Goal: Task Accomplishment & Management: Use online tool/utility

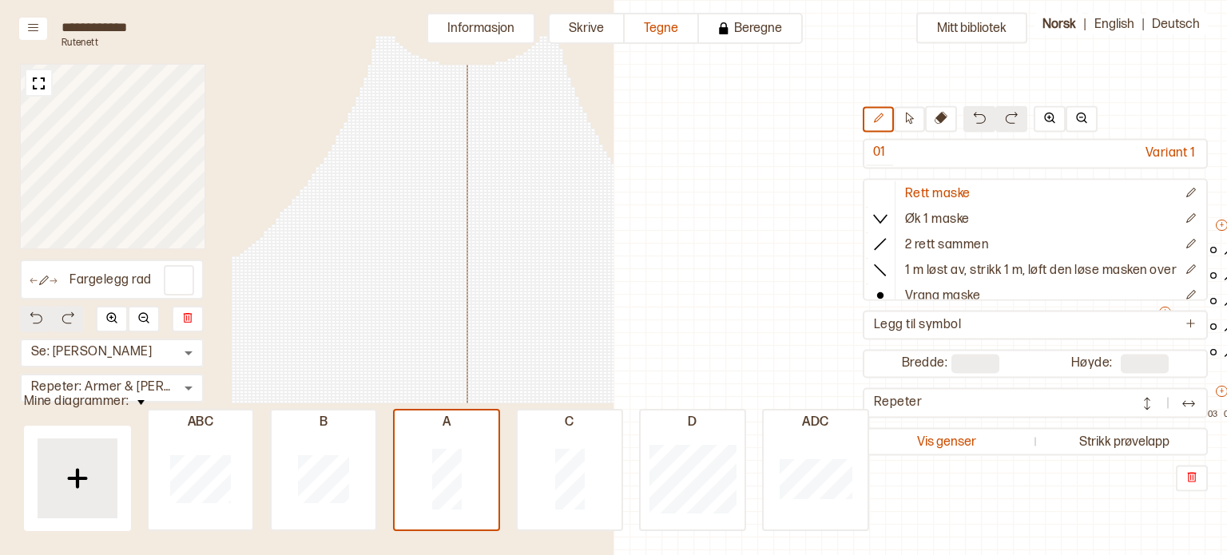
scroll to position [48, 402]
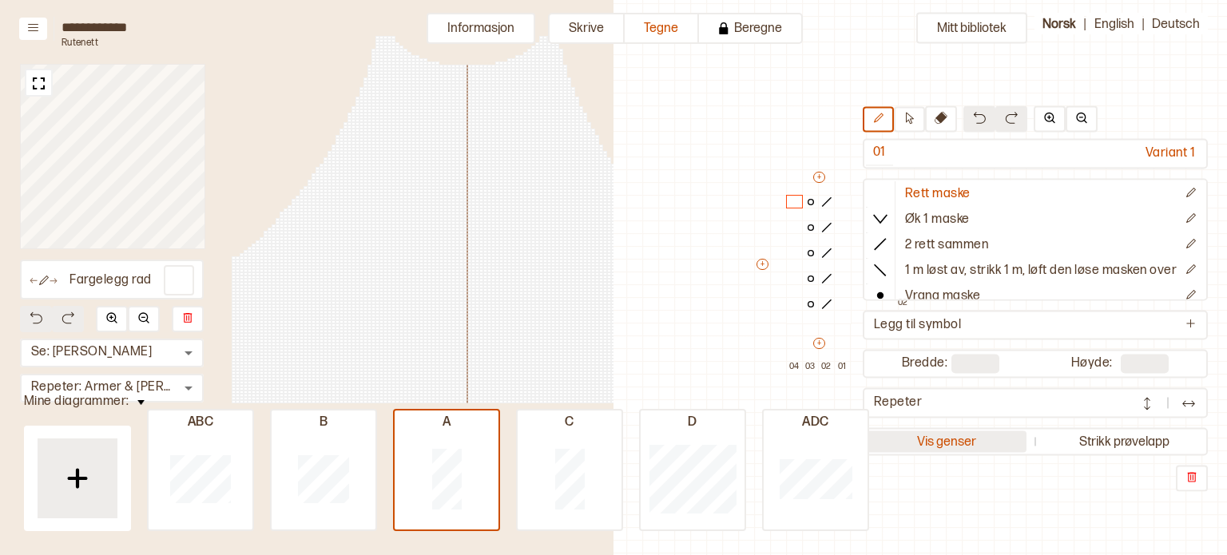
click at [942, 437] on button "Vis genser" at bounding box center [946, 441] width 161 height 22
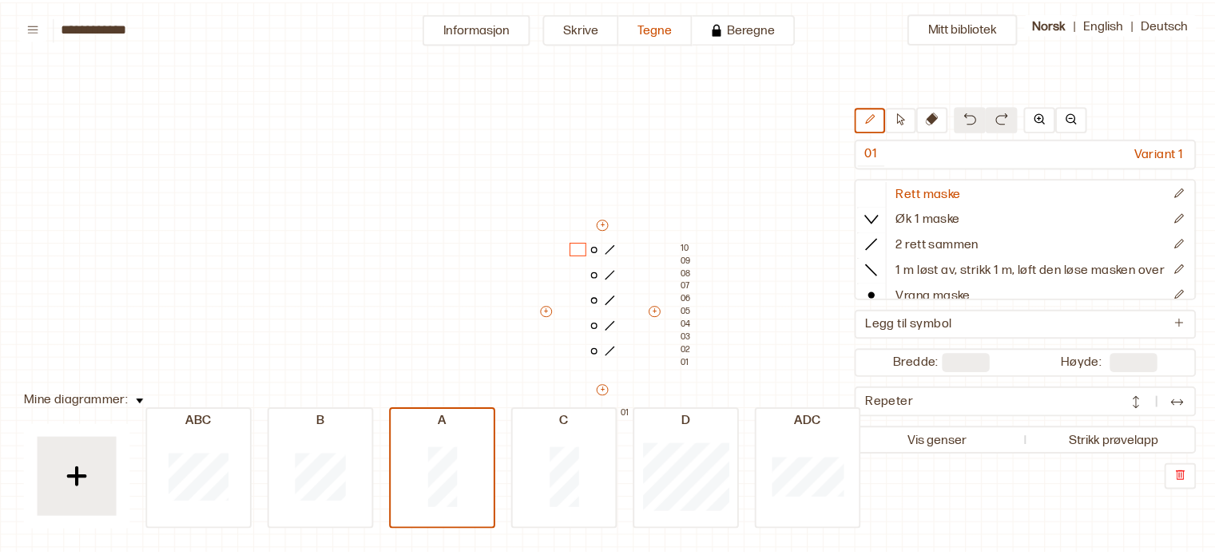
scroll to position [48, 16]
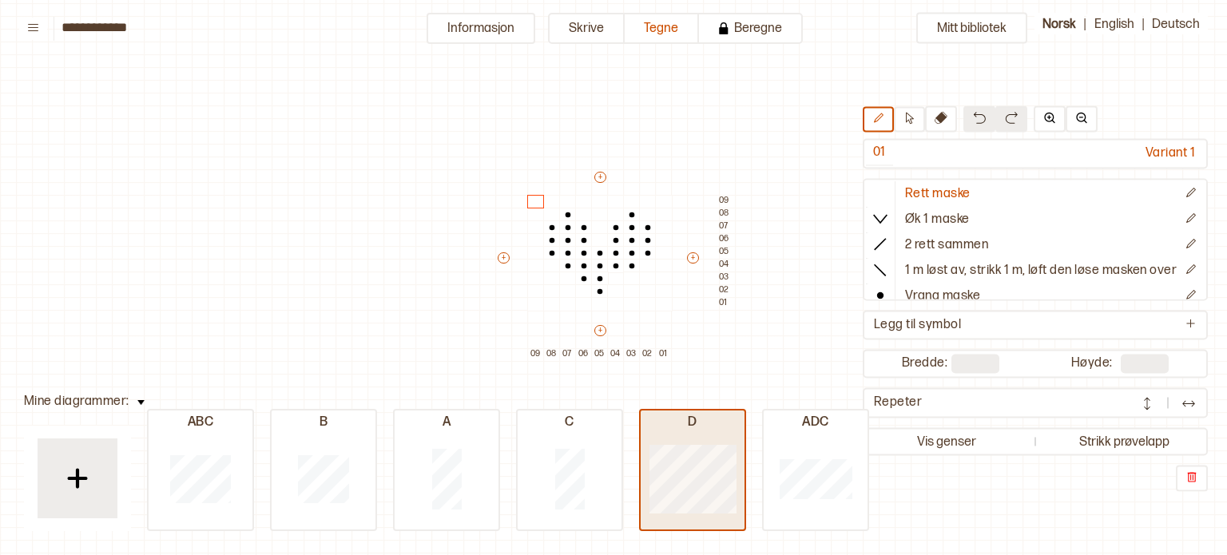
type input "*"
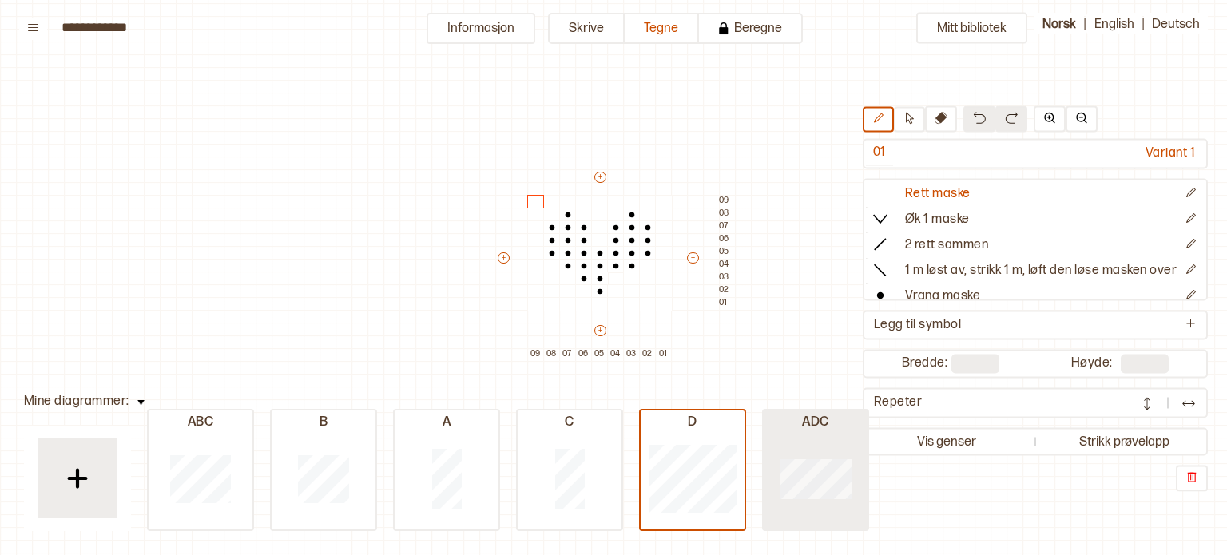
type input "**"
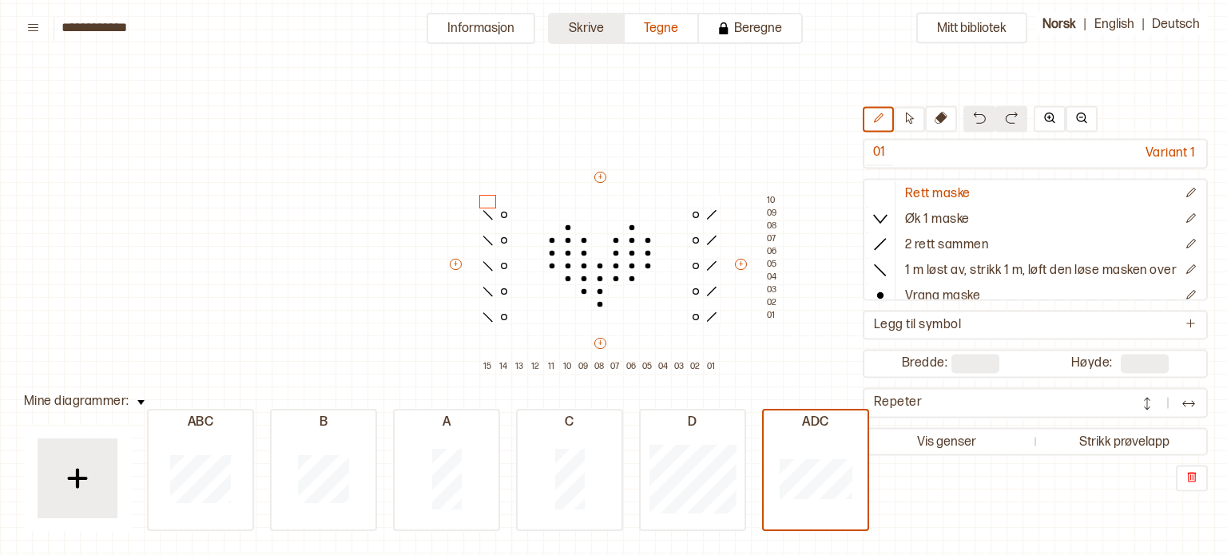
click at [588, 24] on button "Skrive" at bounding box center [586, 28] width 77 height 31
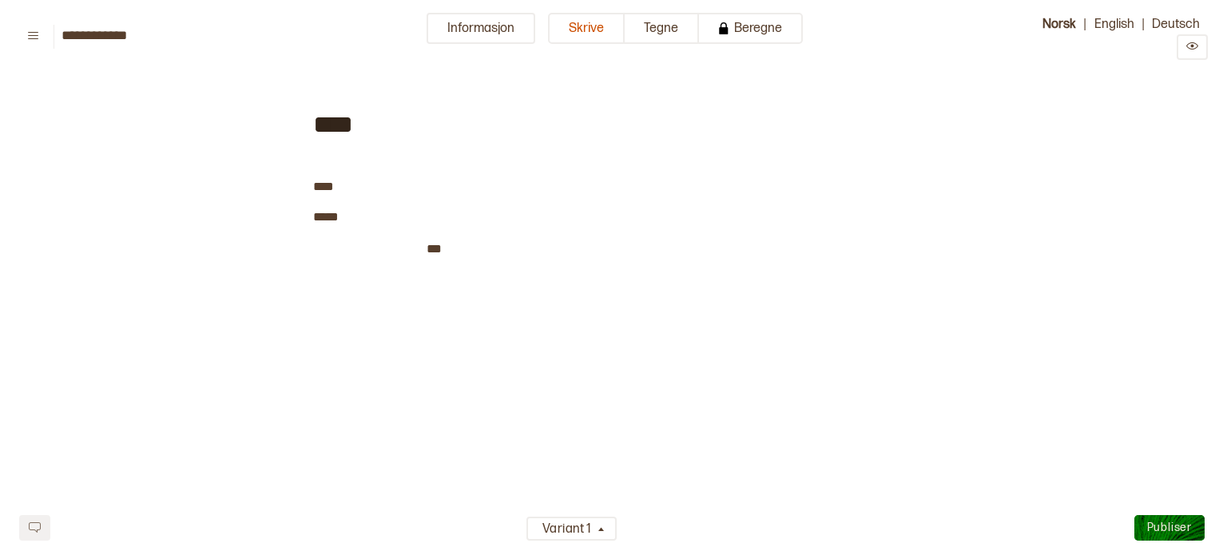
click at [392, 278] on div "**** ﻿ **** ﻿ *** * ﻿ ﻿ ﻿" at bounding box center [613, 309] width 601 height 458
click at [383, 248] on span "﻿" at bounding box center [369, 249] width 113 height 21
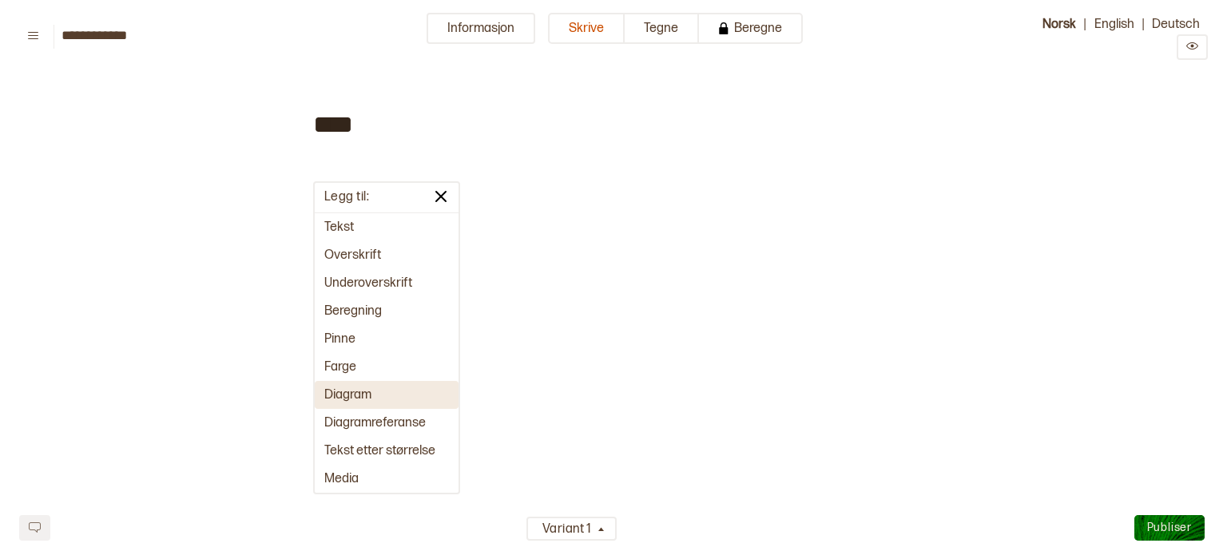
click at [361, 389] on button "Diagram" at bounding box center [387, 395] width 144 height 28
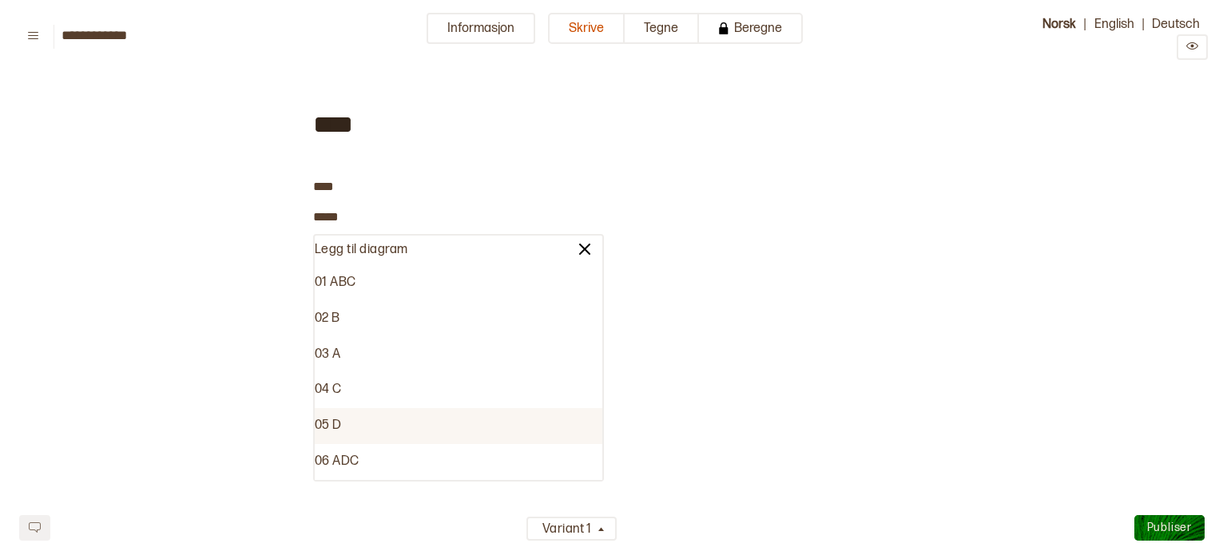
click at [332, 433] on div "05 D" at bounding box center [458, 426] width 287 height 36
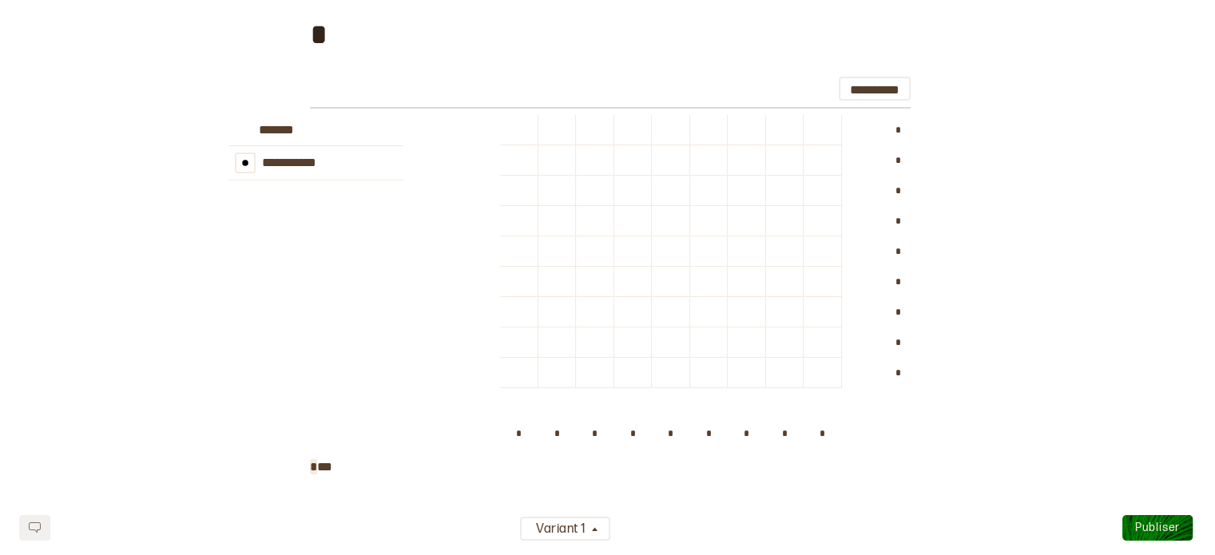
scroll to position [300, 0]
click at [639, 268] on div at bounding box center [633, 282] width 38 height 30
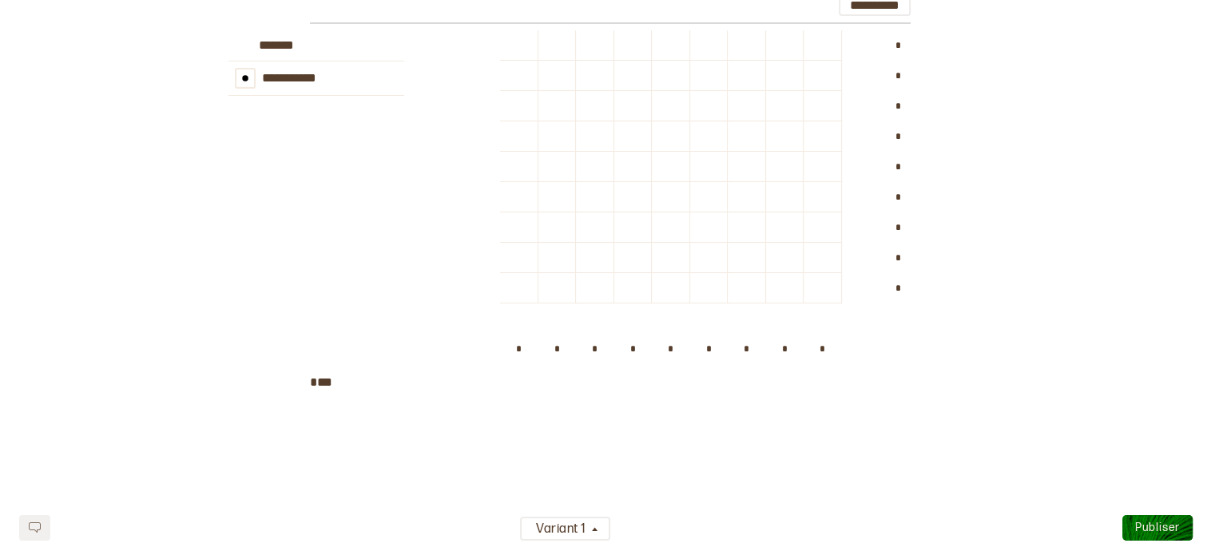
scroll to position [381, 0]
click at [919, 371] on div "* * * * * * * * * * * * * * * * * *" at bounding box center [743, 205] width 486 height 342
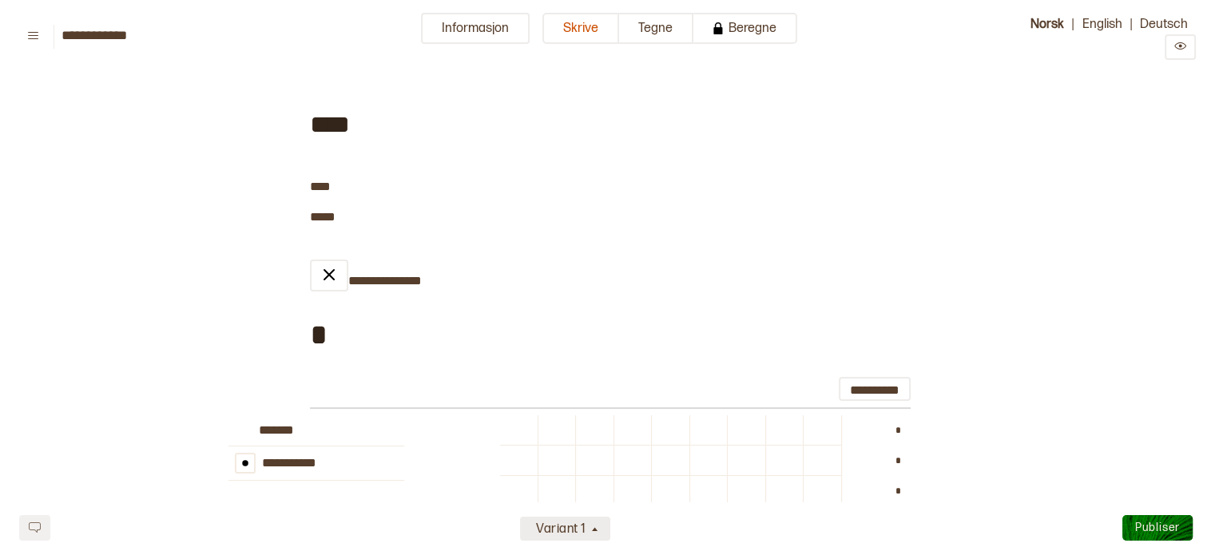
click at [585, 533] on div "Variant 1" at bounding box center [558, 530] width 59 height 26
click at [28, 46] on button at bounding box center [33, 37] width 28 height 22
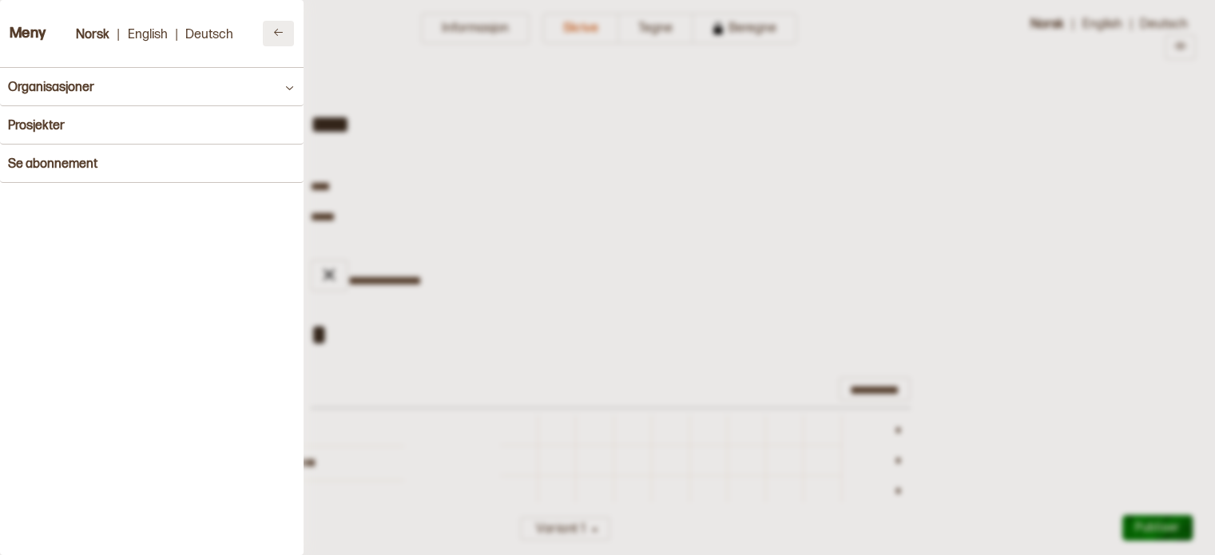
click at [263, 35] on button at bounding box center [278, 34] width 31 height 26
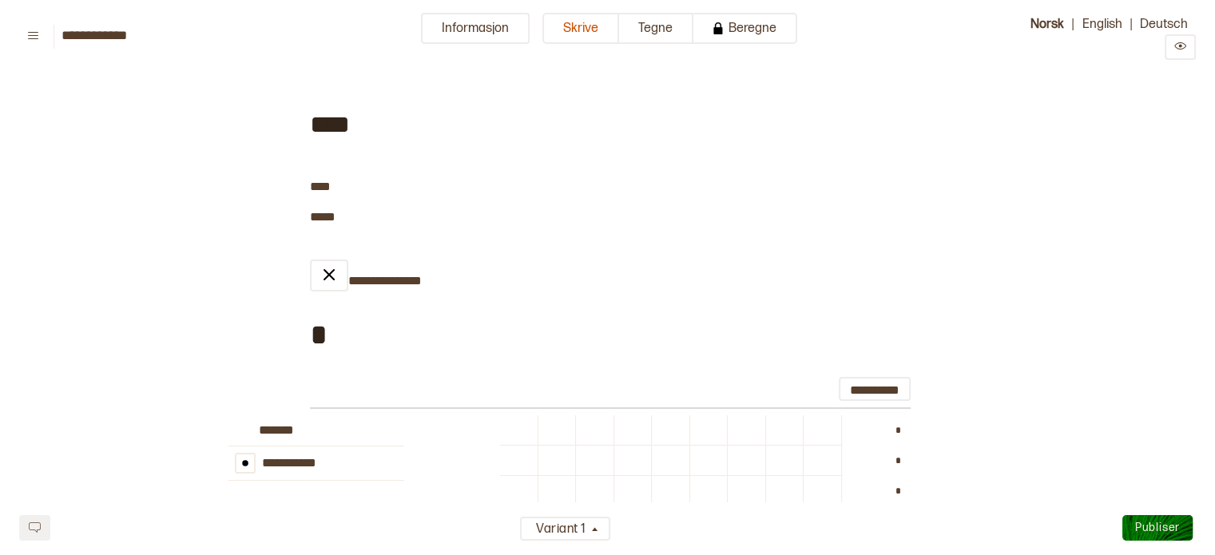
click at [655, 44] on html "**********" at bounding box center [607, 527] width 1215 height 1055
click at [668, 23] on button "Tegne" at bounding box center [656, 28] width 74 height 31
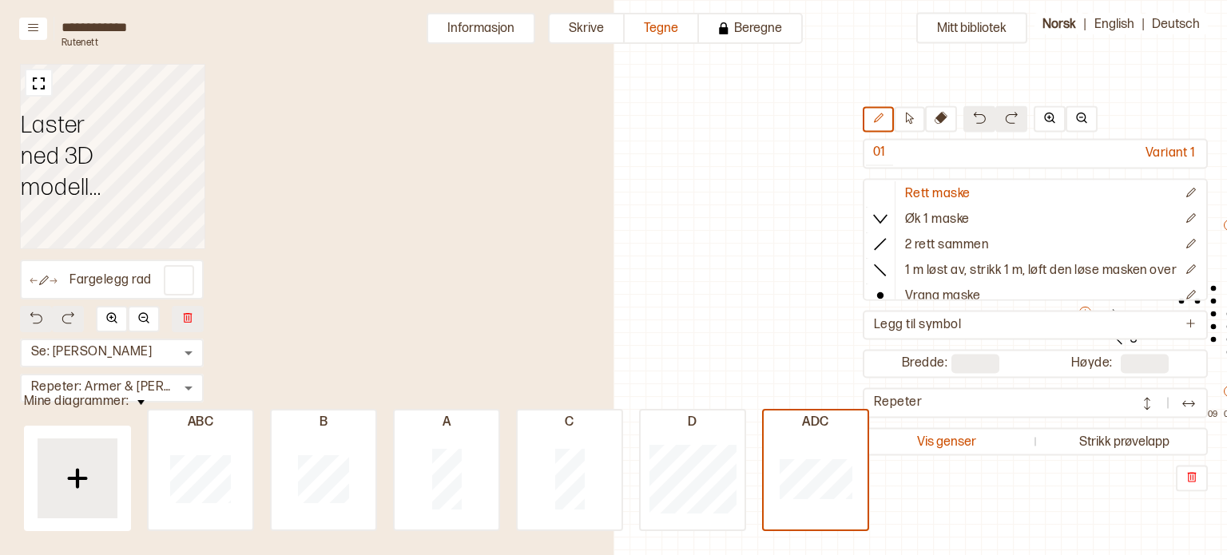
click at [951, 451] on div "Vis genser Strikk prøvelapp" at bounding box center [1034, 441] width 345 height 28
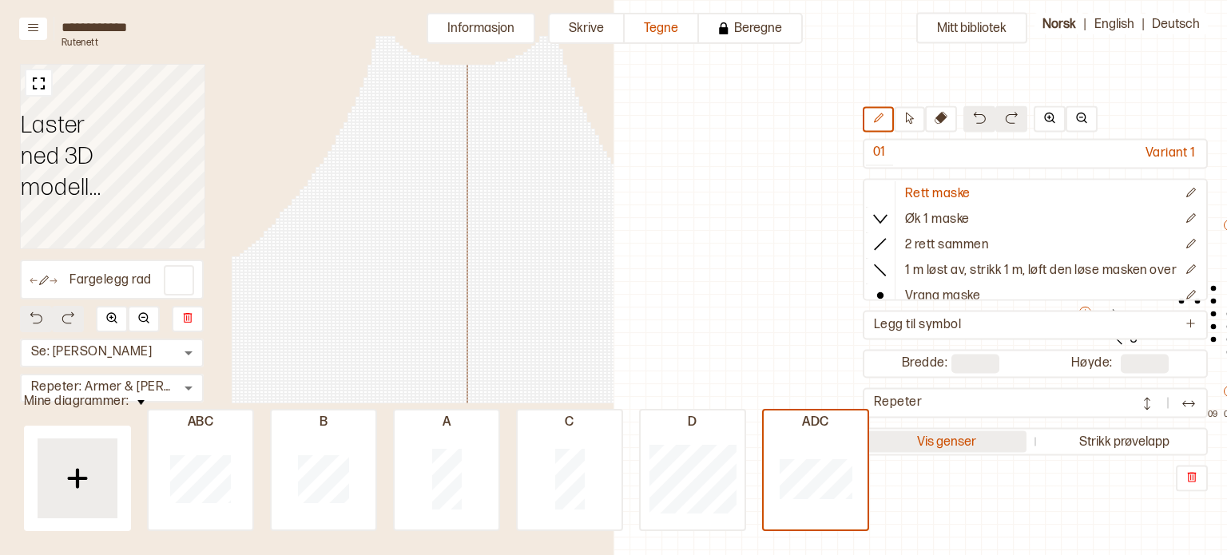
click at [949, 450] on div "Vis genser Strikk prøvelapp" at bounding box center [1034, 441] width 345 height 28
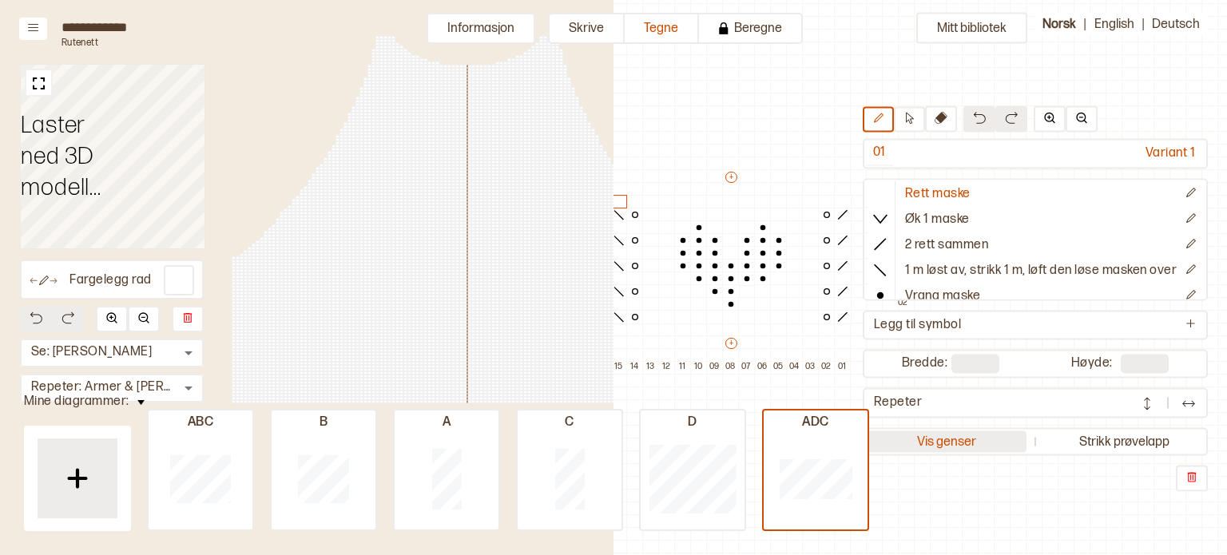
click at [949, 450] on button "Vis genser" at bounding box center [946, 441] width 161 height 22
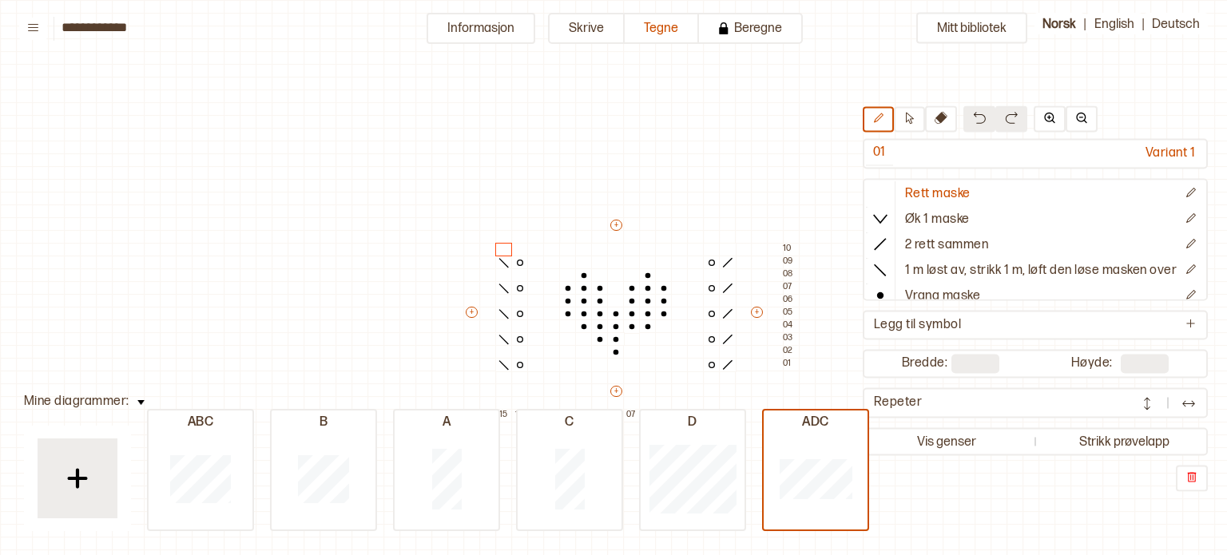
scroll to position [48, 24]
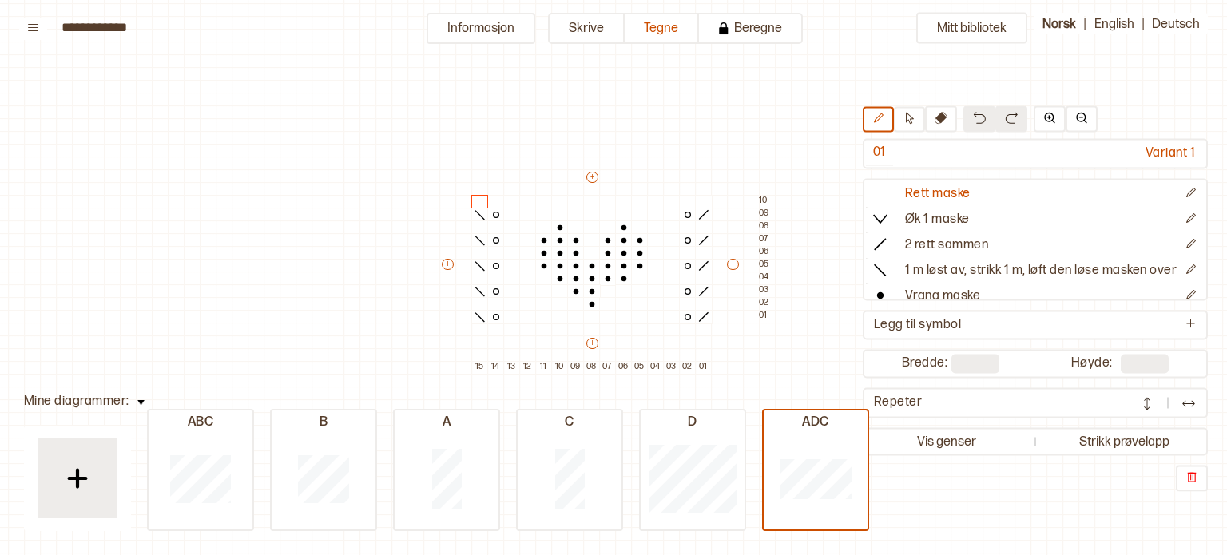
click at [377, 236] on div "Mitt bibliotek 01 Variant 1 Rett maske Øk 1 maske 2 rett sammen 1 m løst av, st…" at bounding box center [1202, 507] width 2453 height 1110
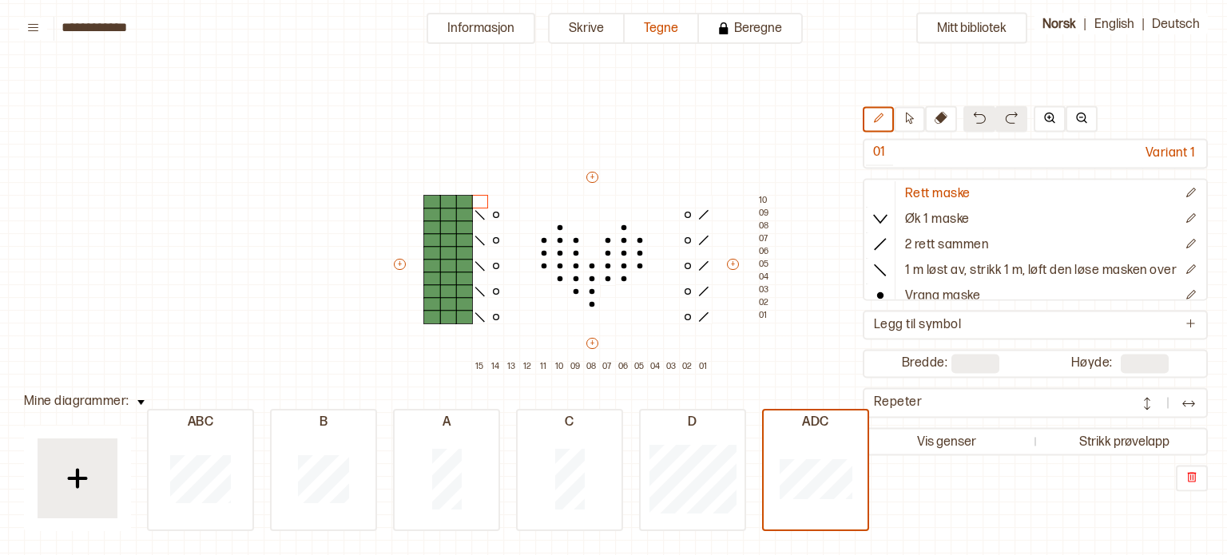
type input "**"
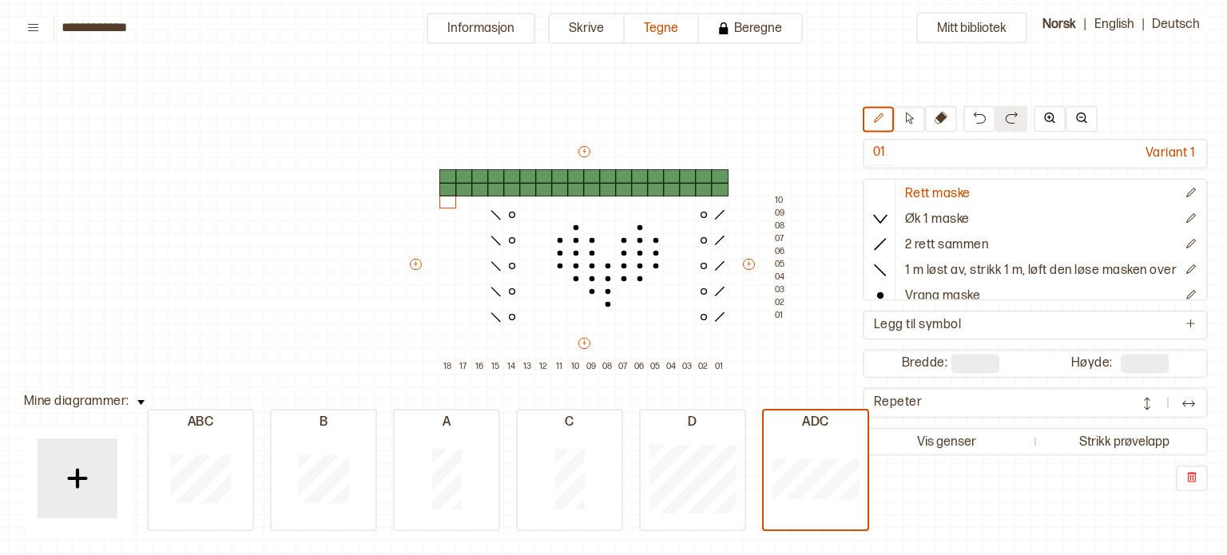
type input "**"
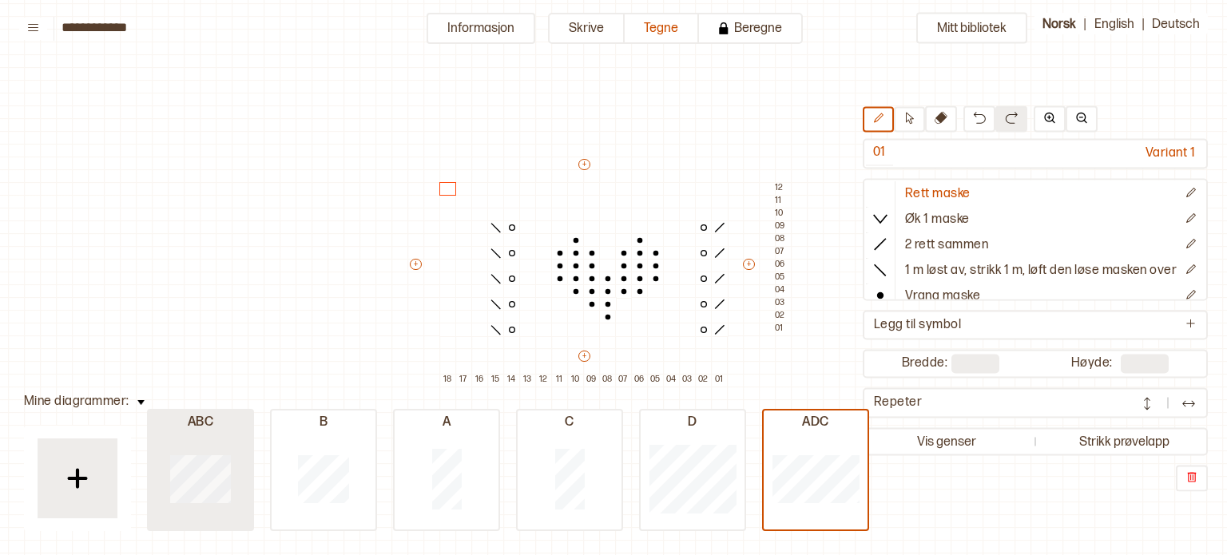
type input "**"
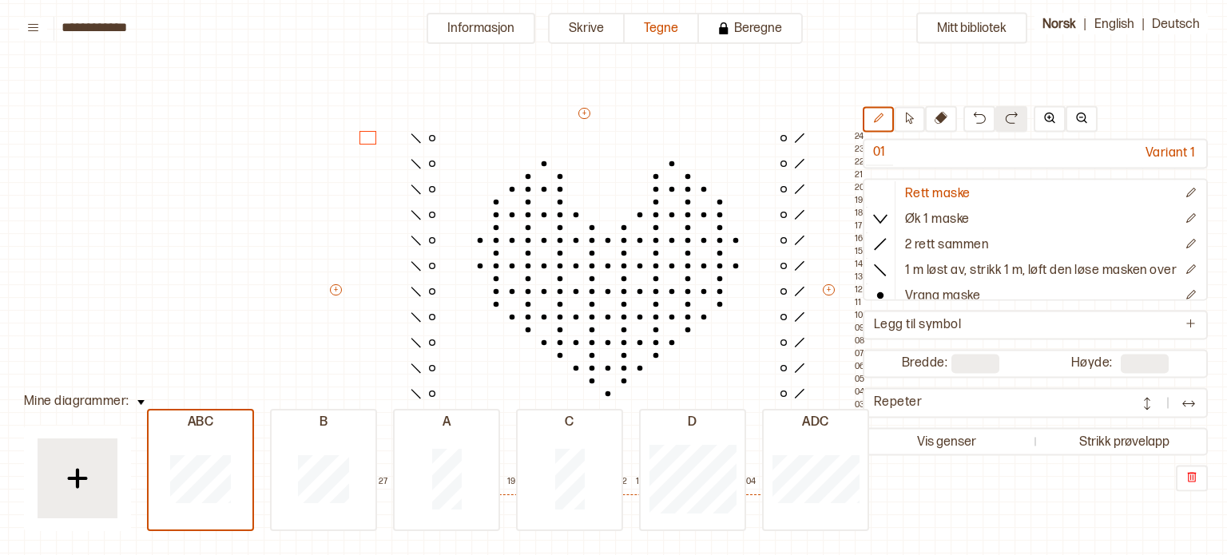
type input "**"
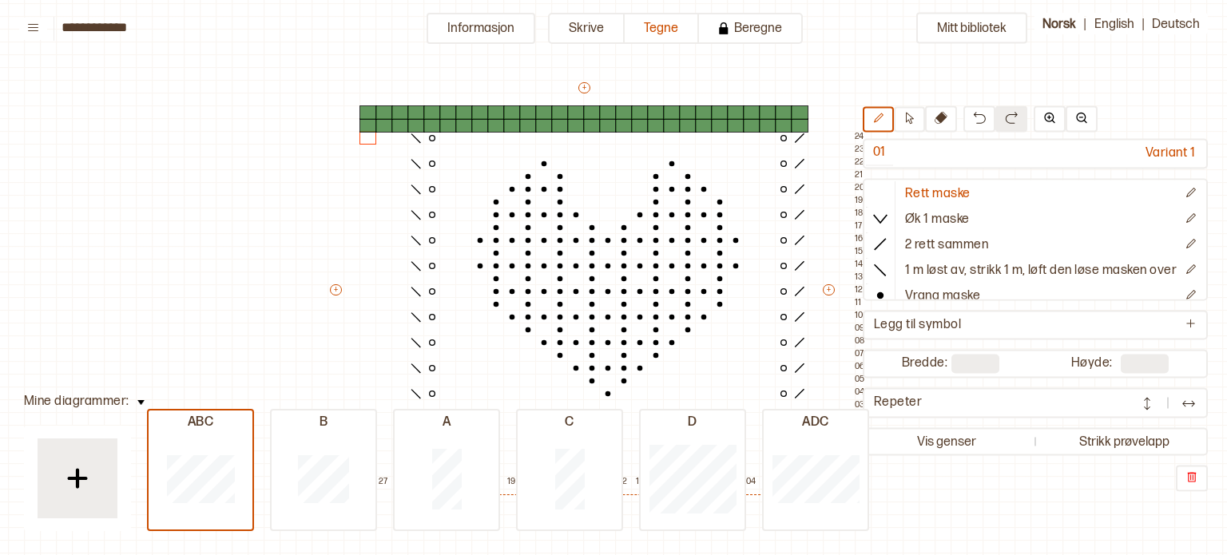
type input "**"
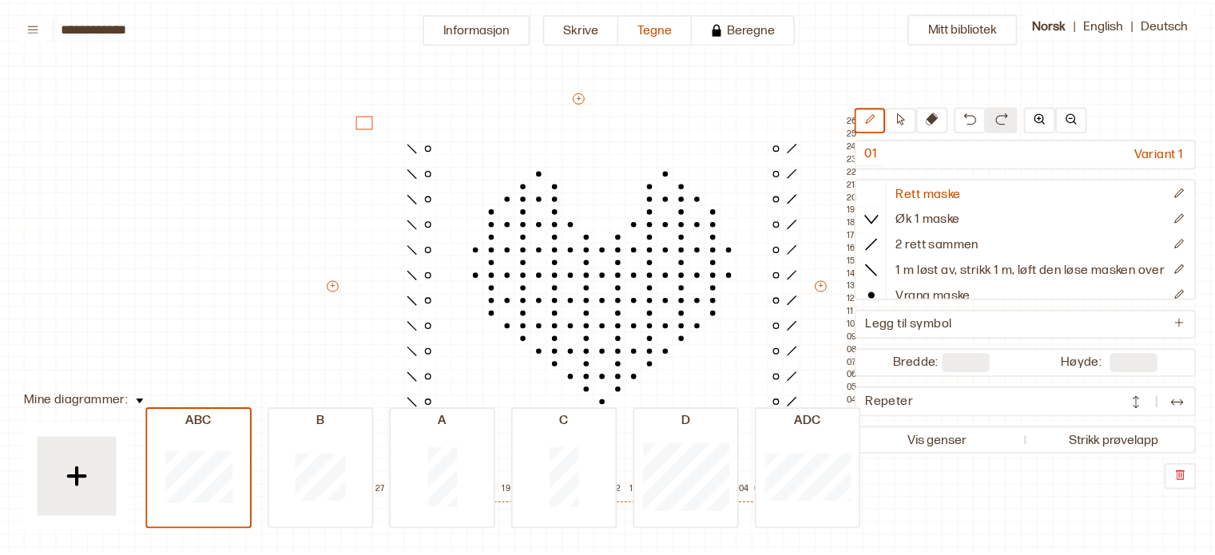
scroll to position [64, 24]
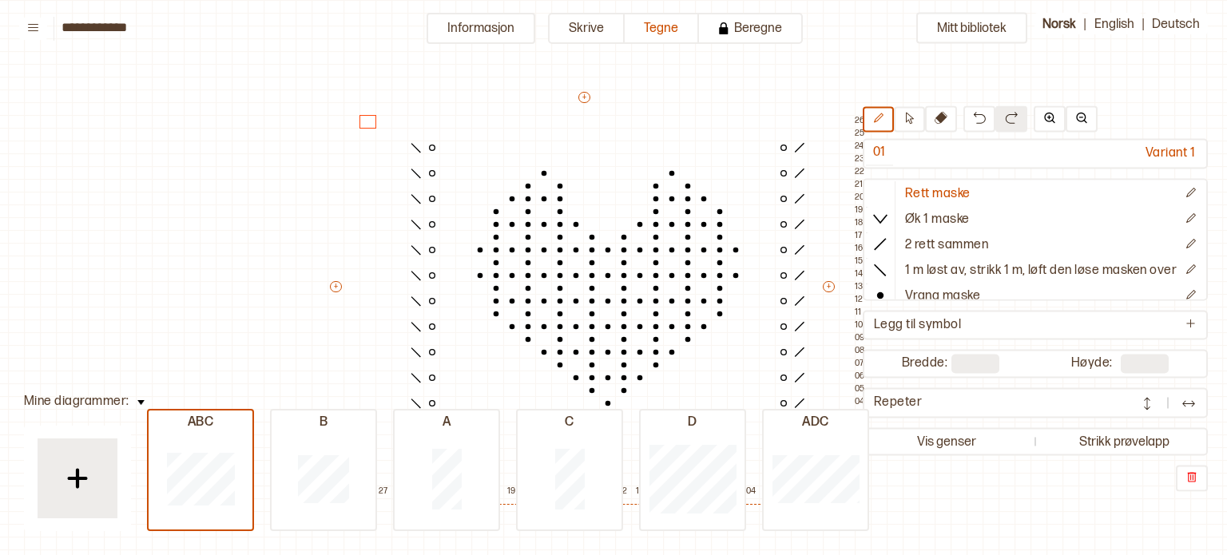
click at [117, 402] on div "Mitt bibliotek 01 Variant 1 Rett maske Øk 1 maske 2 rett sammen 1 m løst av, st…" at bounding box center [1202, 491] width 2453 height 1110
click at [141, 404] on img at bounding box center [140, 402] width 7 height 5
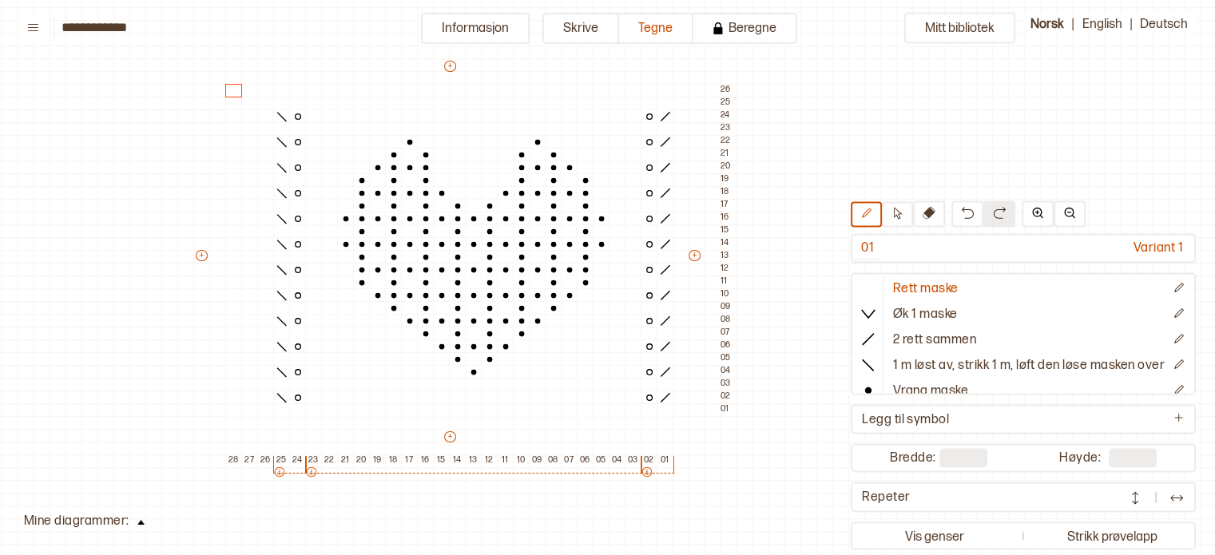
scroll to position [77, 158]
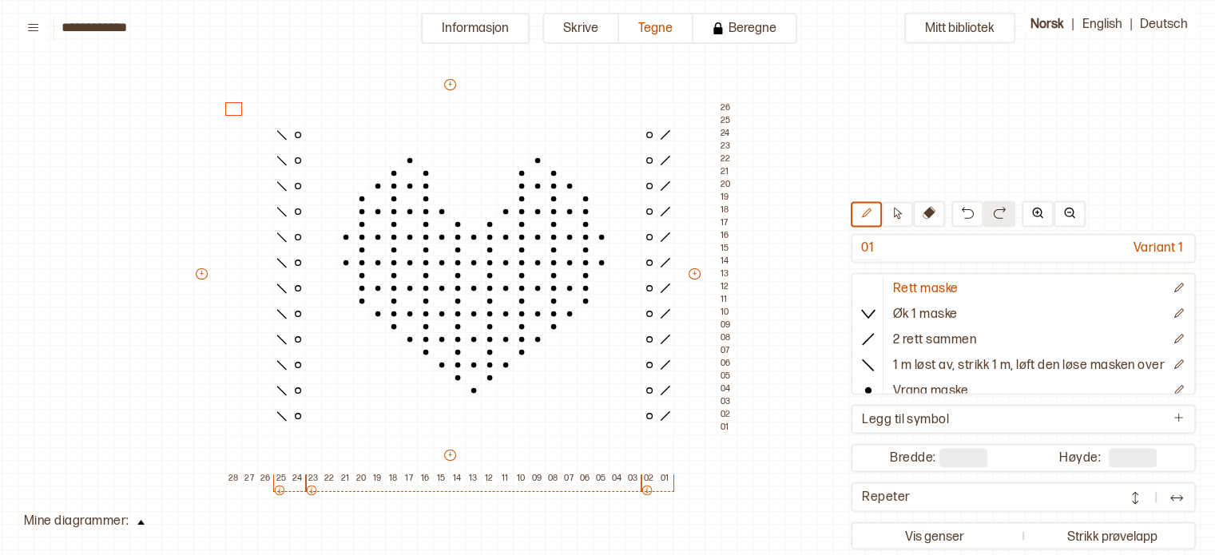
click at [143, 522] on button at bounding box center [140, 521] width 23 height 22
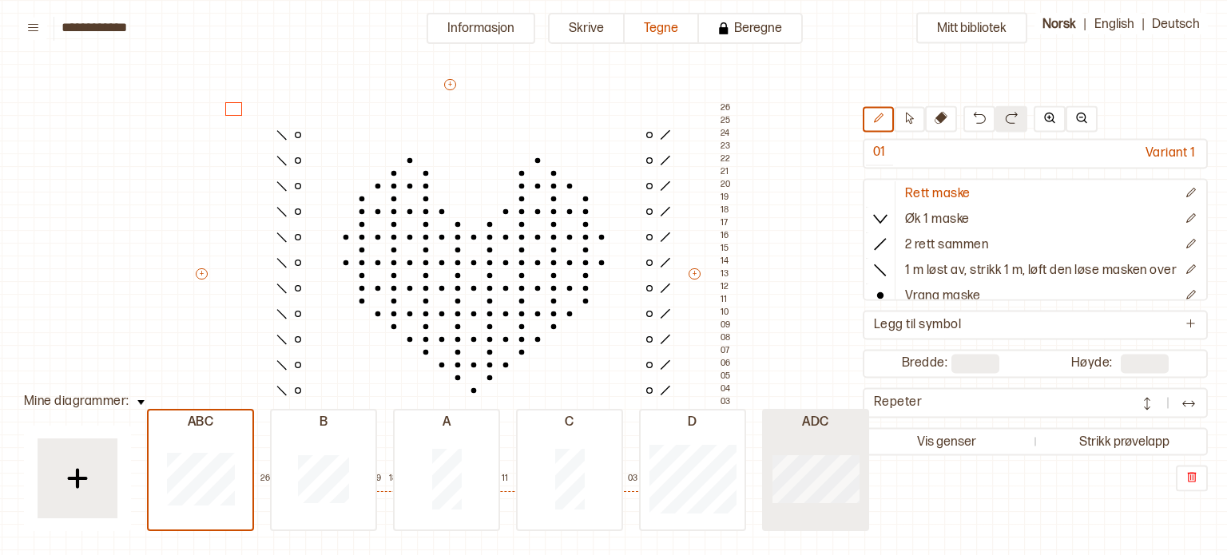
click at [843, 523] on div at bounding box center [815, 478] width 104 height 102
type input "**"
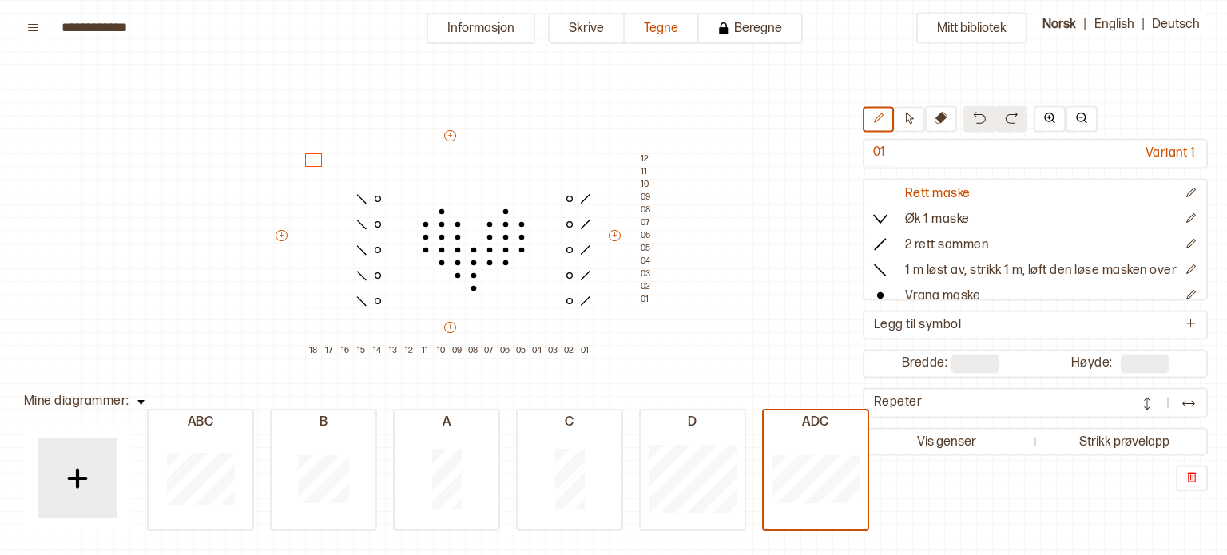
click at [121, 399] on div "Mitt bibliotek 01 Variant 1 Rett maske Øk 1 maske 2 rett sammen 1 m løst av, st…" at bounding box center [1068, 478] width 2453 height 1110
click at [137, 401] on img at bounding box center [140, 402] width 7 height 5
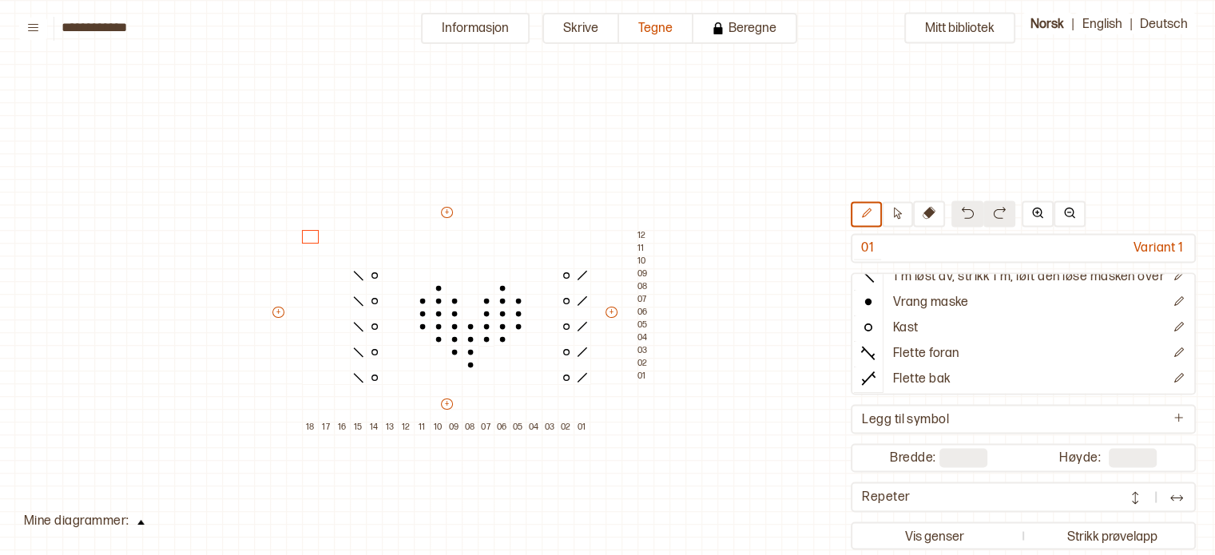
scroll to position [0, 0]
click at [655, 466] on div "Mitt bibliotek 01 Variant 1 Rett maske Øk 1 maske 2 rett sammen 1 m løst av, st…" at bounding box center [1053, 555] width 2429 height 1110
click at [569, 22] on button "Skrive" at bounding box center [580, 28] width 77 height 31
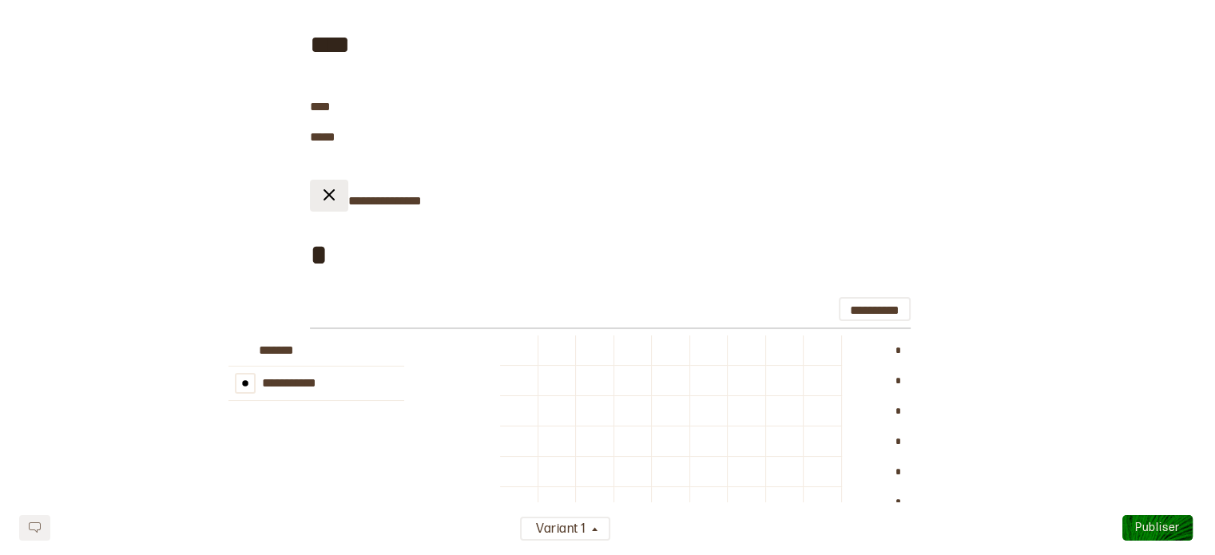
click at [329, 200] on img at bounding box center [328, 194] width 19 height 19
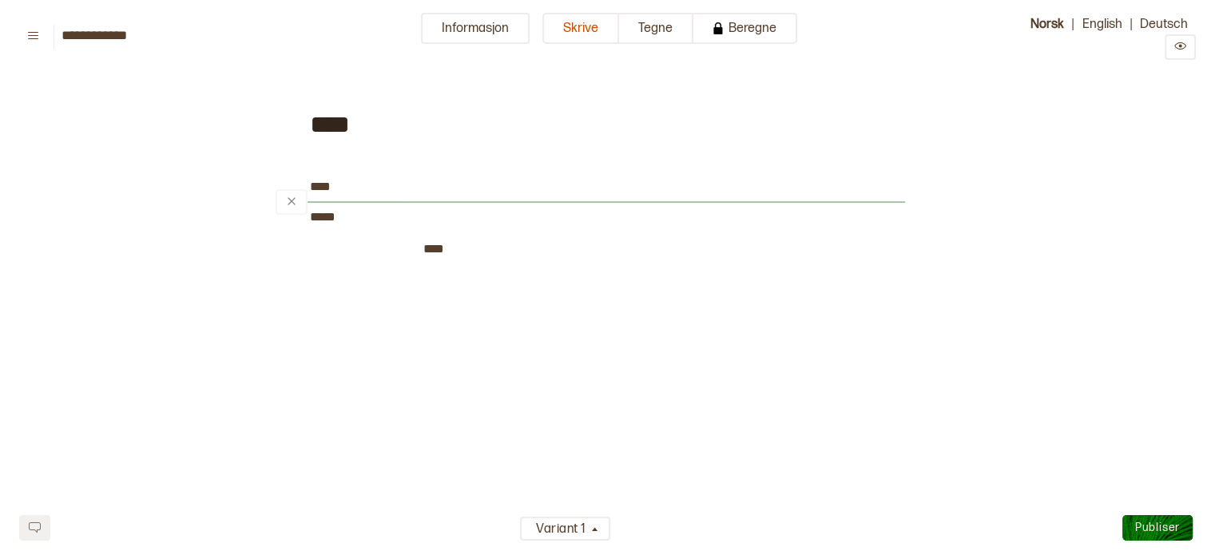
scroll to position [0, 0]
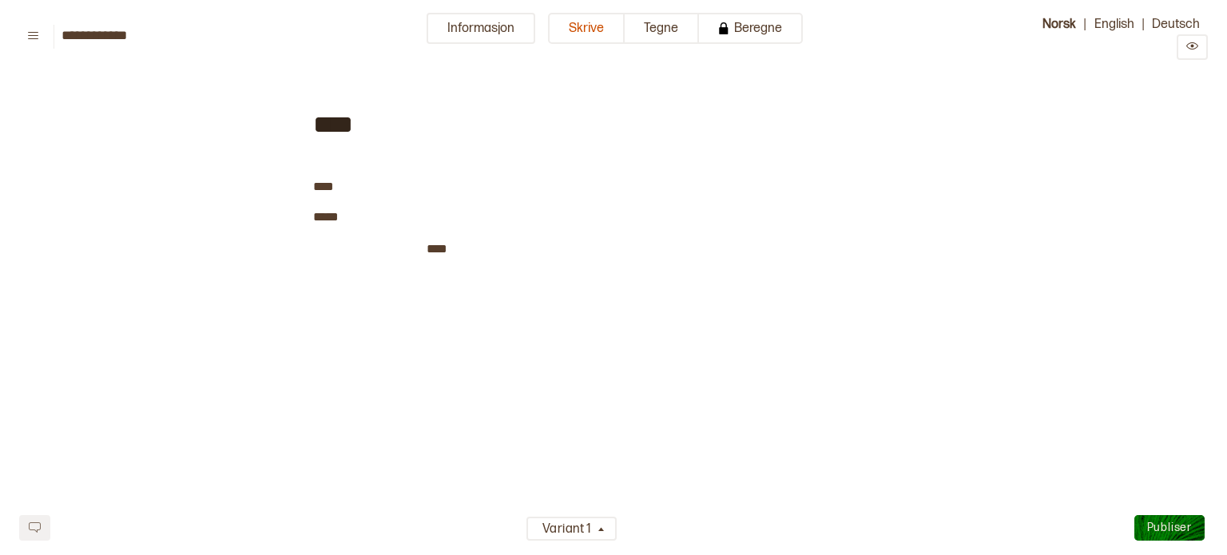
click at [371, 277] on div "**** ﻿ **** ﻿ *** * ﻿ ﻿ ﻿" at bounding box center [613, 309] width 601 height 458
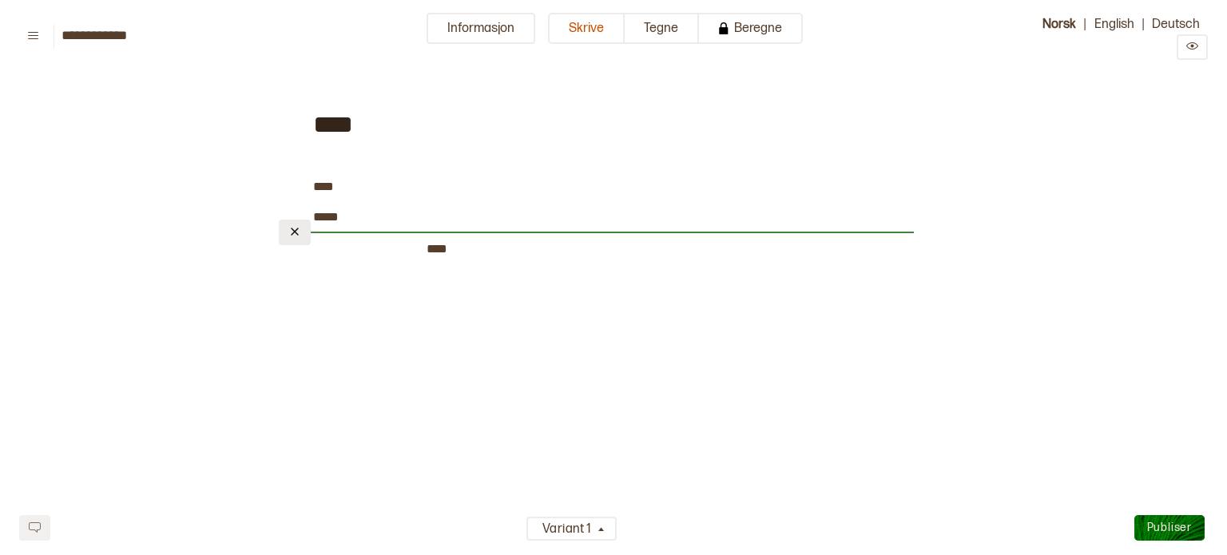
click at [294, 220] on button at bounding box center [295, 233] width 32 height 26
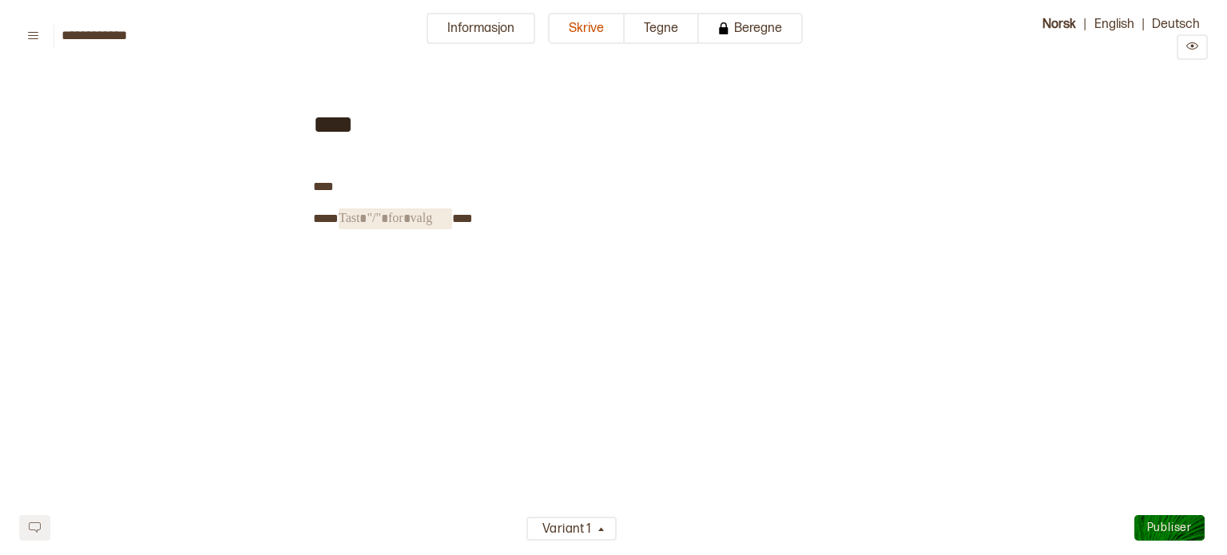
click at [363, 222] on span "﻿" at bounding box center [395, 218] width 113 height 21
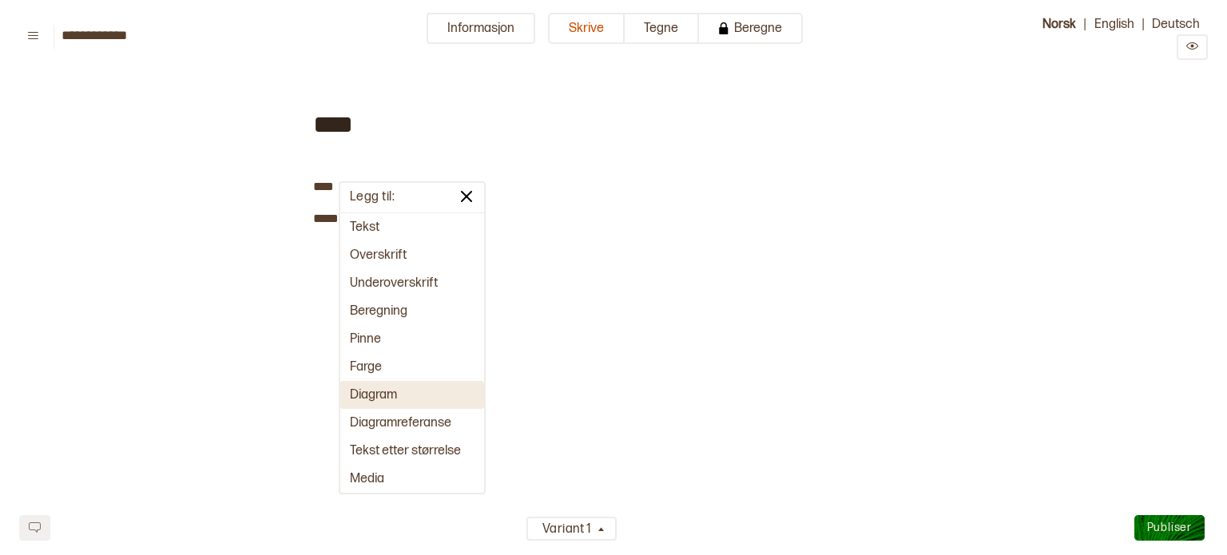
click at [418, 407] on button "Diagram" at bounding box center [412, 395] width 144 height 28
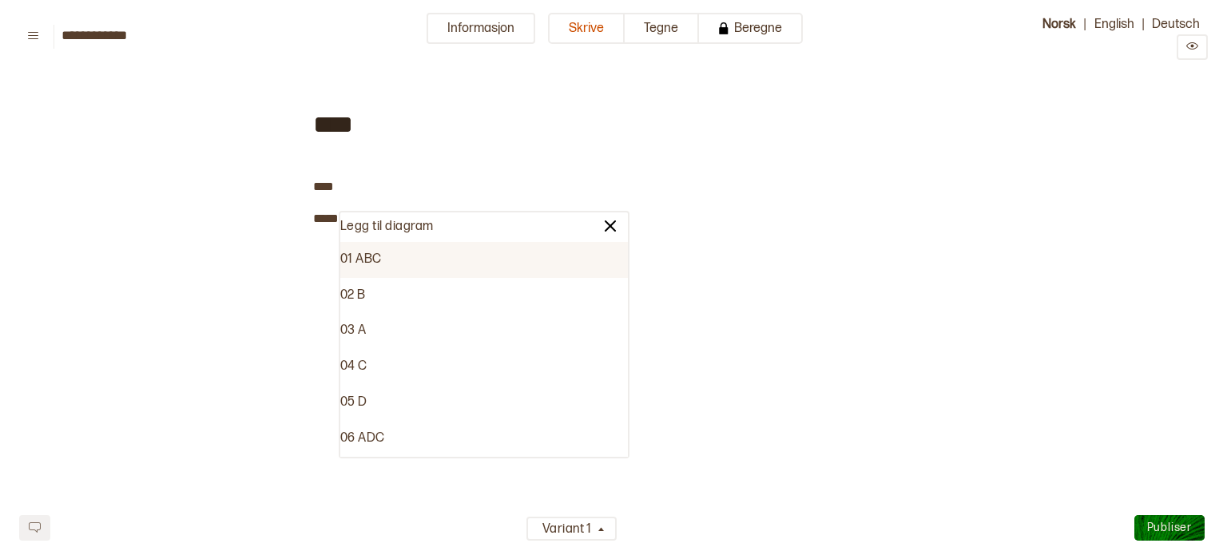
click at [354, 258] on div "01 ABC" at bounding box center [483, 260] width 287 height 36
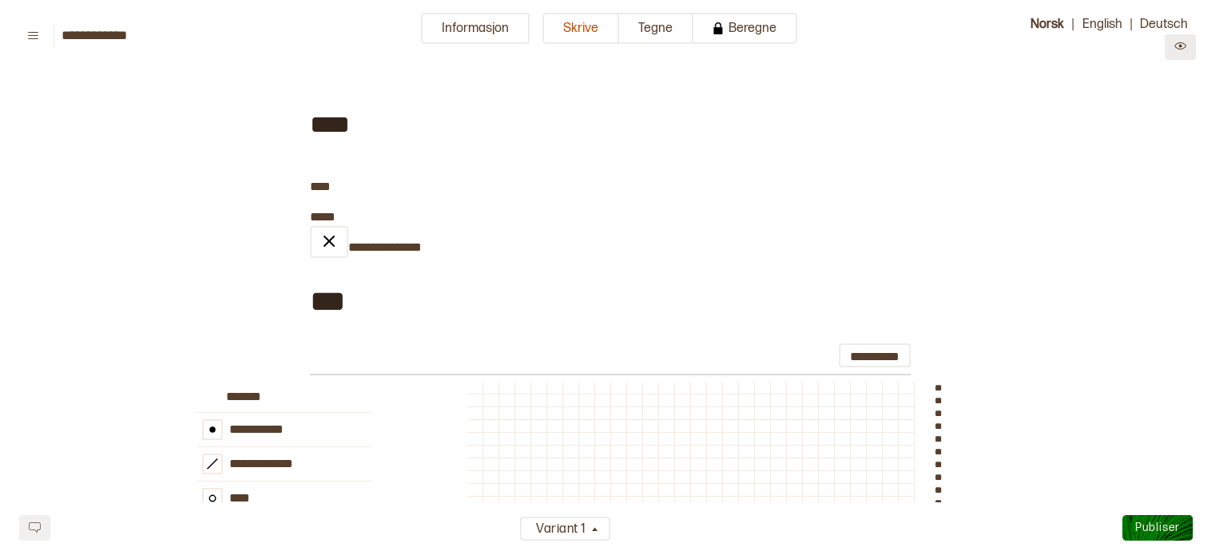
click at [1183, 50] on icon "Preview" at bounding box center [1180, 46] width 12 height 12
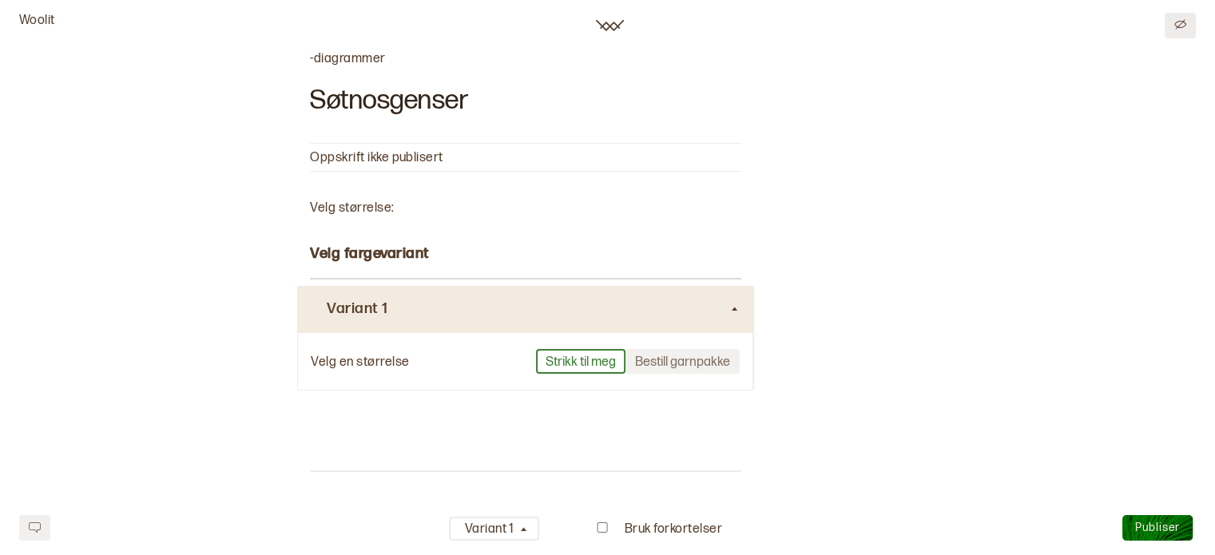
click at [1188, 21] on button at bounding box center [1179, 26] width 31 height 26
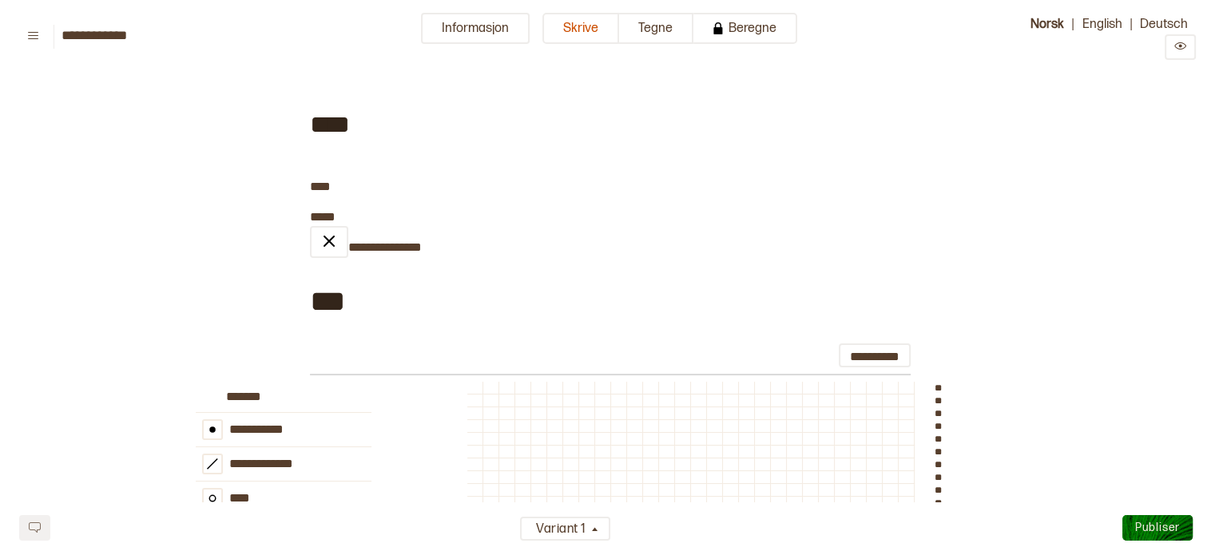
scroll to position [220, 0]
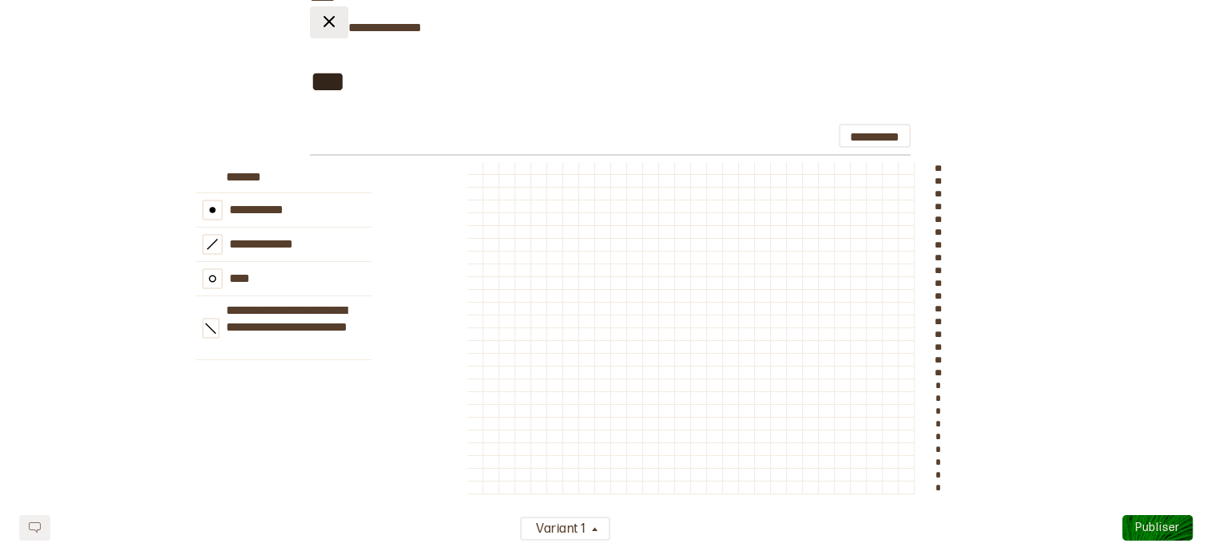
click at [328, 34] on button at bounding box center [329, 22] width 38 height 32
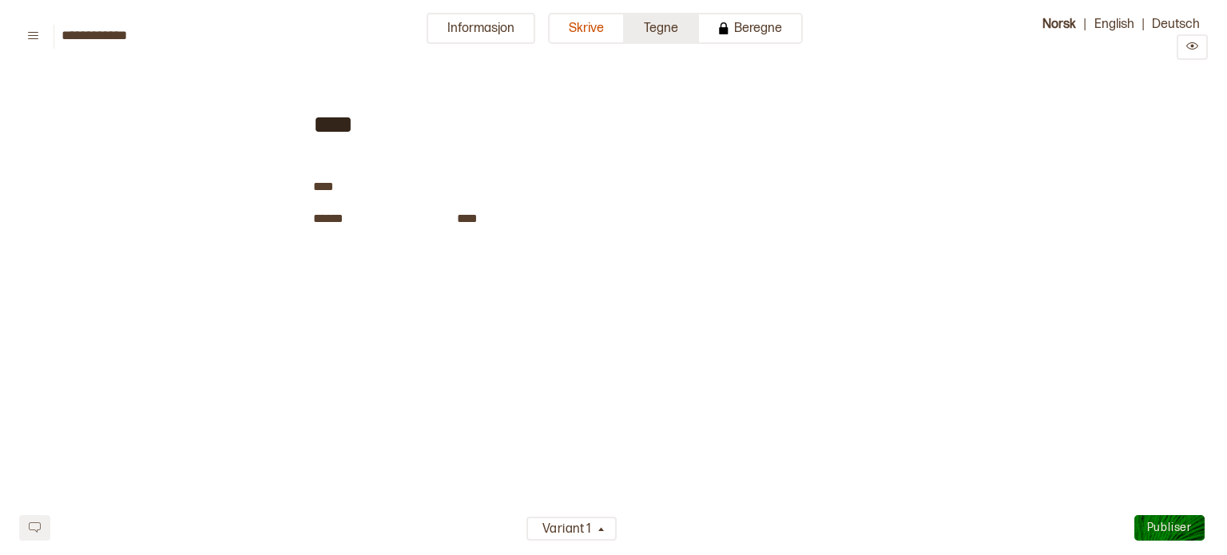
click at [661, 39] on button "Tegne" at bounding box center [662, 28] width 74 height 31
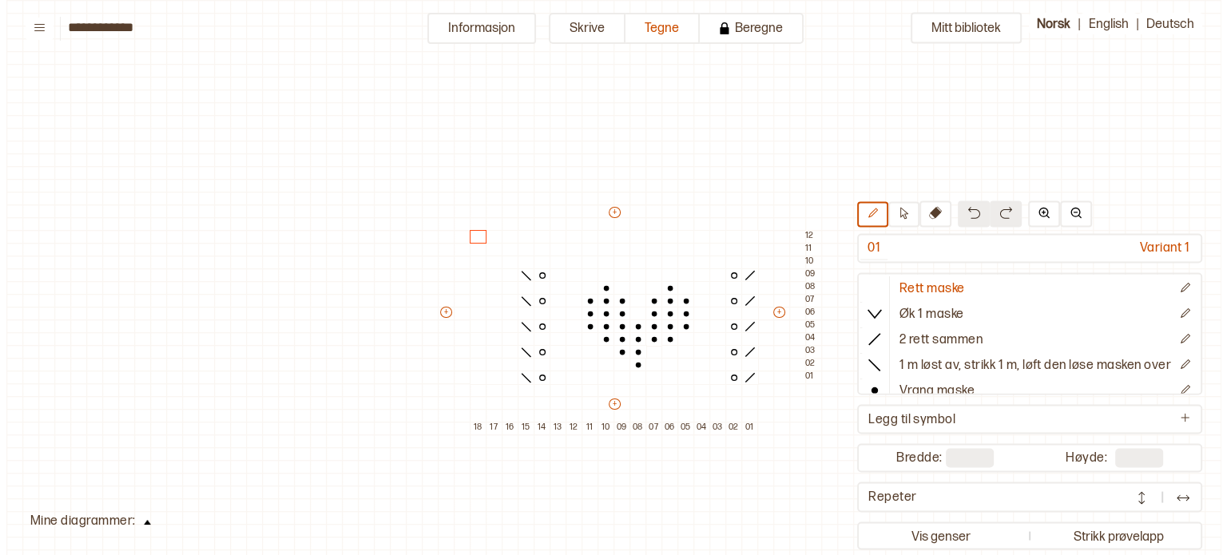
scroll to position [48, 22]
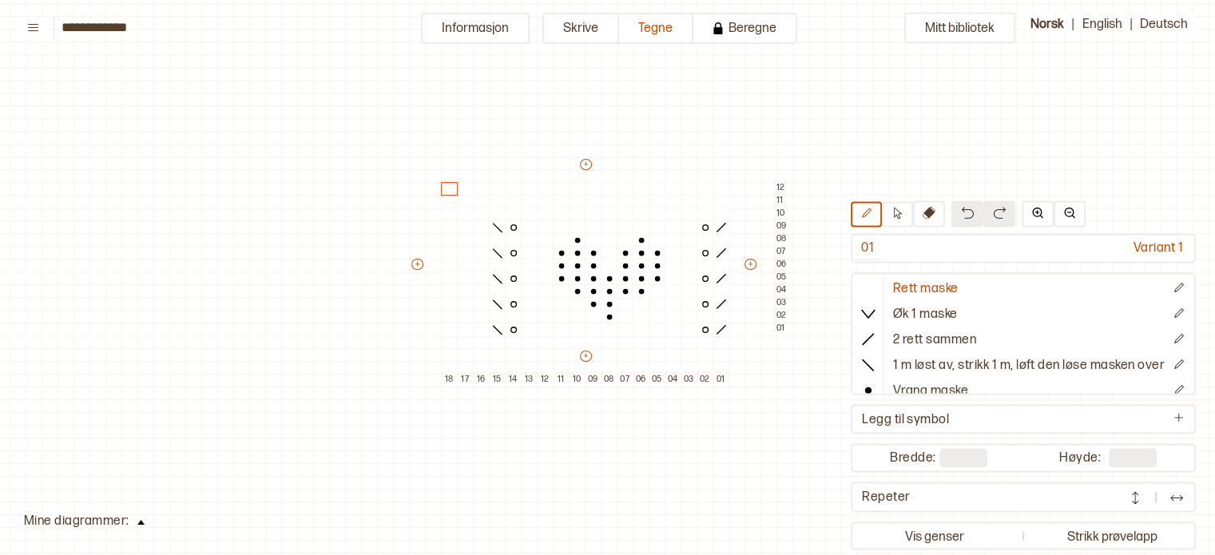
click at [108, 521] on div "Mitt bibliotek 01 Variant 1 Rett maske Øk 1 maske 2 rett sammen 1 m løst av, st…" at bounding box center [1192, 507] width 2429 height 1110
click at [137, 521] on img at bounding box center [140, 522] width 7 height 5
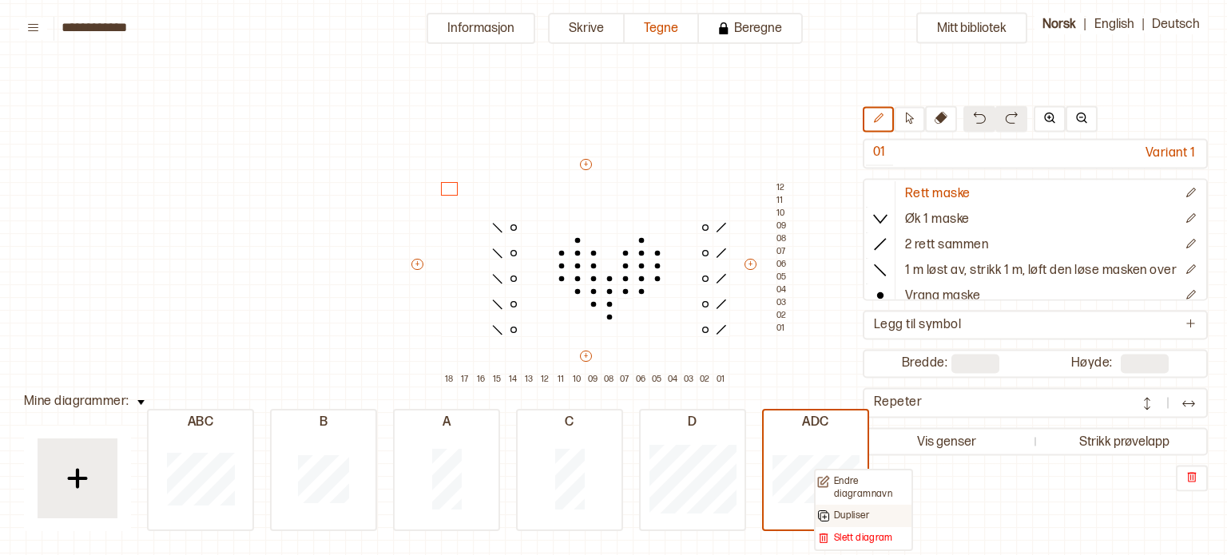
click at [852, 514] on p "Dupliser" at bounding box center [851, 516] width 35 height 13
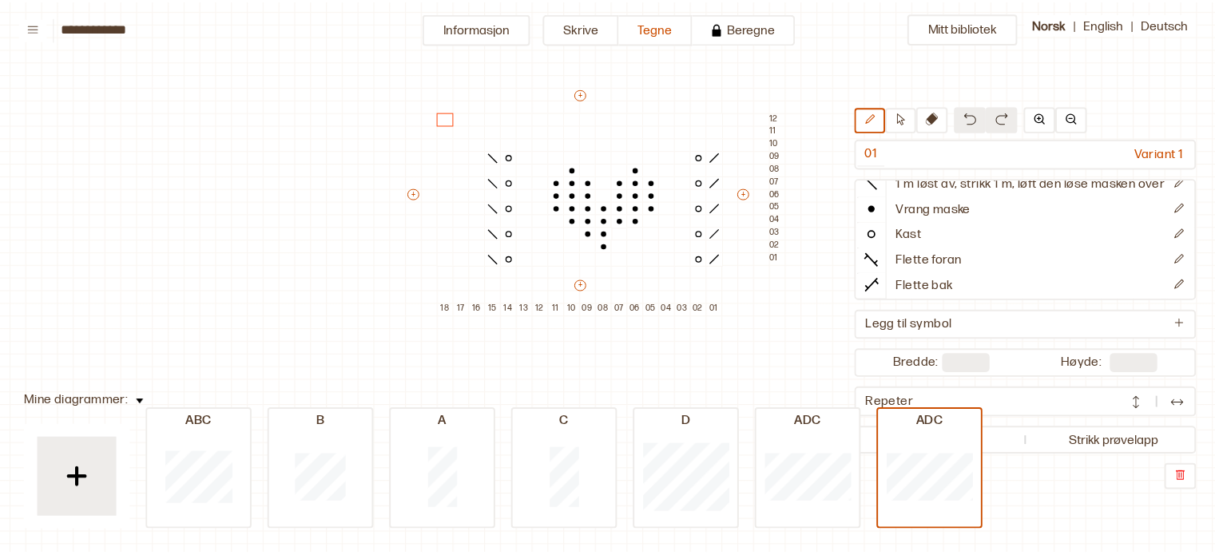
scroll to position [0, 0]
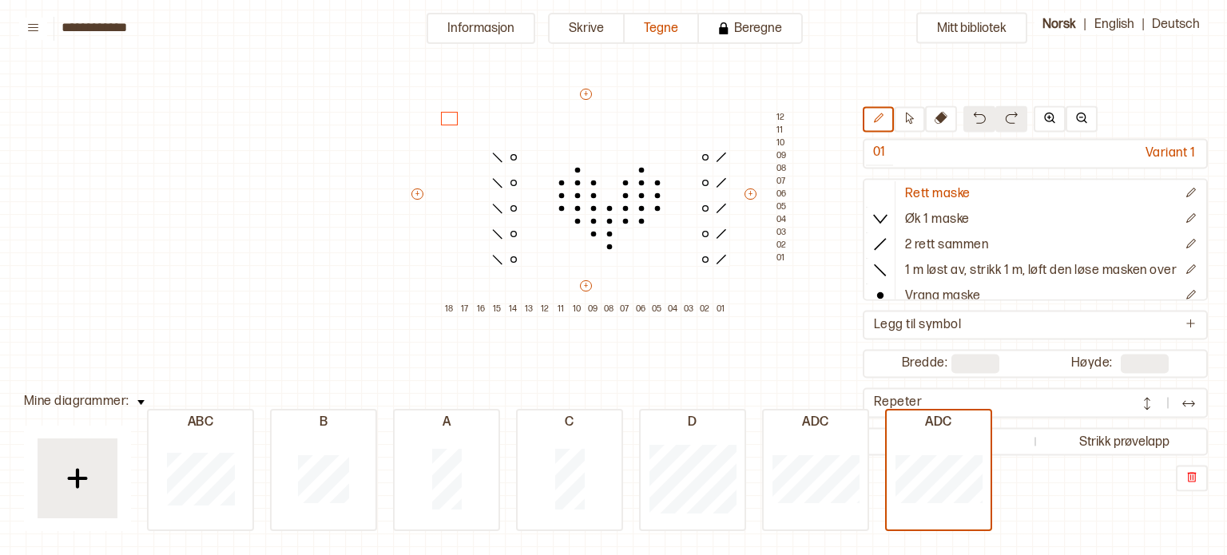
click at [86, 406] on div "Mitt bibliotek 01 Variant 1 Rett maske Øk 1 maske 2 rett sammen 1 m løst av, st…" at bounding box center [1204, 437] width 2453 height 1110
click at [122, 402] on div "Mitt bibliotek 01 Variant 1 Rett maske Øk 1 maske 2 rett sammen 1 m løst av, st…" at bounding box center [1204, 437] width 2453 height 1110
click at [137, 402] on img at bounding box center [140, 402] width 7 height 5
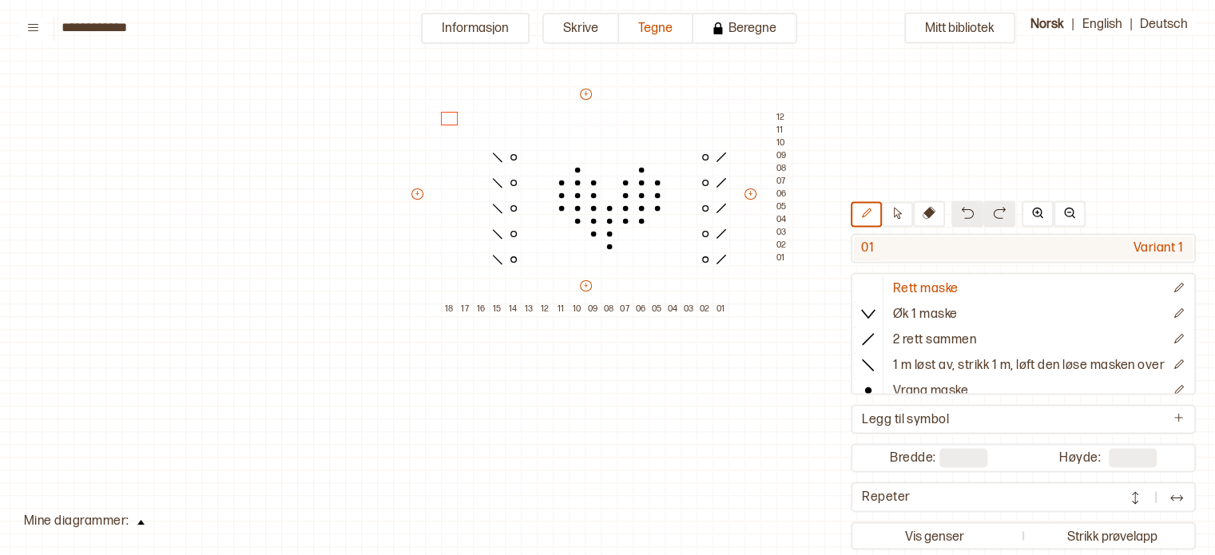
click at [987, 252] on div "Variant 1" at bounding box center [1036, 248] width 311 height 24
click at [1031, 217] on img at bounding box center [1037, 212] width 13 height 13
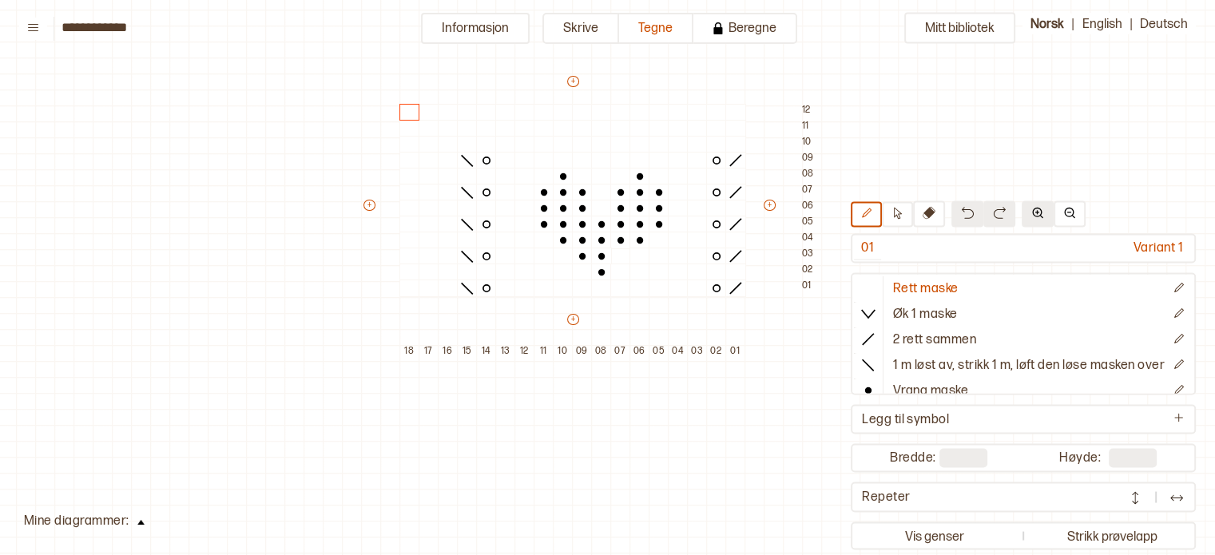
click at [1031, 217] on img at bounding box center [1037, 212] width 13 height 13
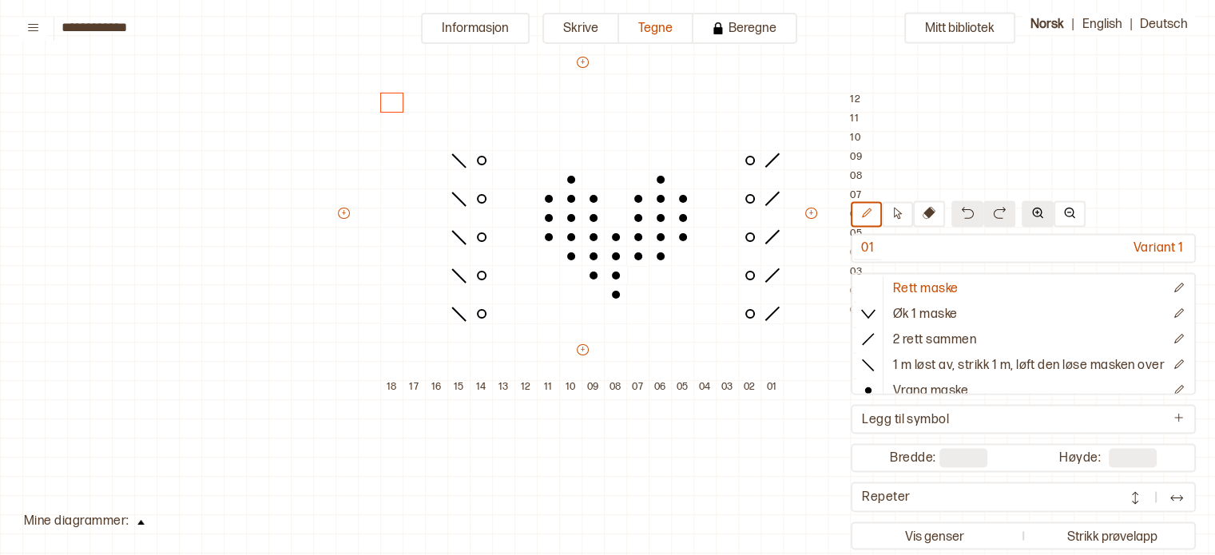
click at [1031, 217] on img at bounding box center [1037, 212] width 13 height 13
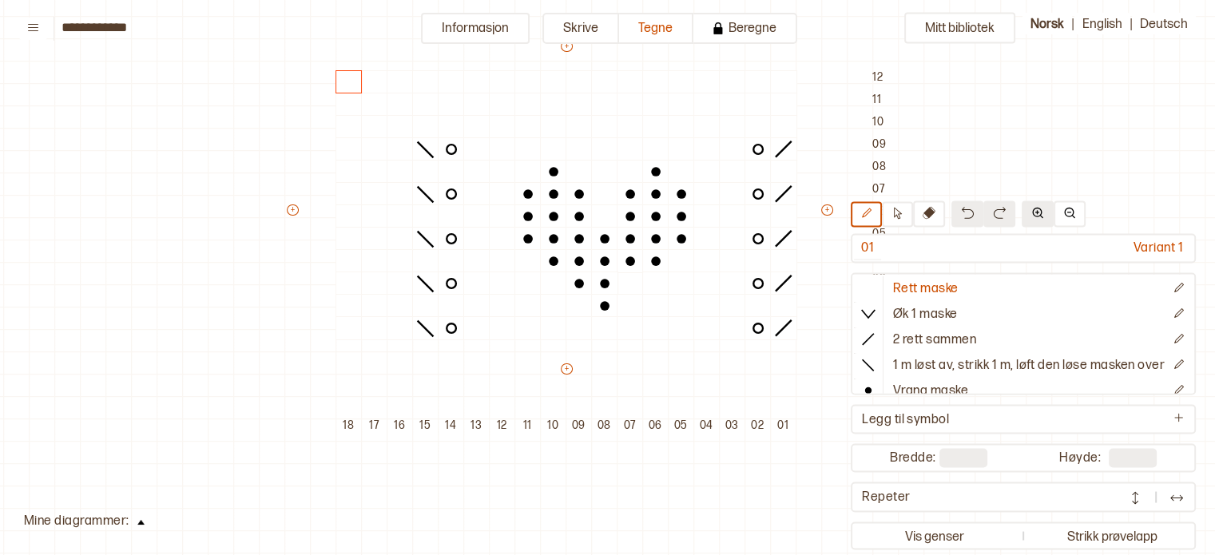
click at [1031, 217] on img at bounding box center [1037, 212] width 13 height 13
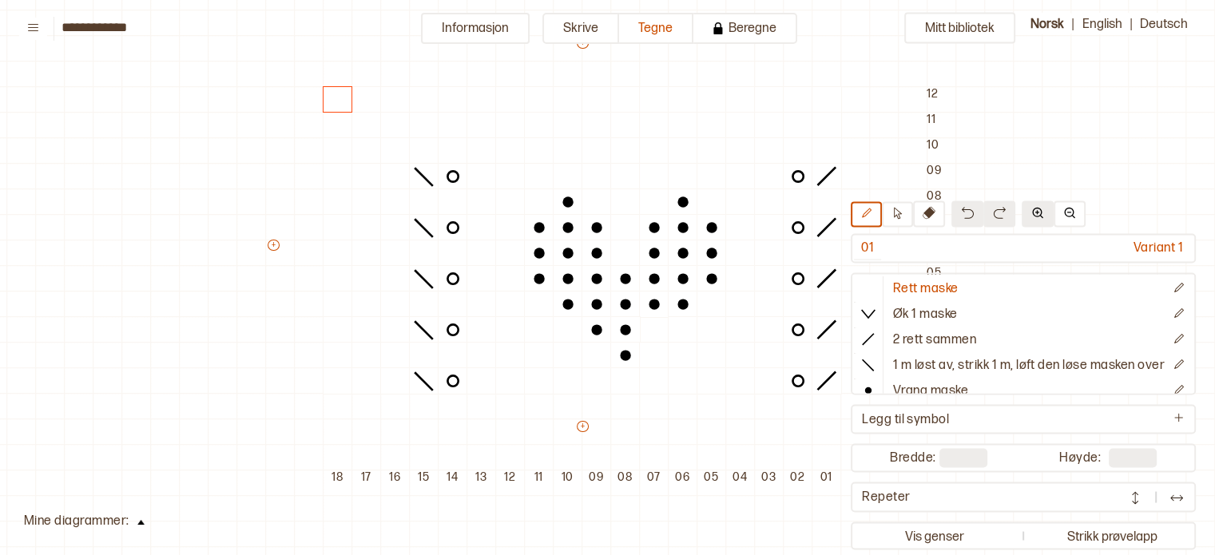
click at [1031, 217] on img at bounding box center [1037, 212] width 13 height 13
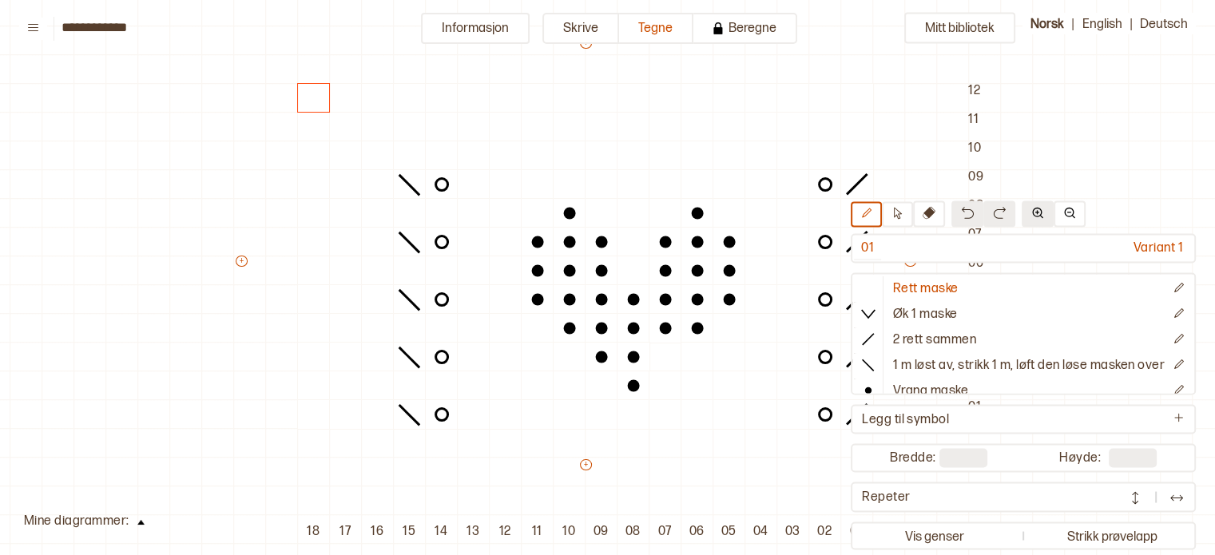
click at [1031, 217] on img at bounding box center [1037, 212] width 13 height 13
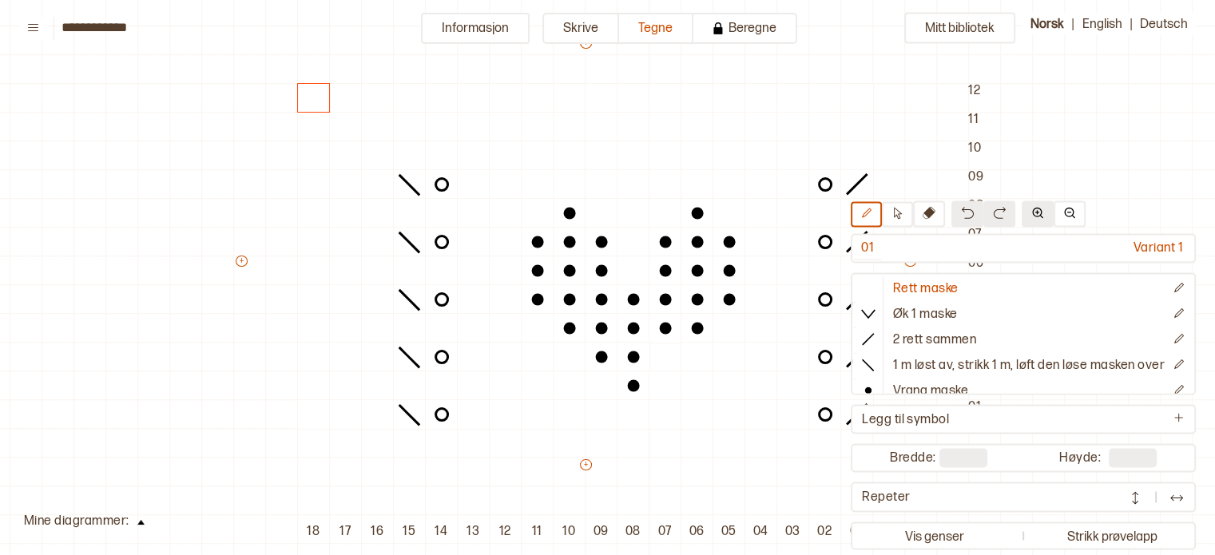
click at [1031, 217] on img at bounding box center [1037, 212] width 13 height 13
click at [515, 364] on div at bounding box center [506, 357] width 34 height 30
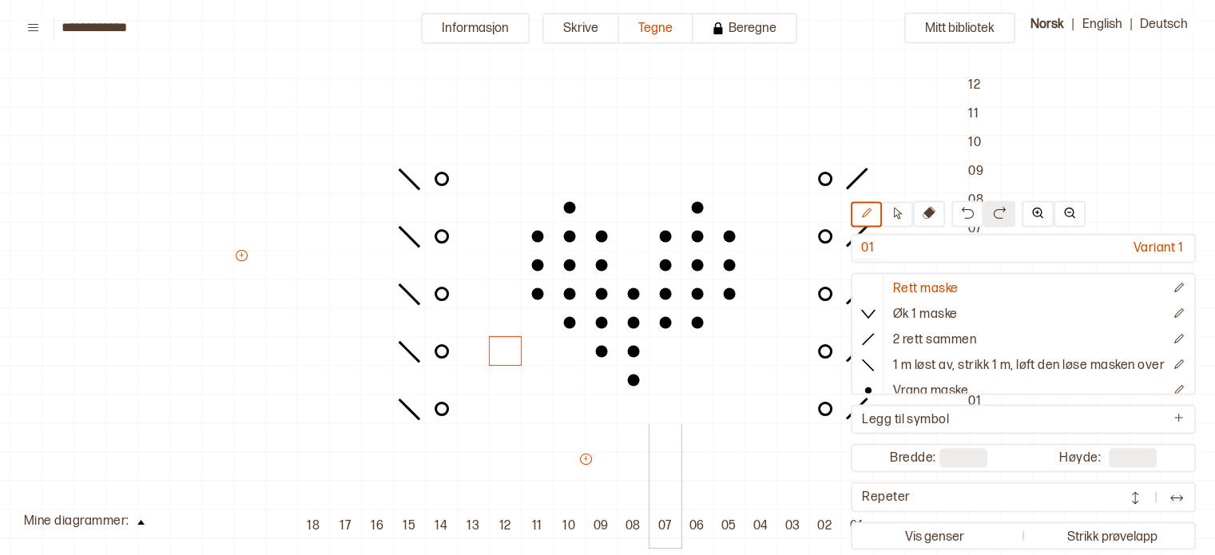
scroll to position [115, 22]
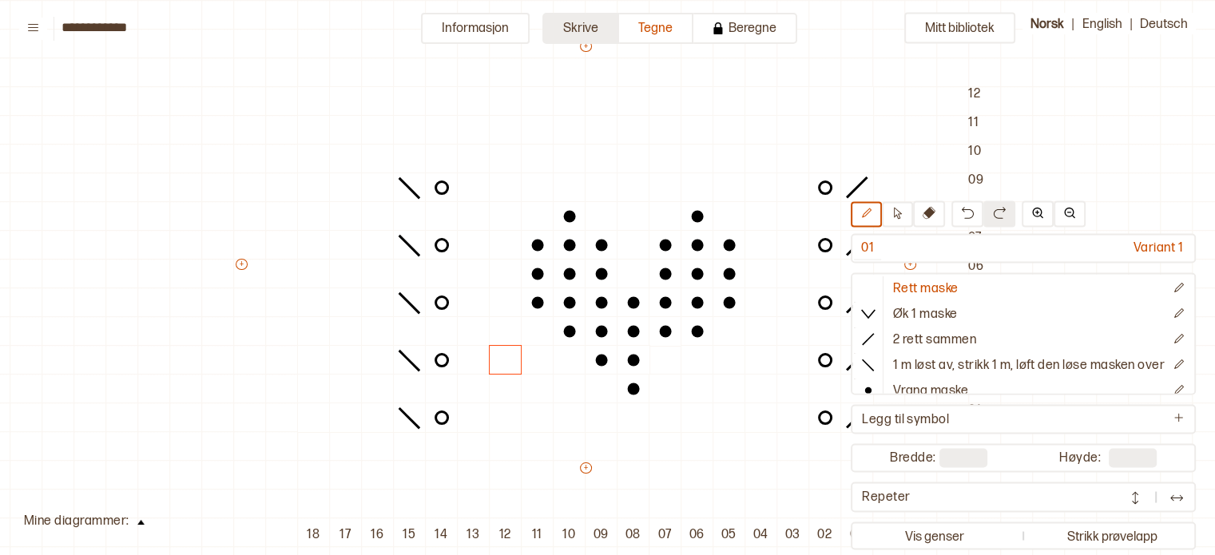
click at [589, 30] on button "Skrive" at bounding box center [580, 28] width 77 height 31
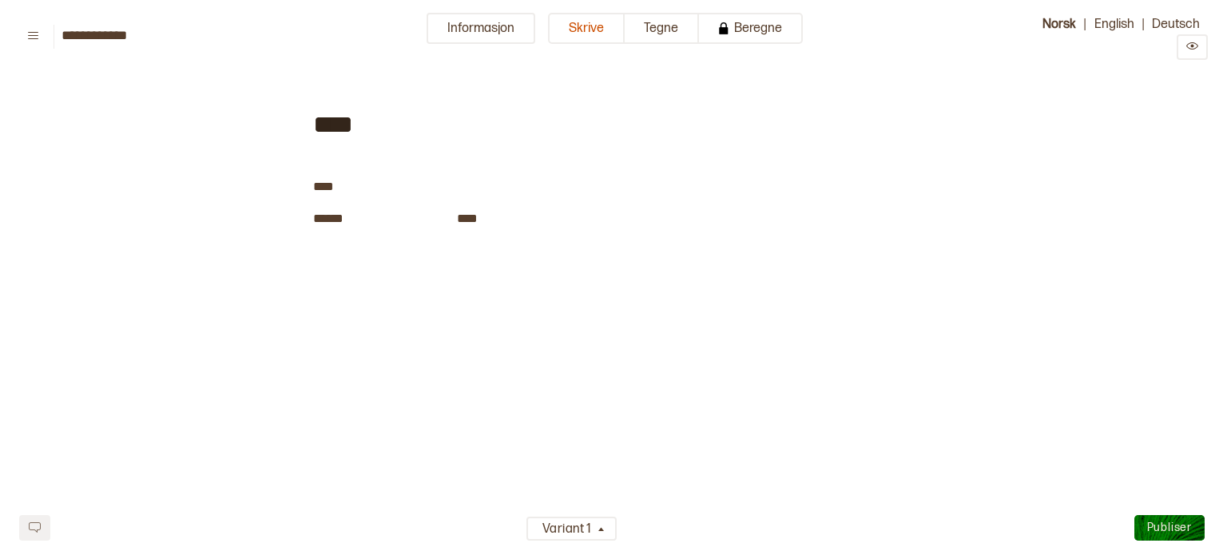
click at [406, 287] on div "**** ﻿ **** ﻿ *** * ﻿ ﻿" at bounding box center [613, 293] width 601 height 427
click at [361, 213] on span "﻿" at bounding box center [399, 218] width 113 height 21
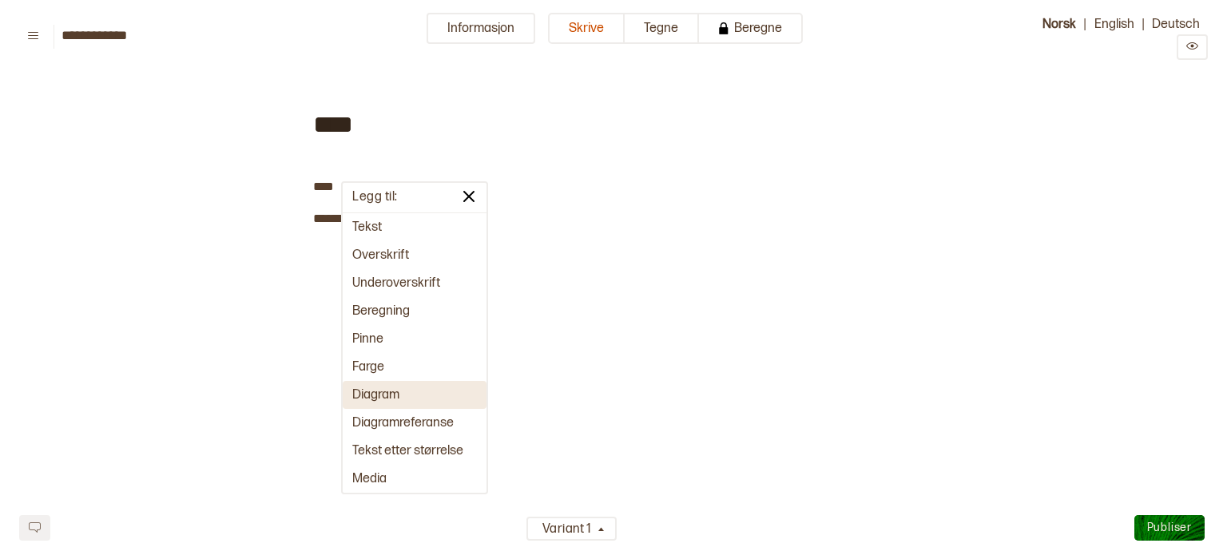
click at [394, 402] on button "Diagram" at bounding box center [415, 395] width 144 height 28
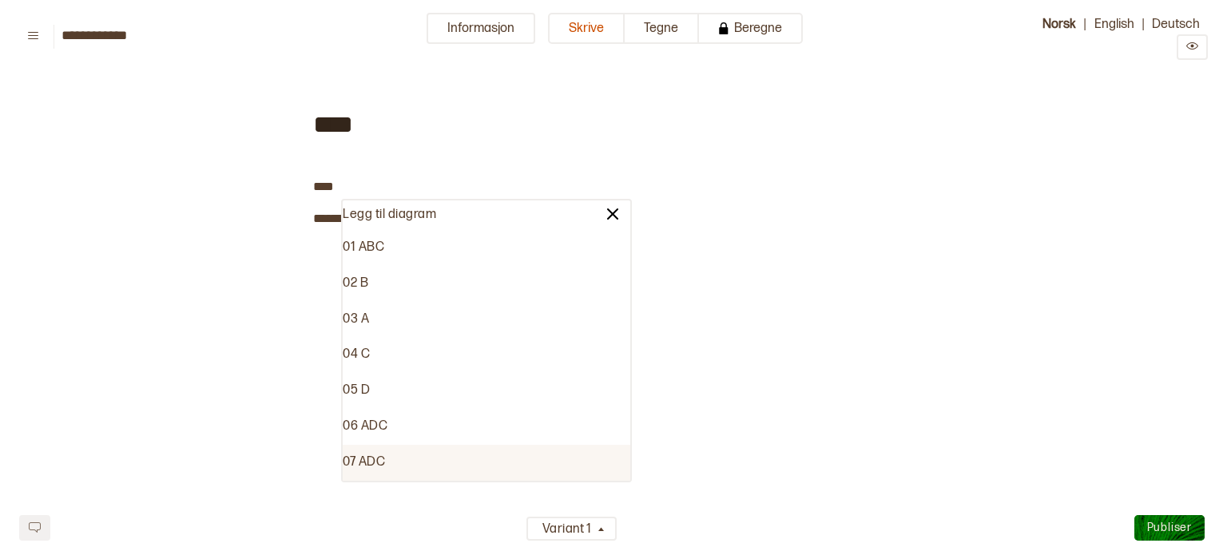
click at [415, 462] on div "07 ADC" at bounding box center [486, 463] width 287 height 36
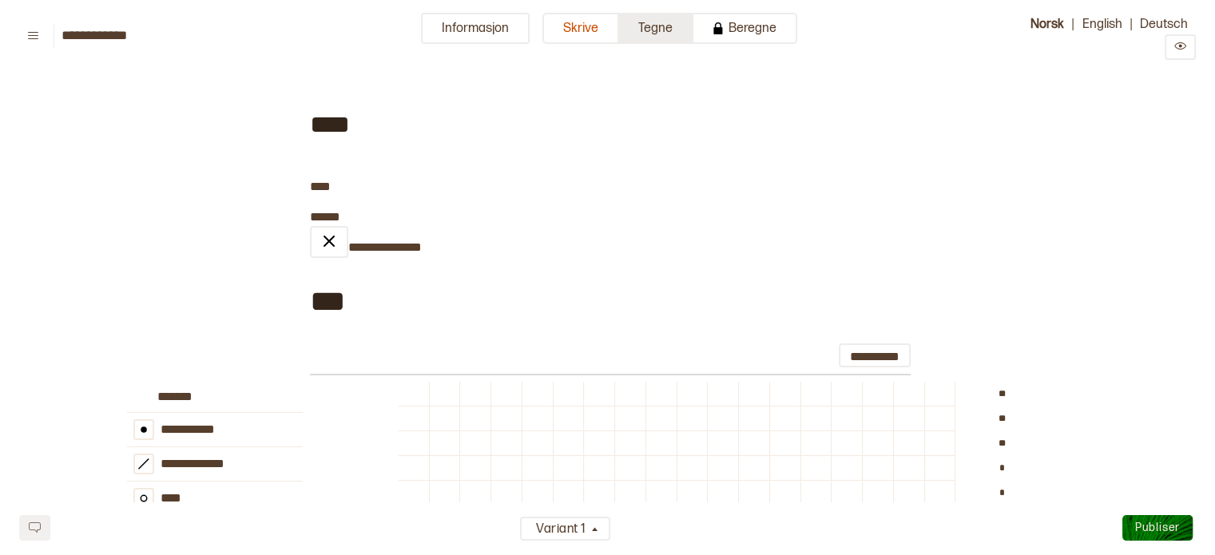
click at [655, 30] on button "Tegne" at bounding box center [656, 28] width 74 height 31
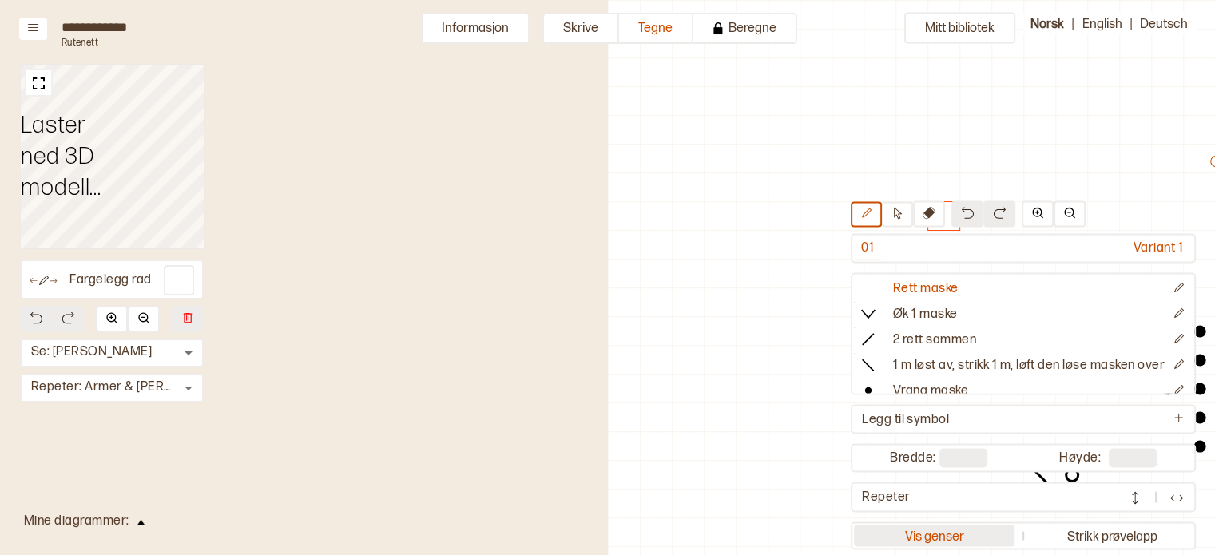
click at [938, 536] on button "Vis genser" at bounding box center [934, 536] width 161 height 22
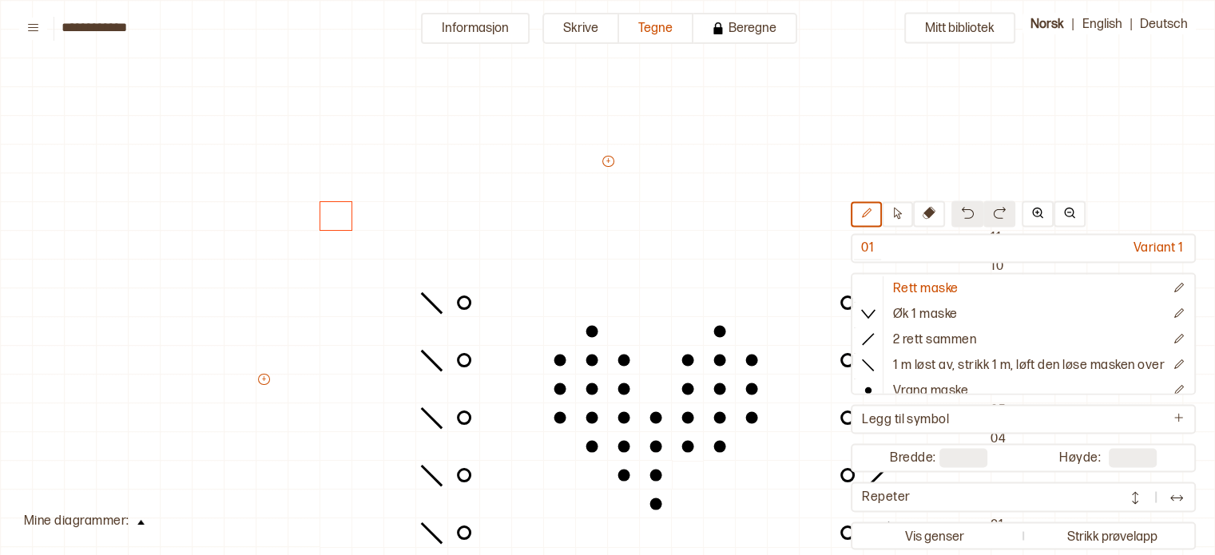
scroll to position [141, 38]
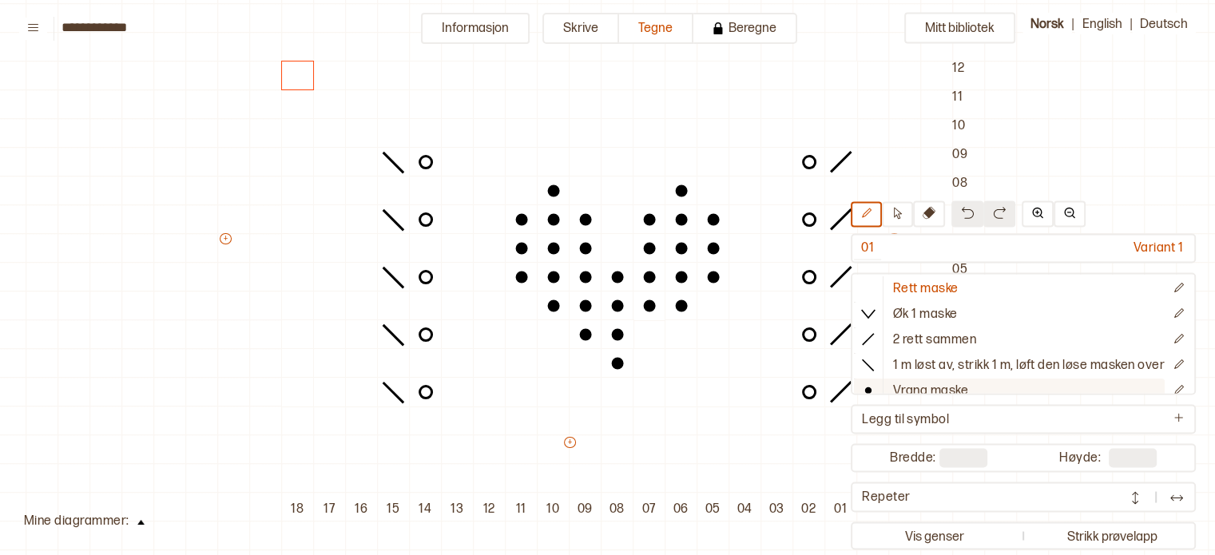
click at [898, 383] on p "Vrang maske" at bounding box center [930, 391] width 75 height 17
click at [641, 333] on div at bounding box center [649, 334] width 32 height 29
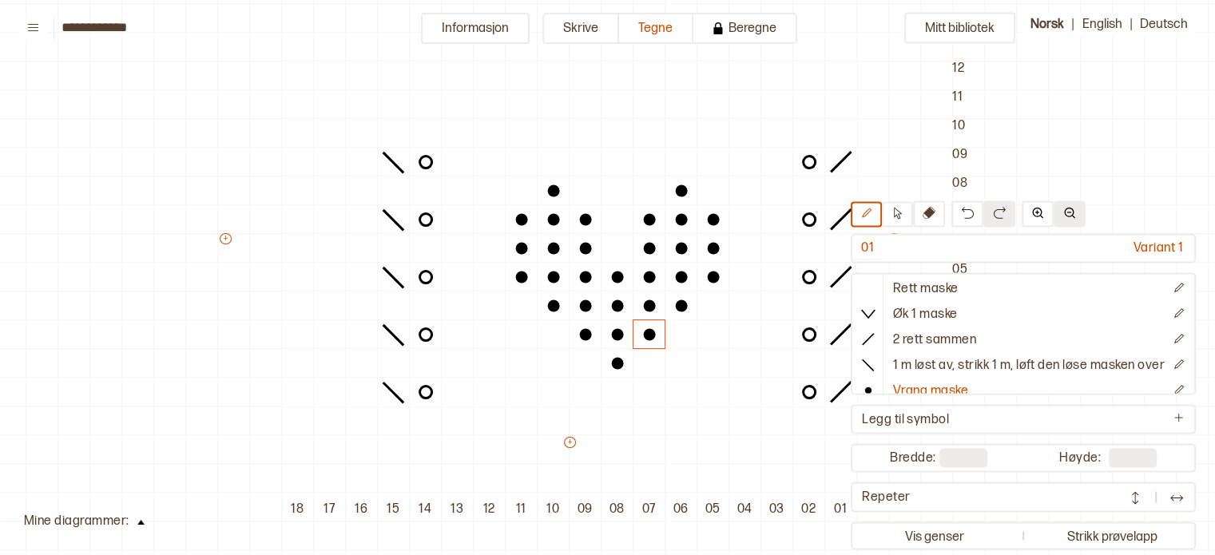
click at [1068, 216] on button at bounding box center [1069, 213] width 32 height 26
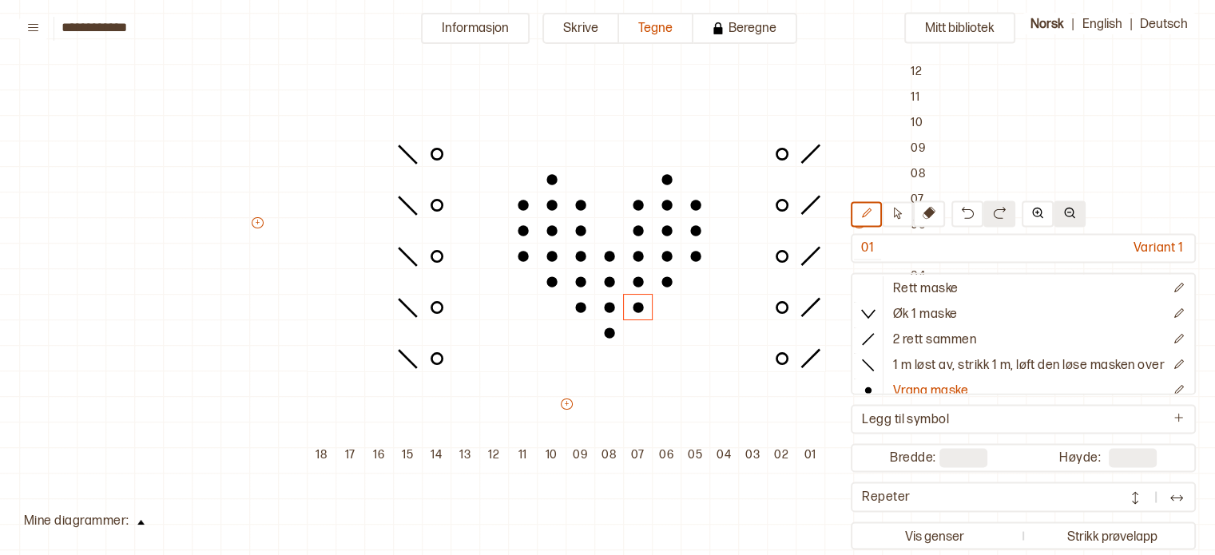
click at [1068, 216] on button at bounding box center [1069, 213] width 32 height 26
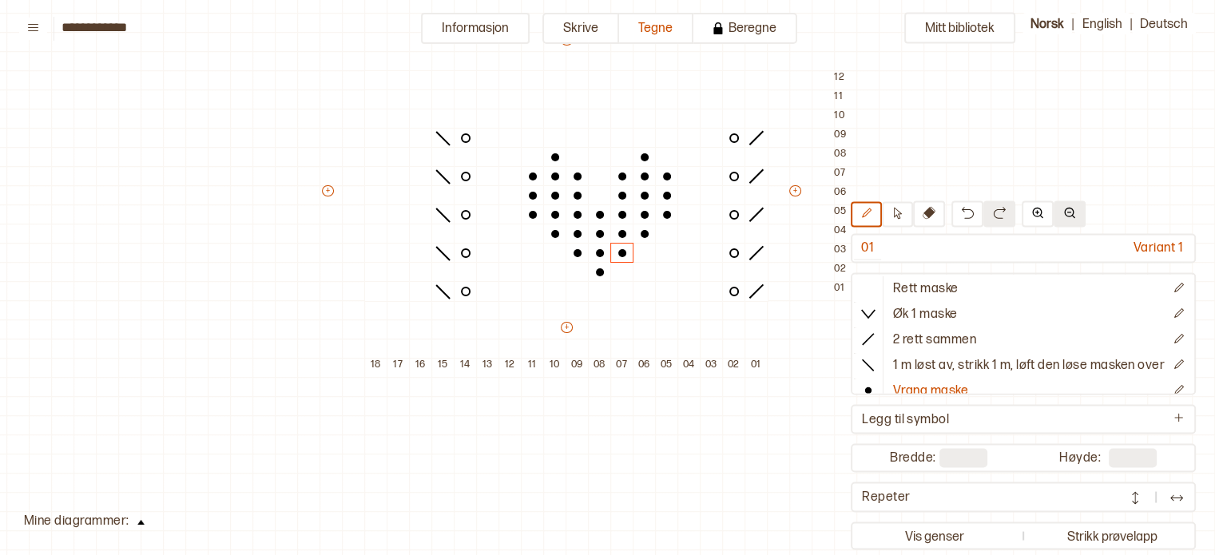
click at [1068, 216] on button at bounding box center [1069, 213] width 32 height 26
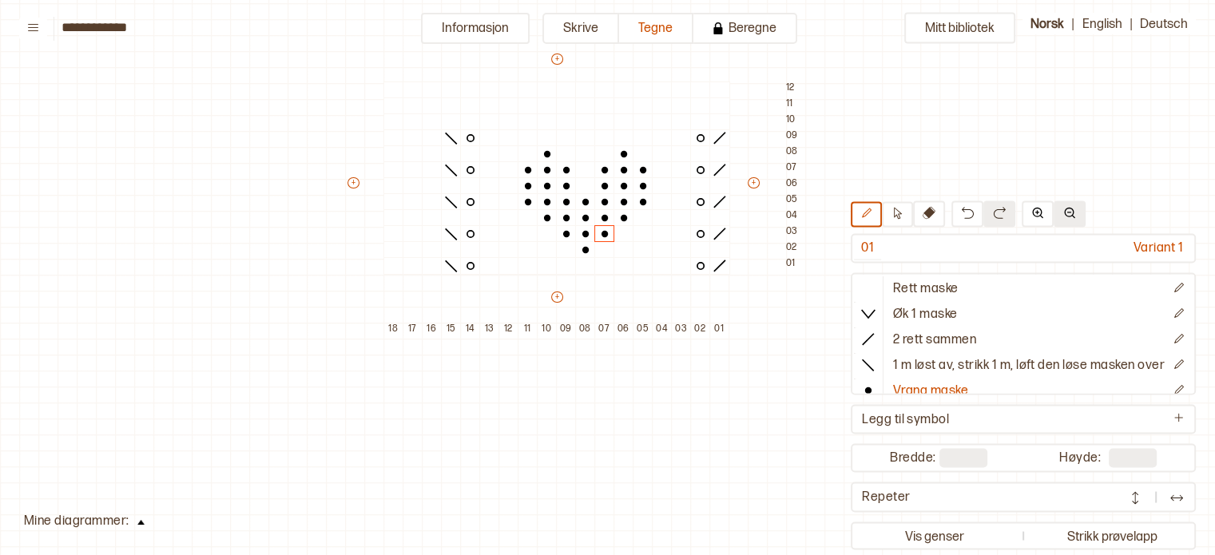
click at [1068, 216] on button at bounding box center [1069, 213] width 32 height 26
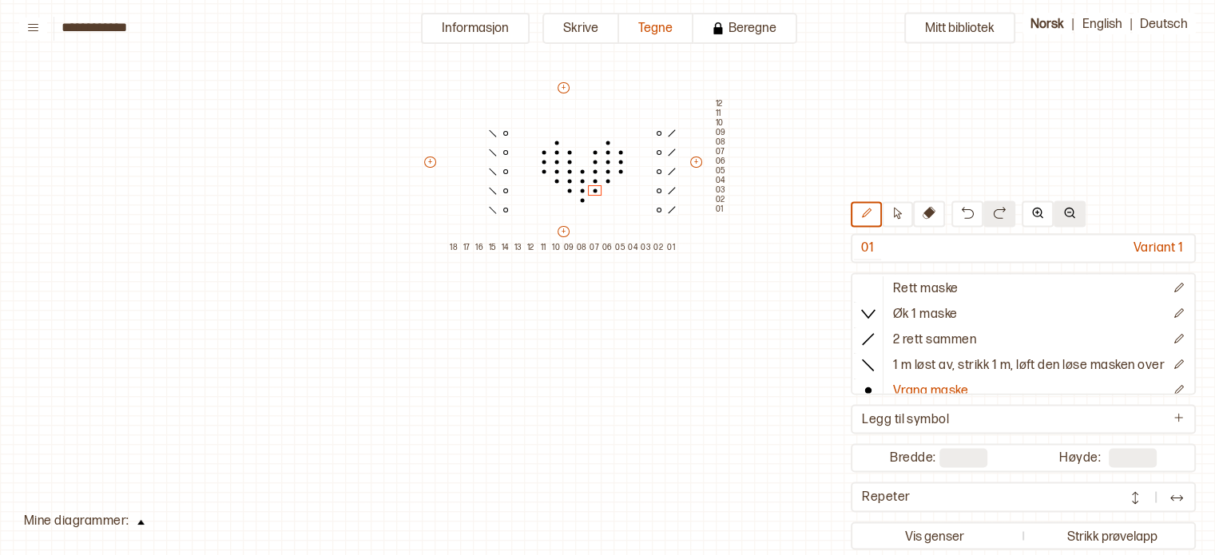
click at [1068, 216] on button at bounding box center [1069, 213] width 32 height 26
click at [823, 344] on div "Mitt bibliotek 01 Variant 1 Rett maske Øk 1 maske 2 rett sammen 1 m løst av, st…" at bounding box center [1176, 414] width 2429 height 1110
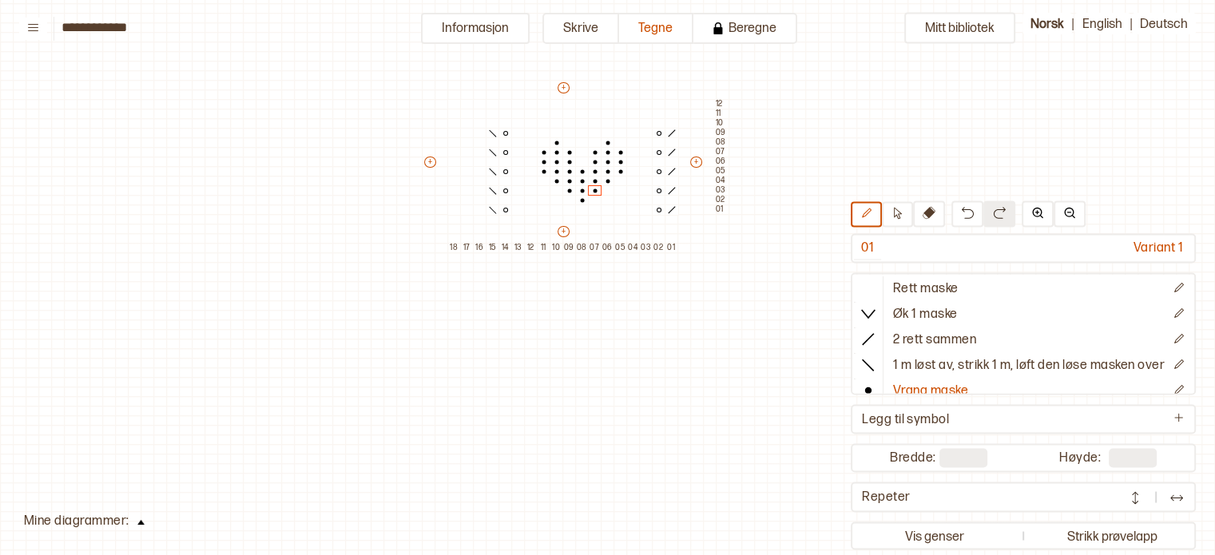
click at [442, 117] on div "+ + + + 18 17 16 15 14 13 12 11 10 09 08 07 06 05 04 03 02 01 12 11 10 09 08 07…" at bounding box center [575, 166] width 307 height 172
click at [461, 133] on div at bounding box center [467, 133] width 14 height 11
click at [1089, 137] on div "Mitt bibliotek 01 Variant 1 Rett maske Øk 1 maske 2 rett sammen 1 m løst av, st…" at bounding box center [1176, 414] width 2429 height 1110
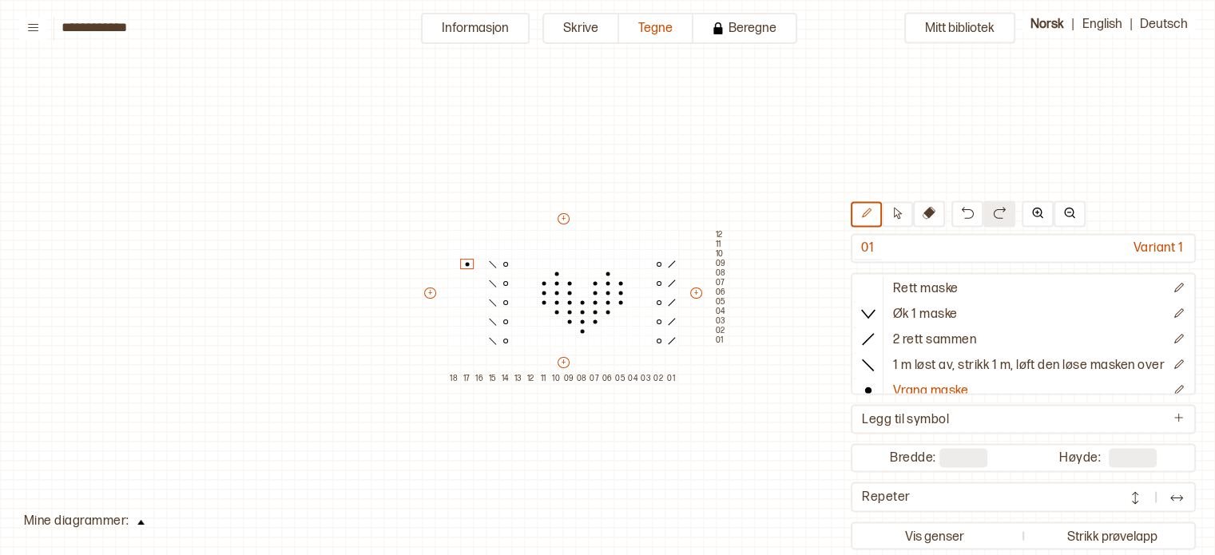
scroll to position [0, 38]
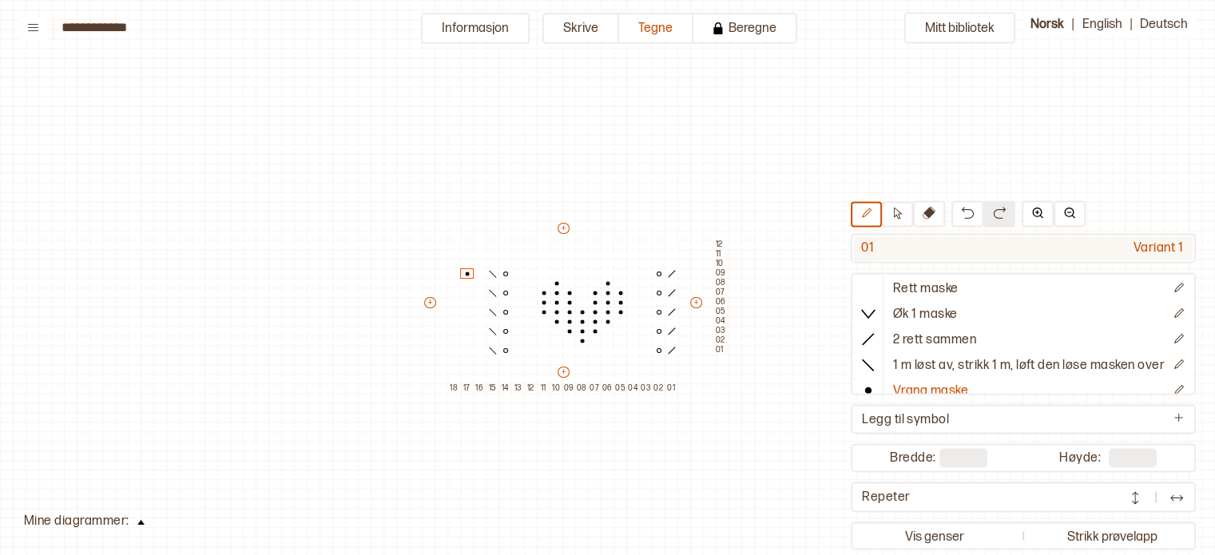
click at [1172, 248] on div "Variant 1" at bounding box center [1036, 248] width 311 height 24
click at [457, 31] on button "Informasjon" at bounding box center [475, 28] width 109 height 31
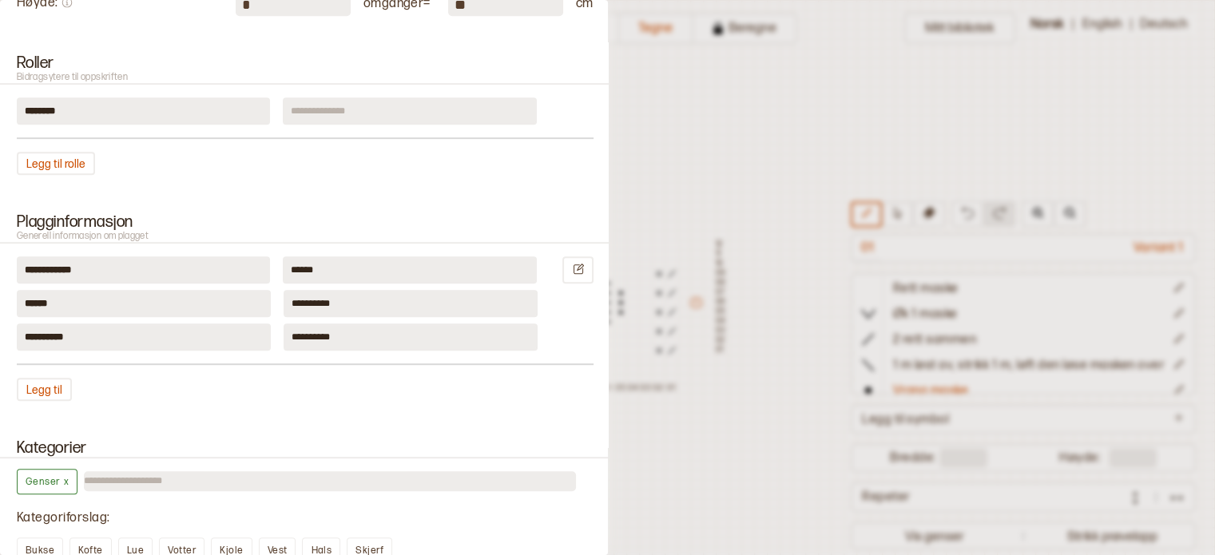
scroll to position [779, 0]
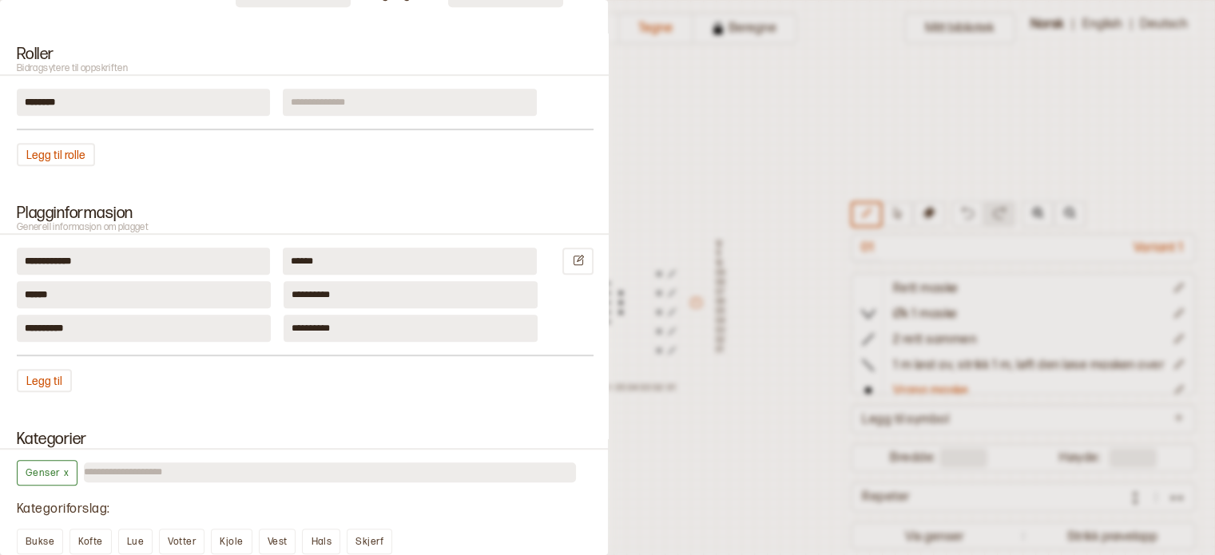
click at [447, 105] on input at bounding box center [409, 102] width 253 height 27
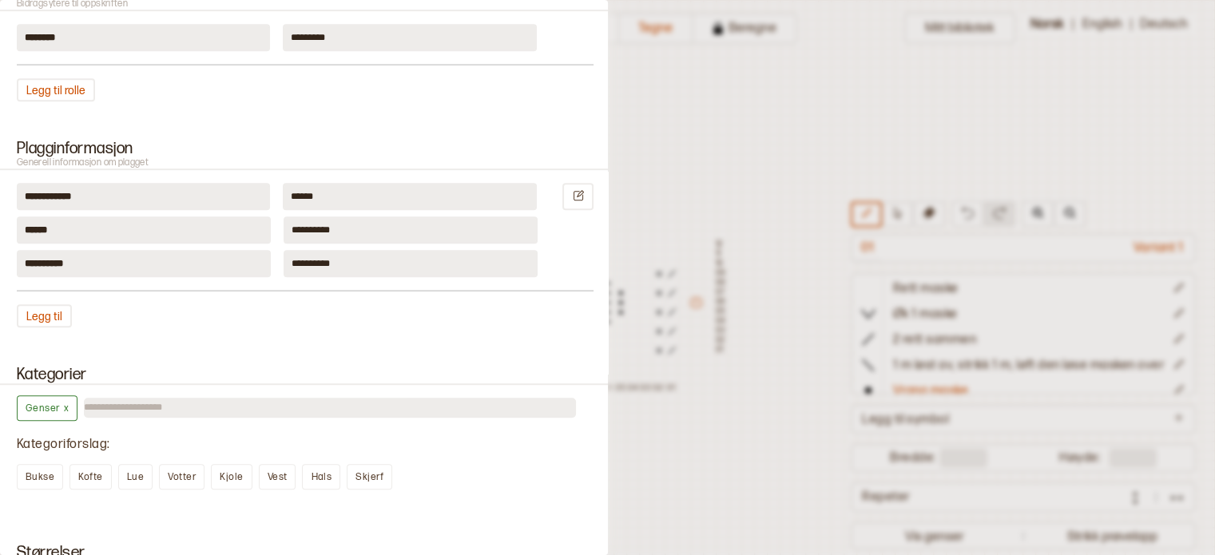
scroll to position [845, 0]
type input "*********"
click at [137, 236] on div "**********" at bounding box center [305, 228] width 577 height 27
type input "******"
drag, startPoint x: 383, startPoint y: 260, endPoint x: 150, endPoint y: 308, distance: 238.2
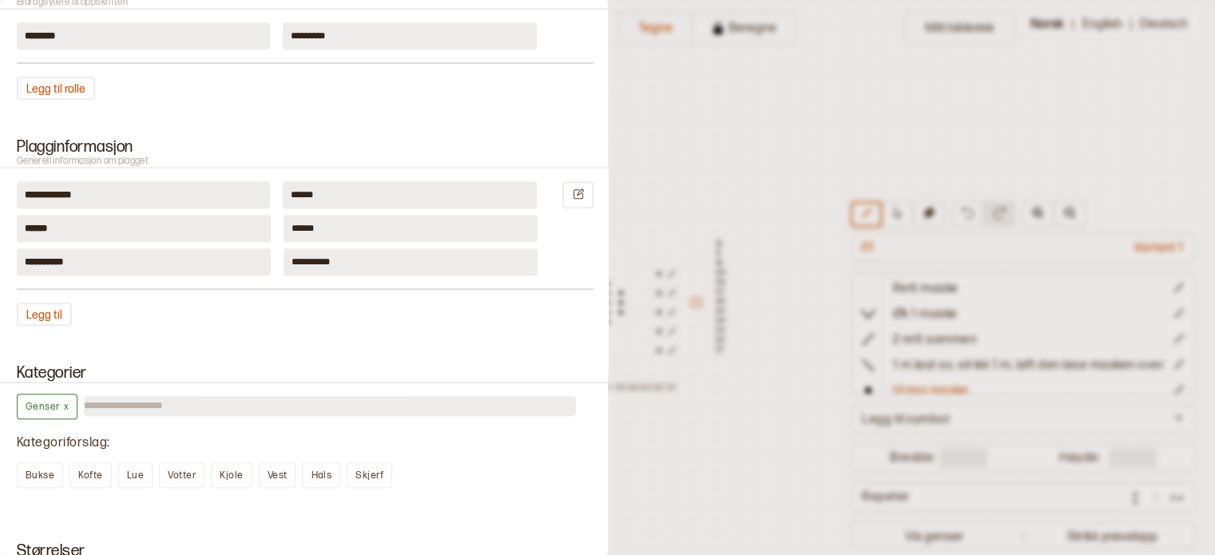
click at [150, 308] on div "**********" at bounding box center [305, 253] width 577 height 145
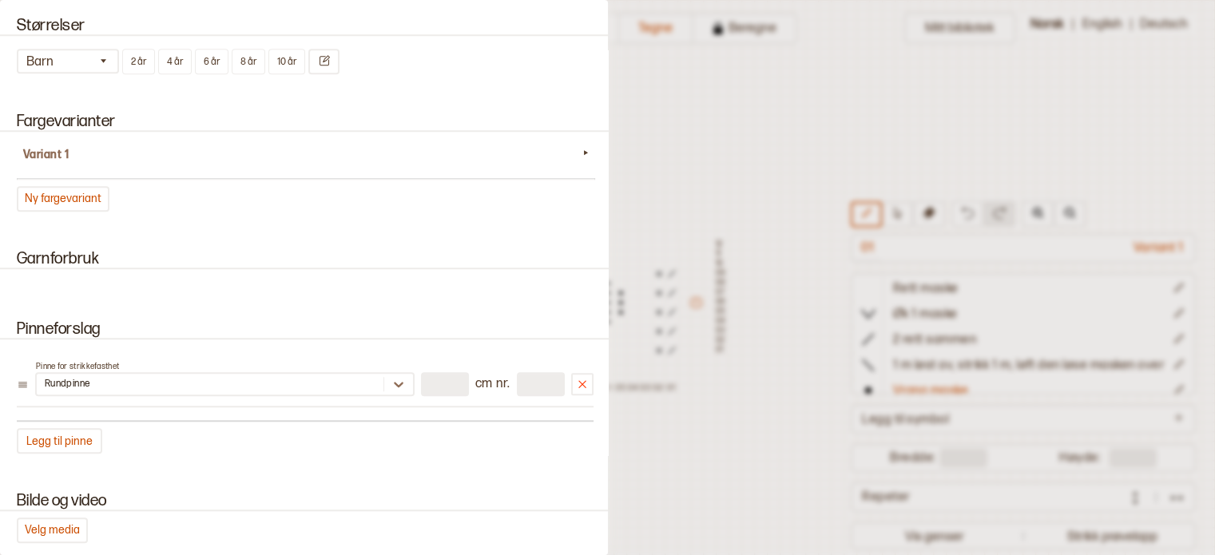
scroll to position [1377, 0]
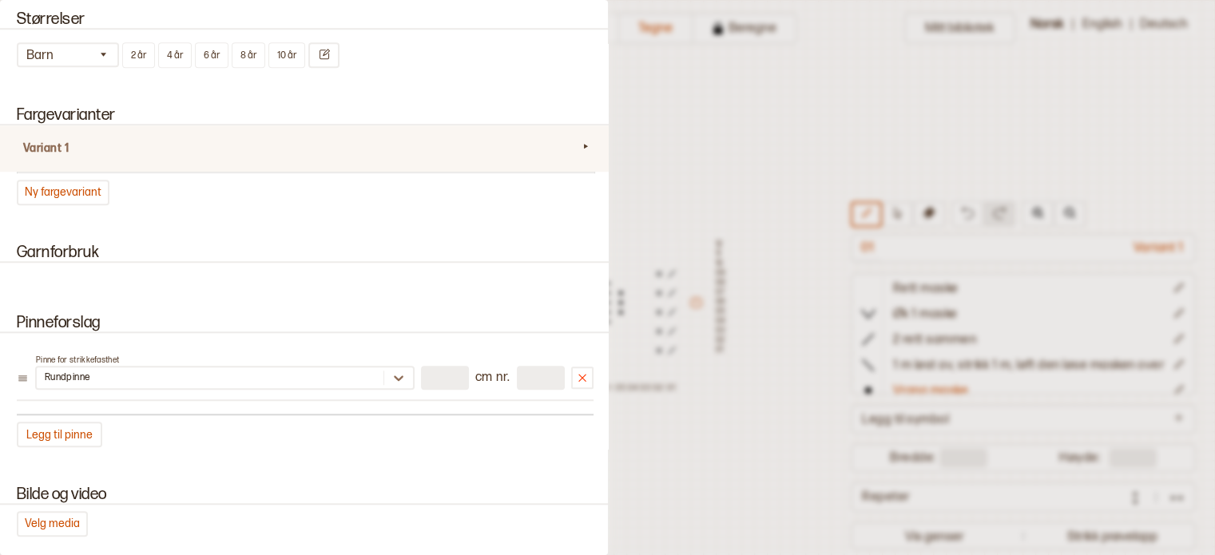
click at [55, 151] on div "Variant 1" at bounding box center [305, 148] width 615 height 47
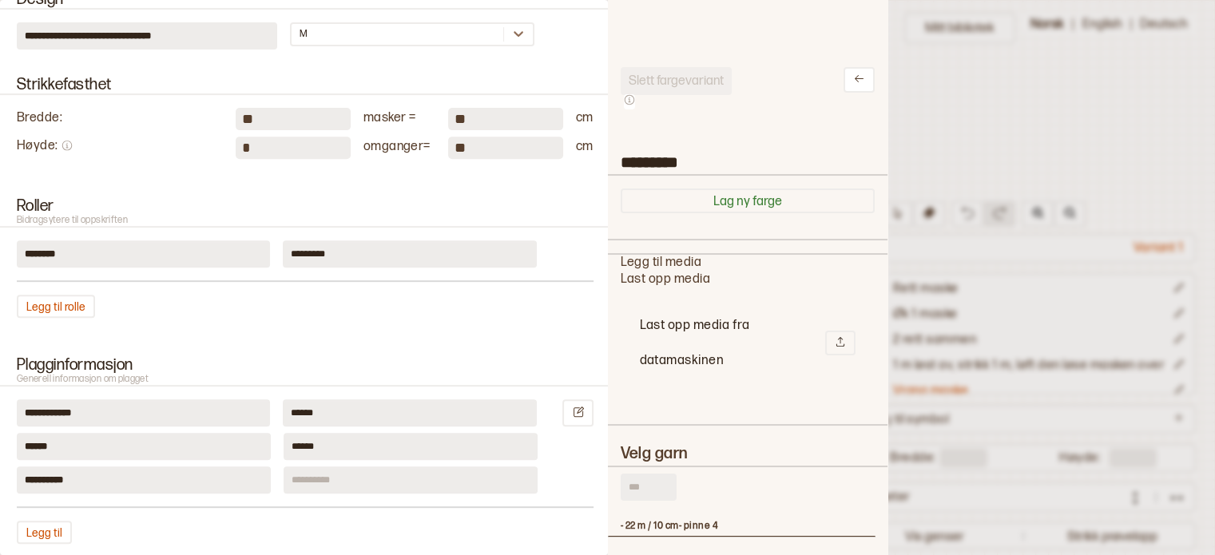
scroll to position [368, 0]
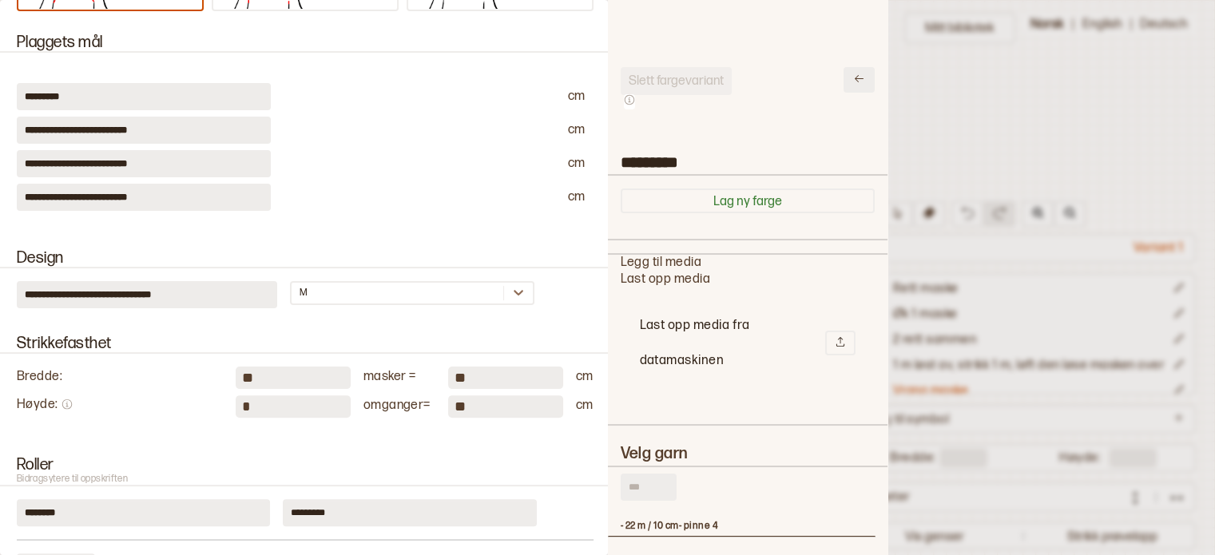
click at [858, 77] on button at bounding box center [858, 80] width 31 height 26
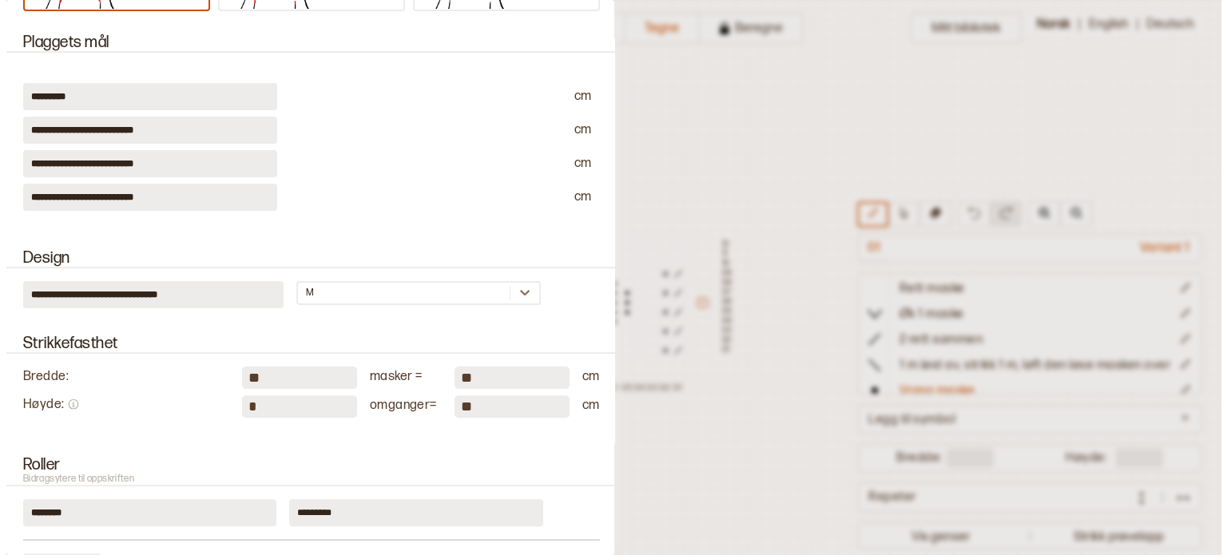
scroll to position [0, 0]
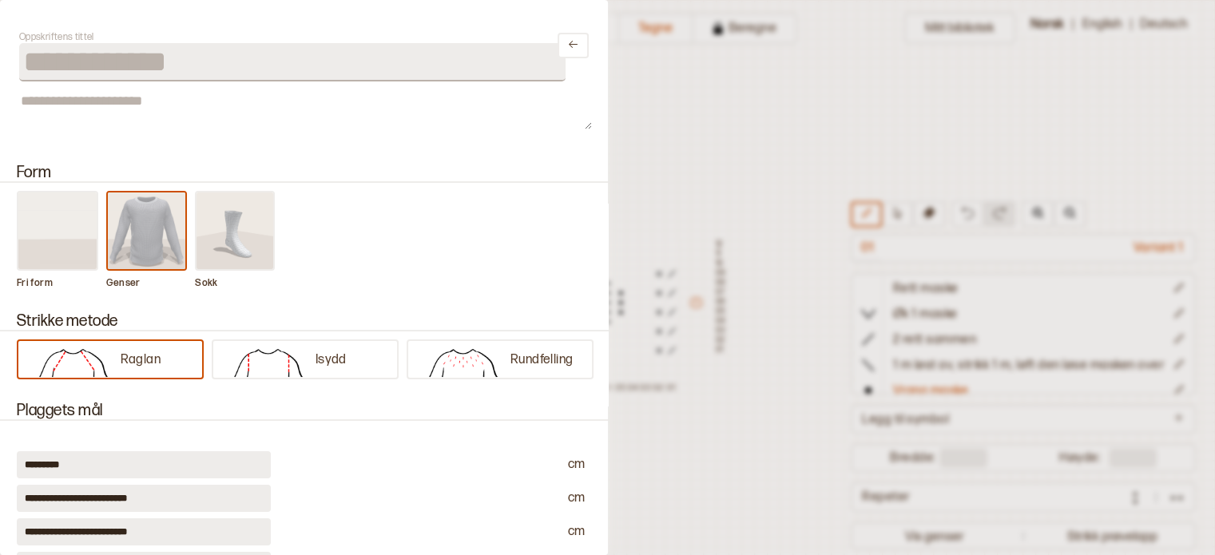
click at [577, 128] on textarea at bounding box center [305, 110] width 573 height 38
click at [567, 46] on icon "Lukk" at bounding box center [573, 44] width 12 height 12
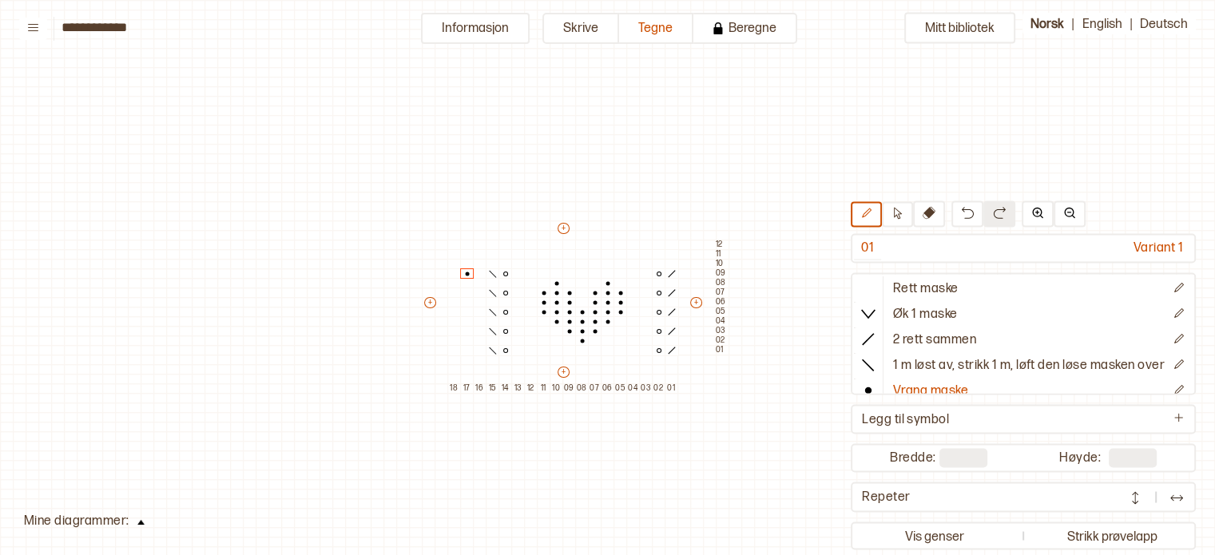
click at [561, 46] on div "Mitt bibliotek 01 Variant 1 Rett maske Øk 1 maske 2 rett sammen 1 m løst av, st…" at bounding box center [1176, 555] width 2429 height 1110
click at [502, 130] on div "Mitt bibliotek 01 Variant 1 Rett maske Øk 1 maske 2 rett sammen 1 m løst av, st…" at bounding box center [1176, 555] width 2429 height 1110
click at [113, 518] on div "Mitt bibliotek 01 Variant 1 Rett maske Øk 1 maske 2 rett sammen 1 m løst av, st…" at bounding box center [1176, 555] width 2429 height 1110
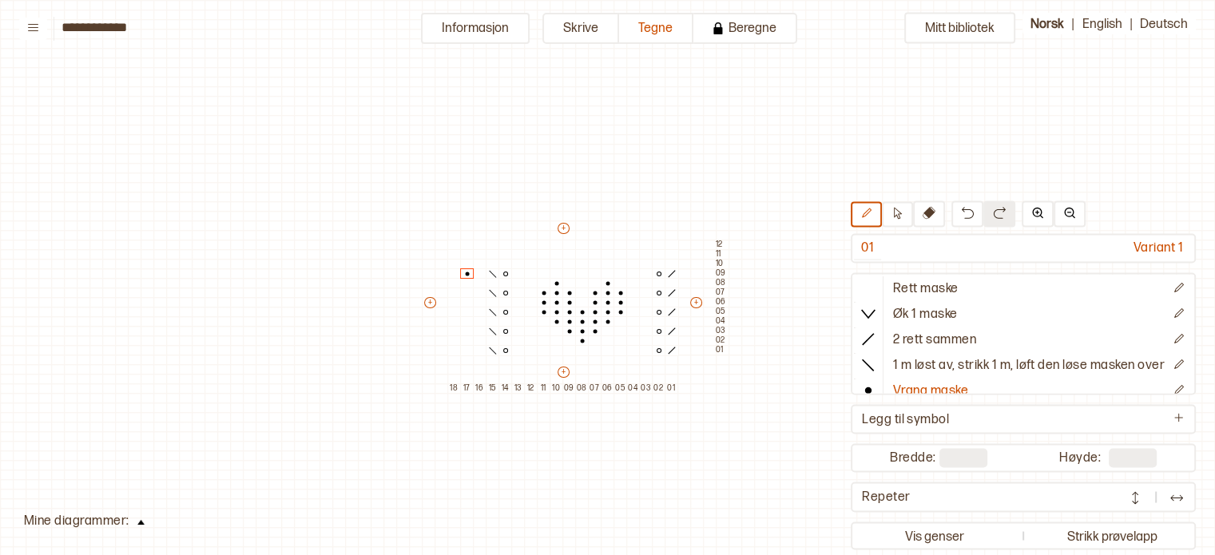
click at [133, 524] on button at bounding box center [140, 521] width 23 height 22
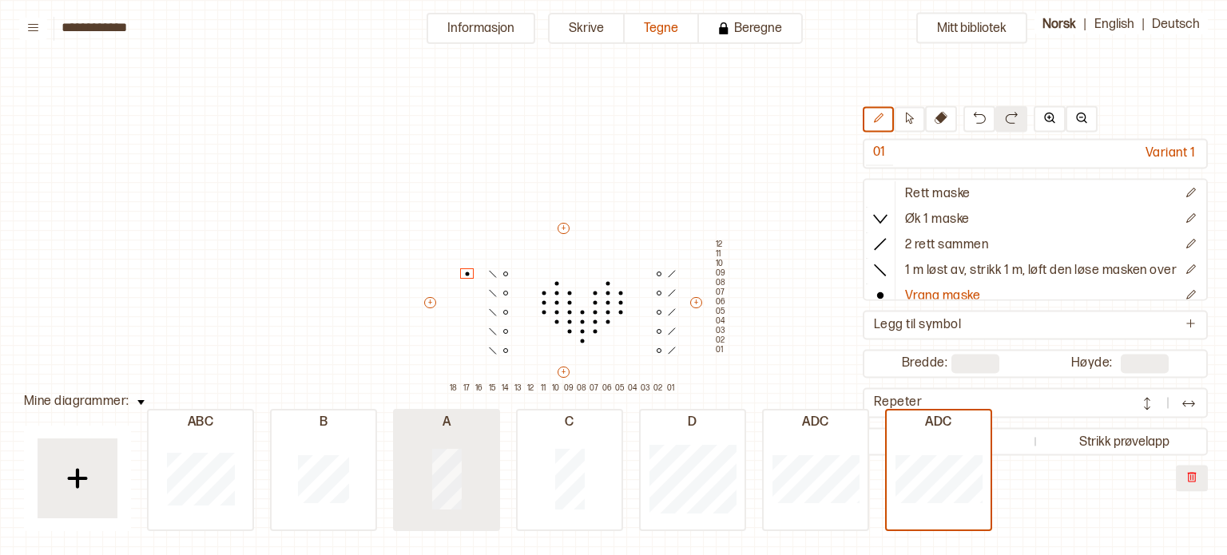
type input "*"
type input "**"
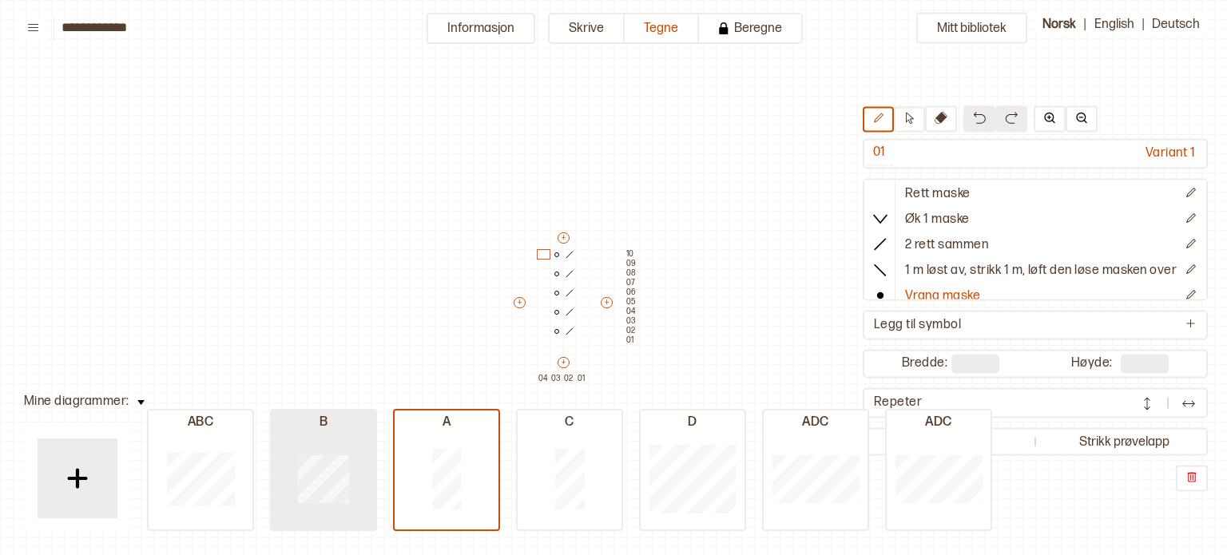
click at [329, 510] on div at bounding box center [324, 478] width 104 height 102
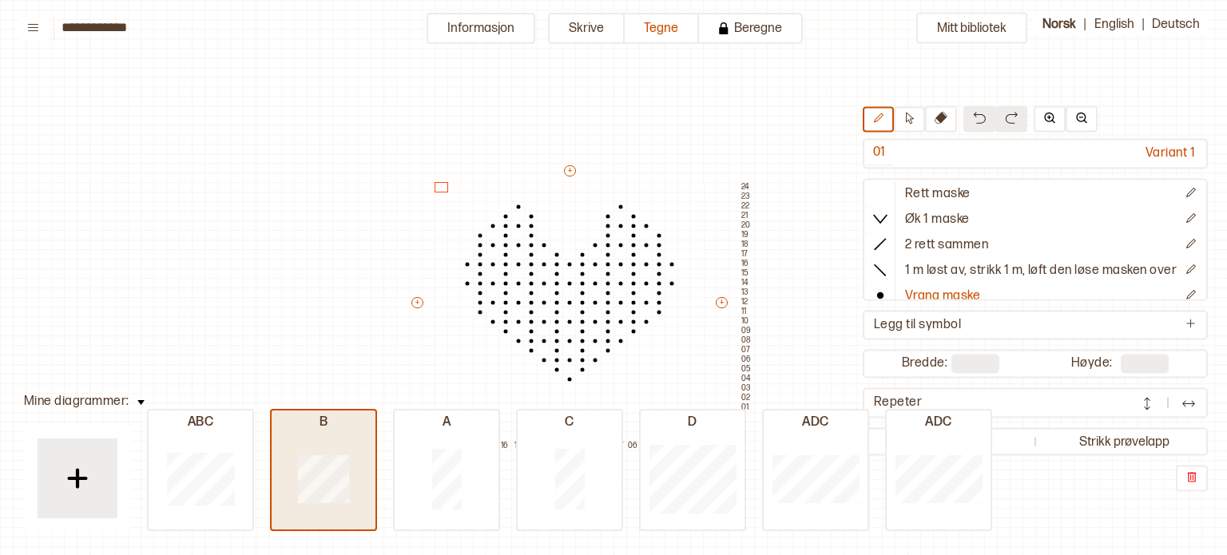
type input "**"
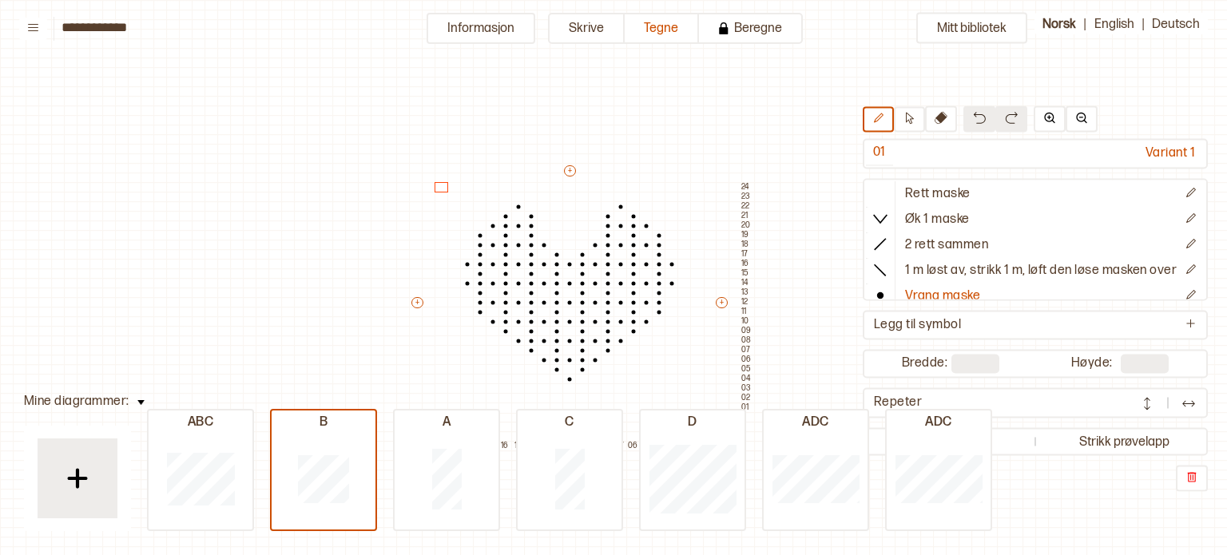
click at [635, 521] on div "ABC B A C D ADC ADC" at bounding box center [569, 483] width 845 height 96
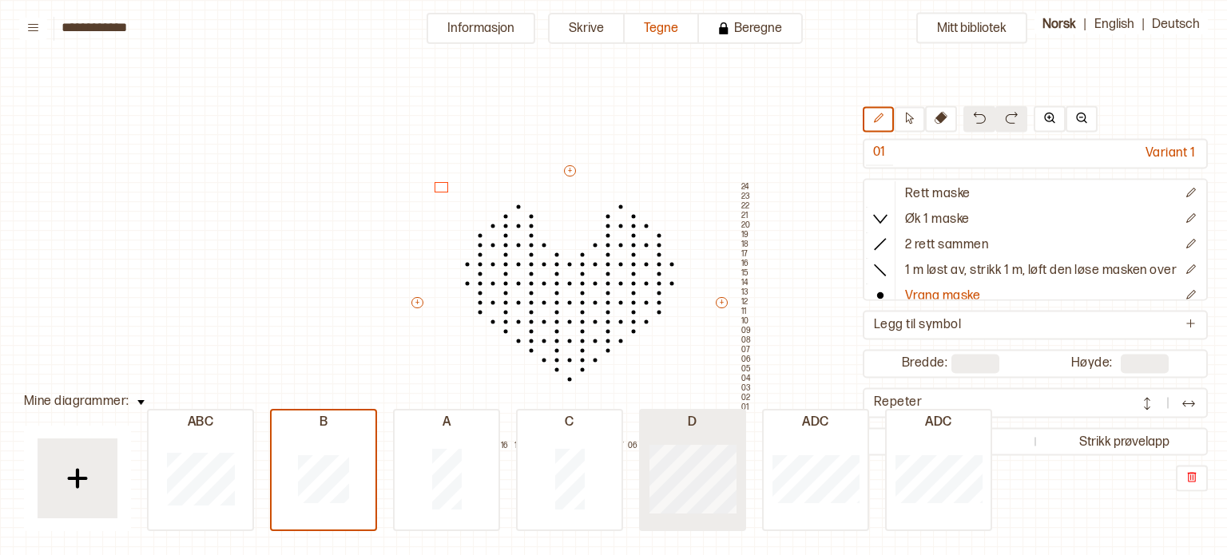
click at [696, 518] on div at bounding box center [692, 478] width 104 height 102
type input "*"
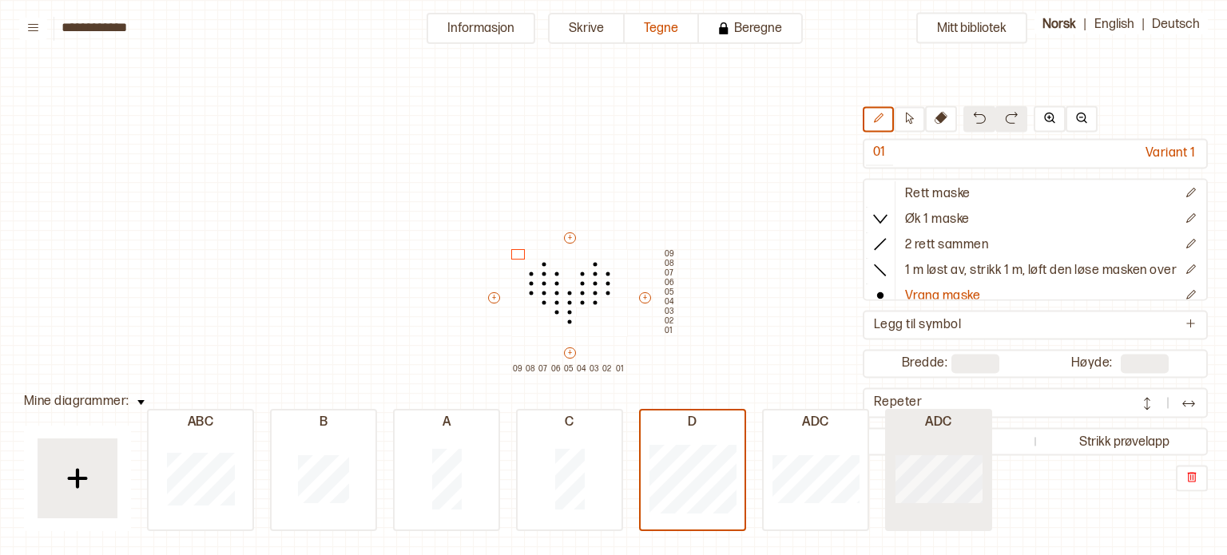
click at [955, 515] on div at bounding box center [938, 478] width 104 height 102
type input "**"
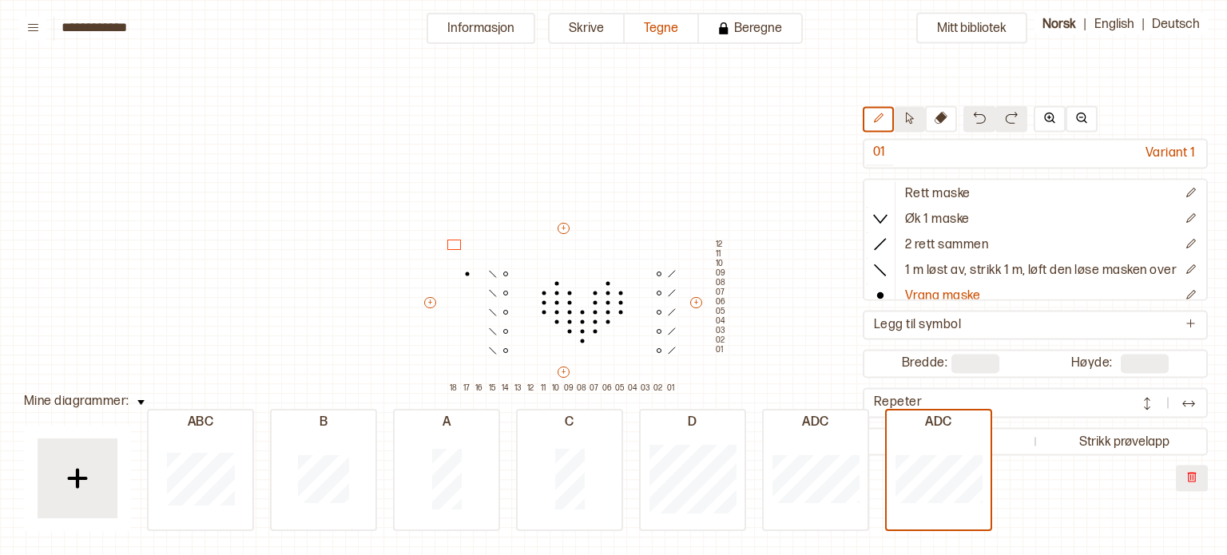
click at [913, 125] on button at bounding box center [909, 120] width 31 height 26
click at [935, 120] on icon at bounding box center [940, 118] width 13 height 13
click at [882, 120] on button at bounding box center [877, 120] width 31 height 26
click at [672, 124] on div "Mitt bibliotek 01 Variant 1 Rett maske Øk 1 maske 2 rett sammen 1 m løst av, st…" at bounding box center [1188, 555] width 2453 height 1110
click at [22, 22] on button at bounding box center [33, 29] width 28 height 22
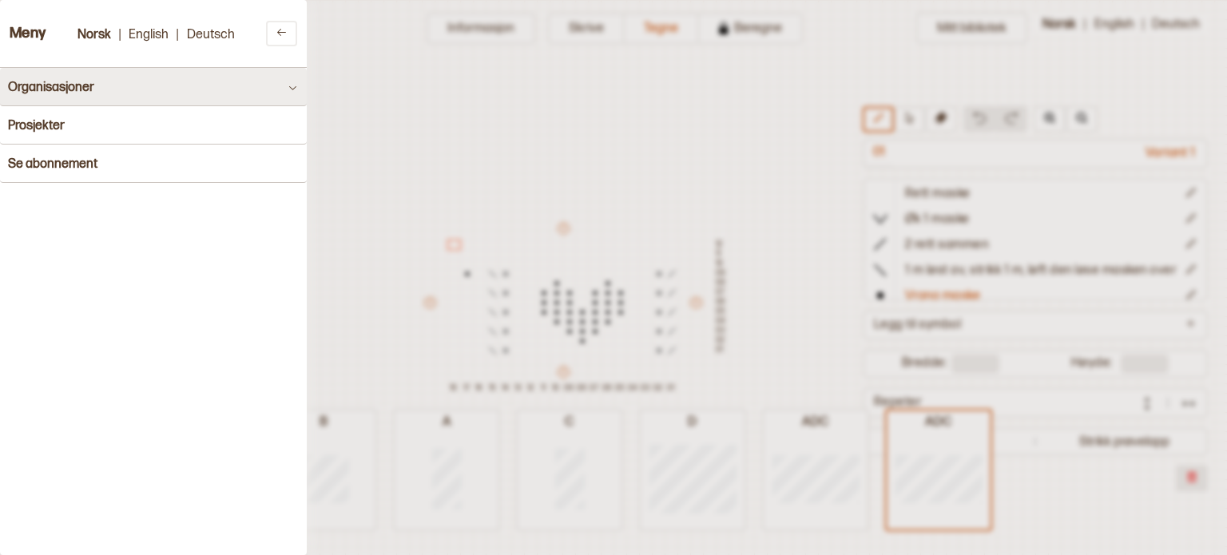
click at [291, 73] on button "Organisasjoner" at bounding box center [153, 87] width 307 height 38
click at [287, 85] on icon at bounding box center [293, 87] width 12 height 12
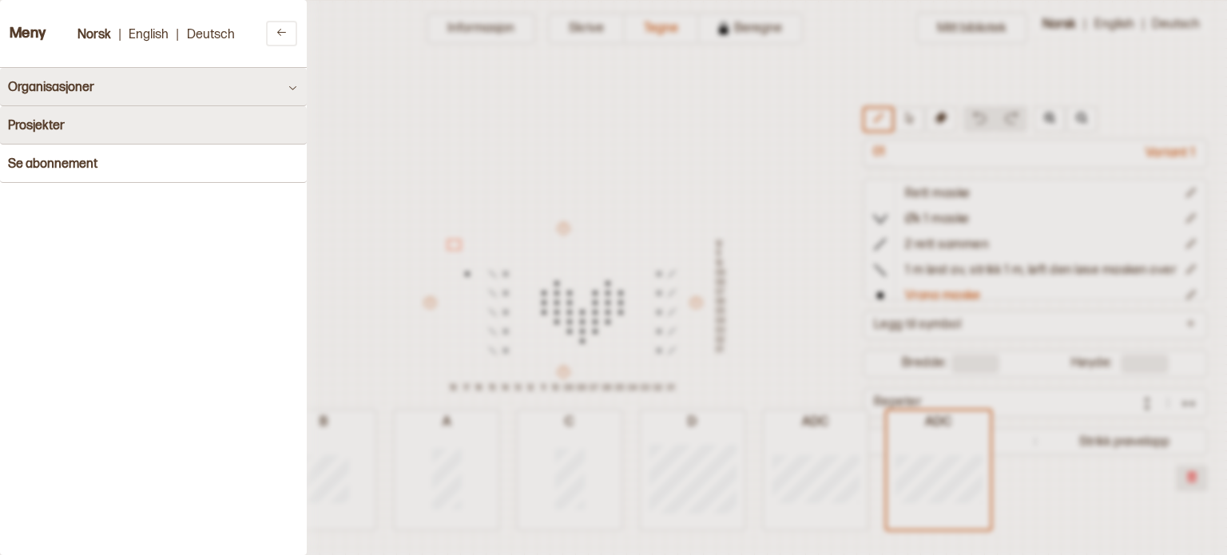
click at [236, 125] on button "Prosjekter" at bounding box center [153, 125] width 307 height 38
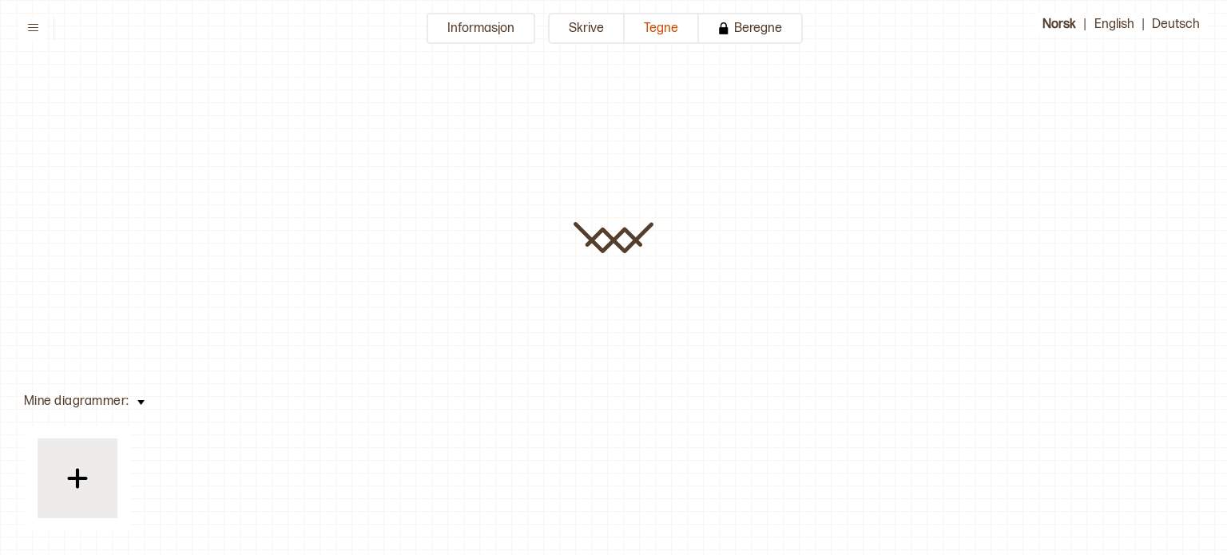
type input "**********"
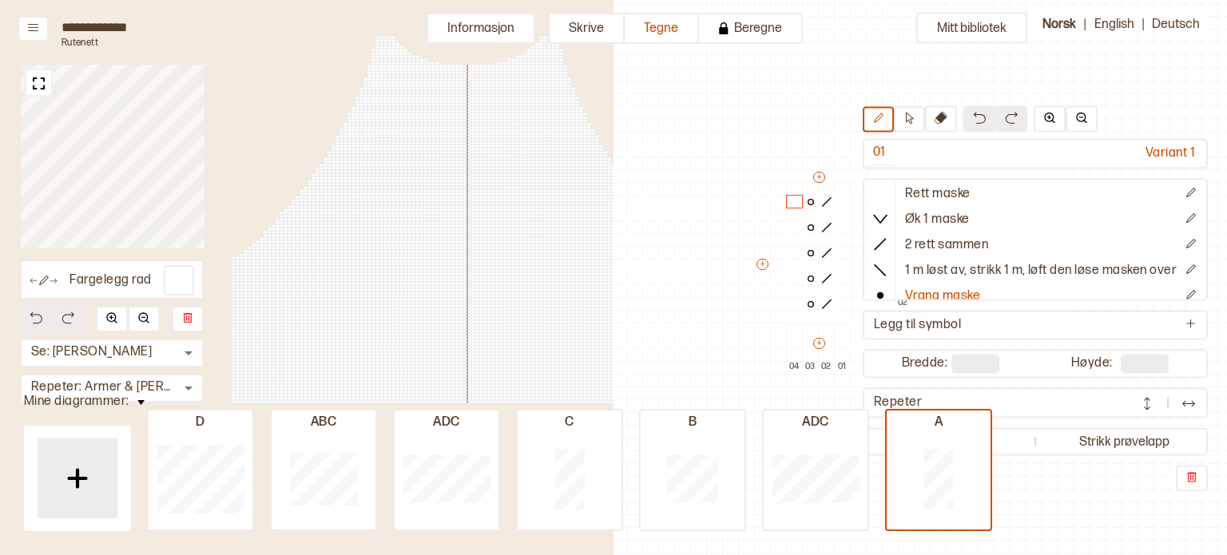
scroll to position [175, 0]
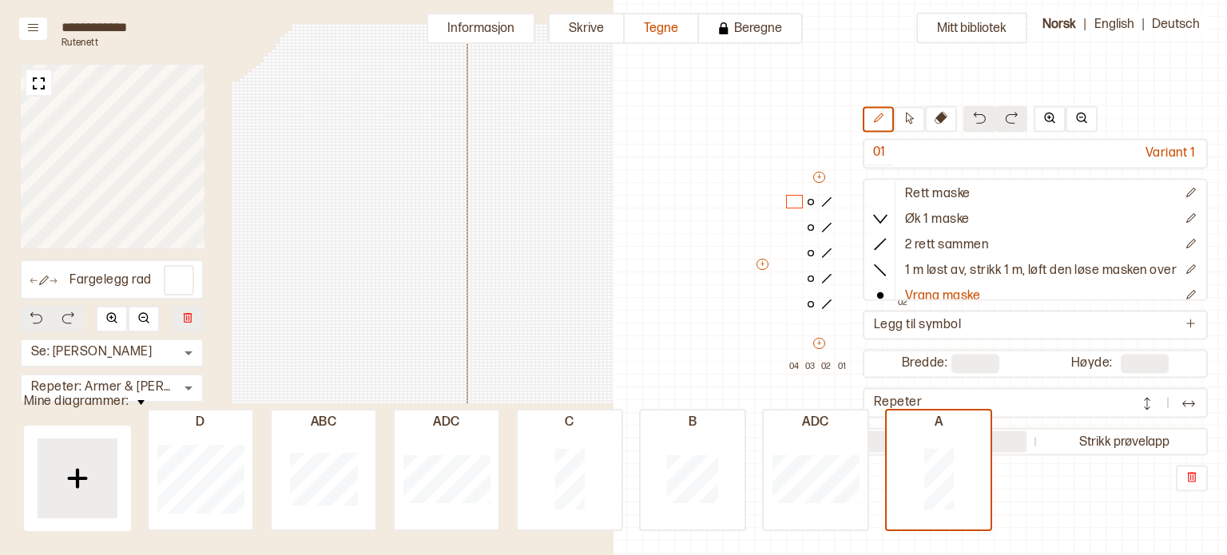
click at [1007, 437] on button "Vis genser" at bounding box center [946, 441] width 161 height 22
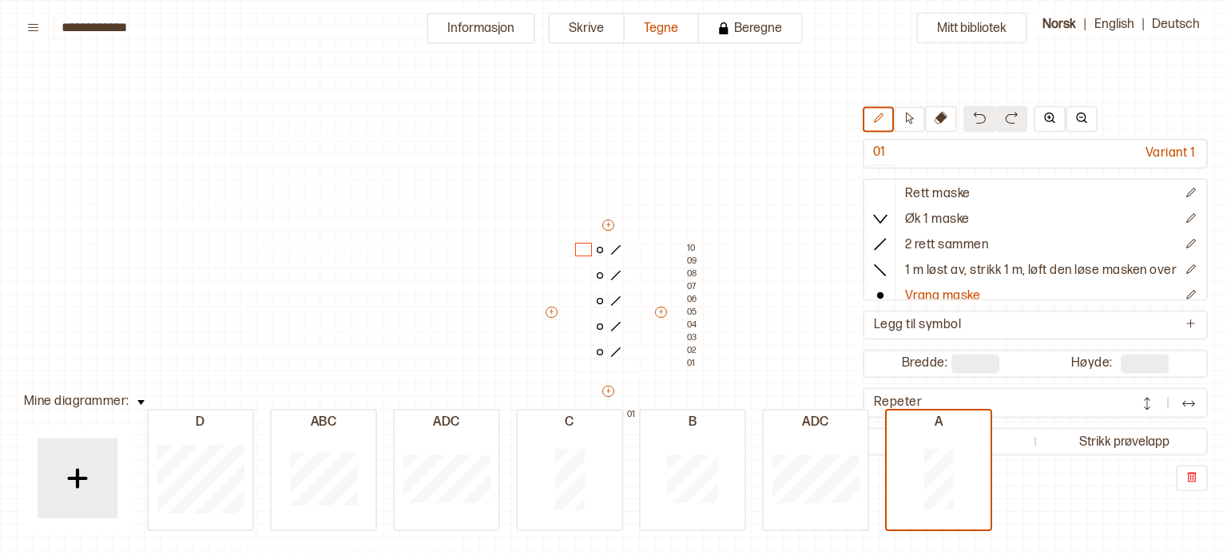
scroll to position [48, 16]
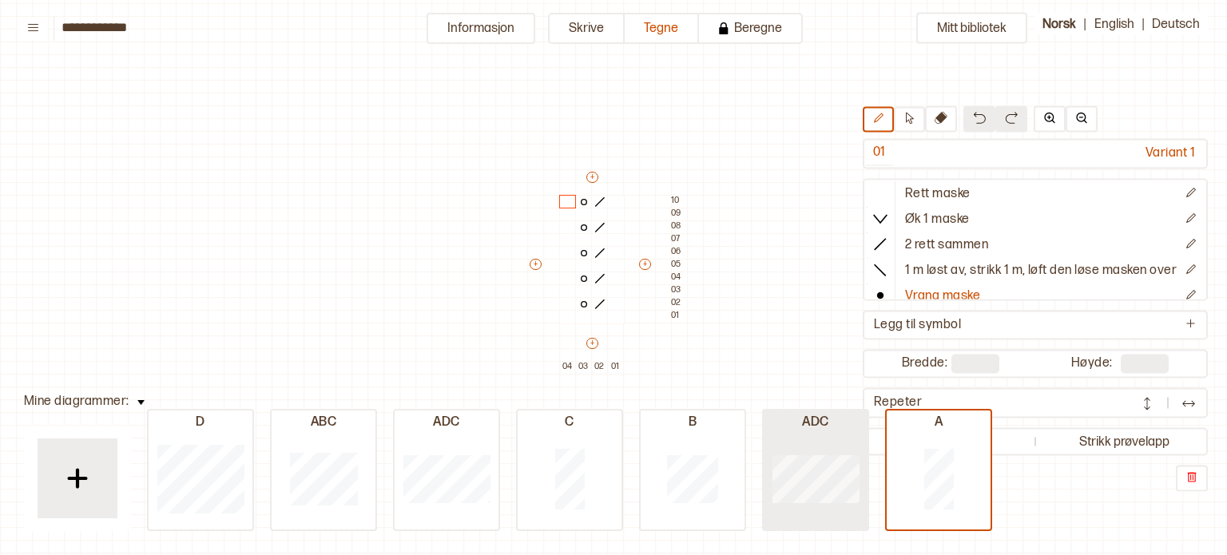
type input "**"
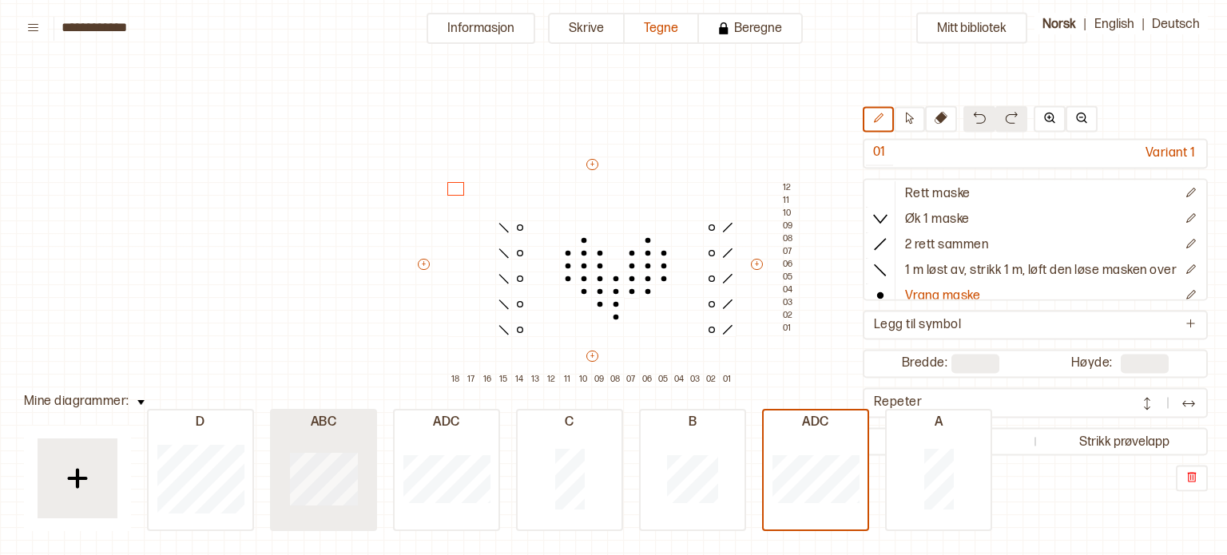
type input "**"
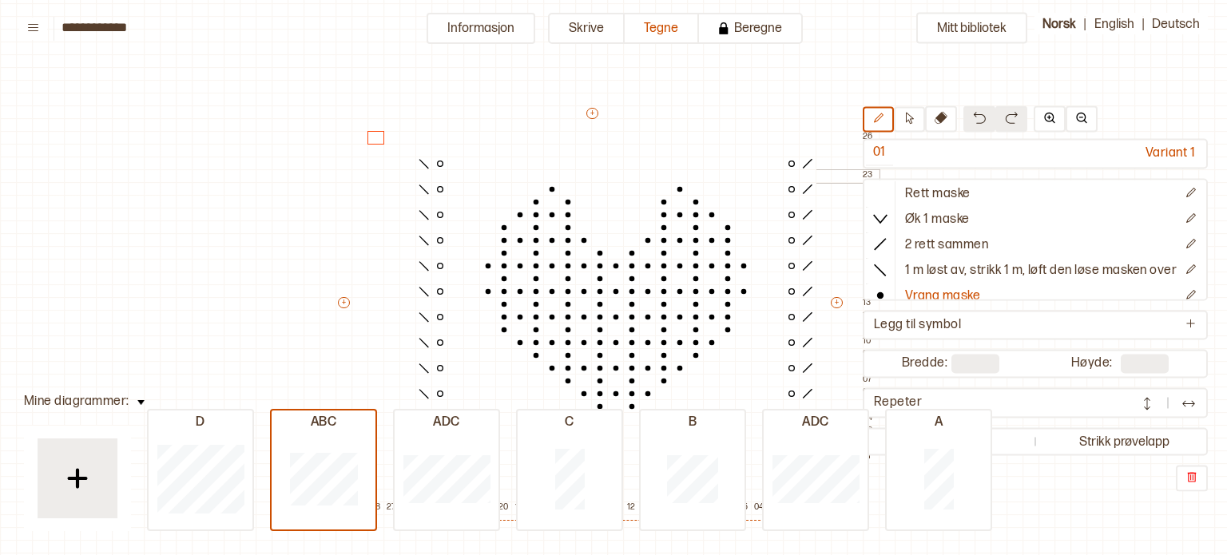
click at [496, 157] on div at bounding box center [504, 164] width 18 height 14
click at [1075, 113] on img at bounding box center [1081, 118] width 13 height 13
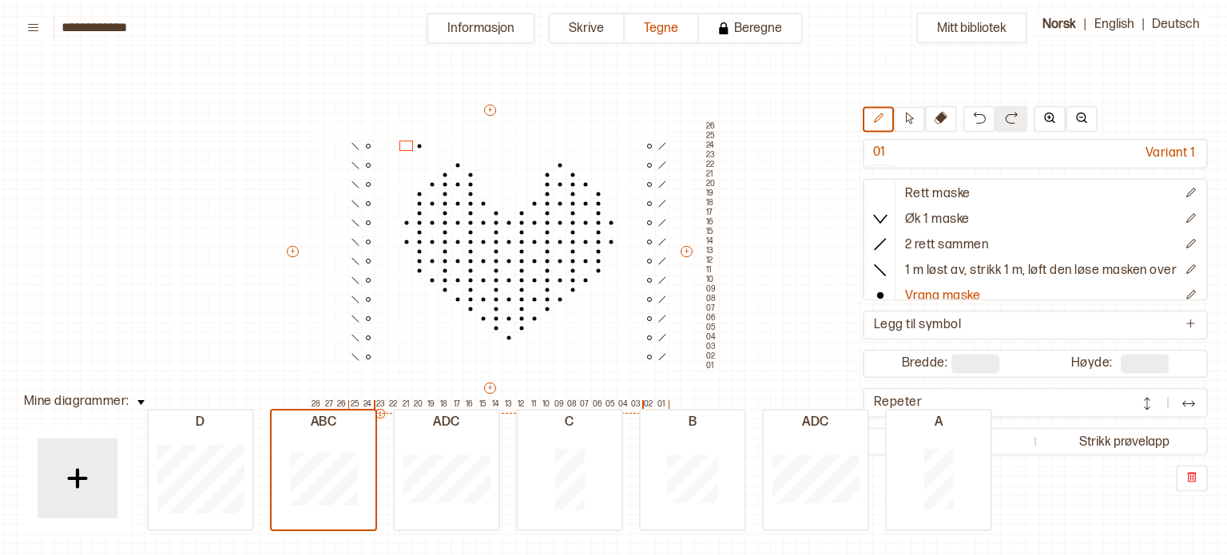
scroll to position [49, 112]
click at [311, 126] on div at bounding box center [317, 129] width 14 height 11
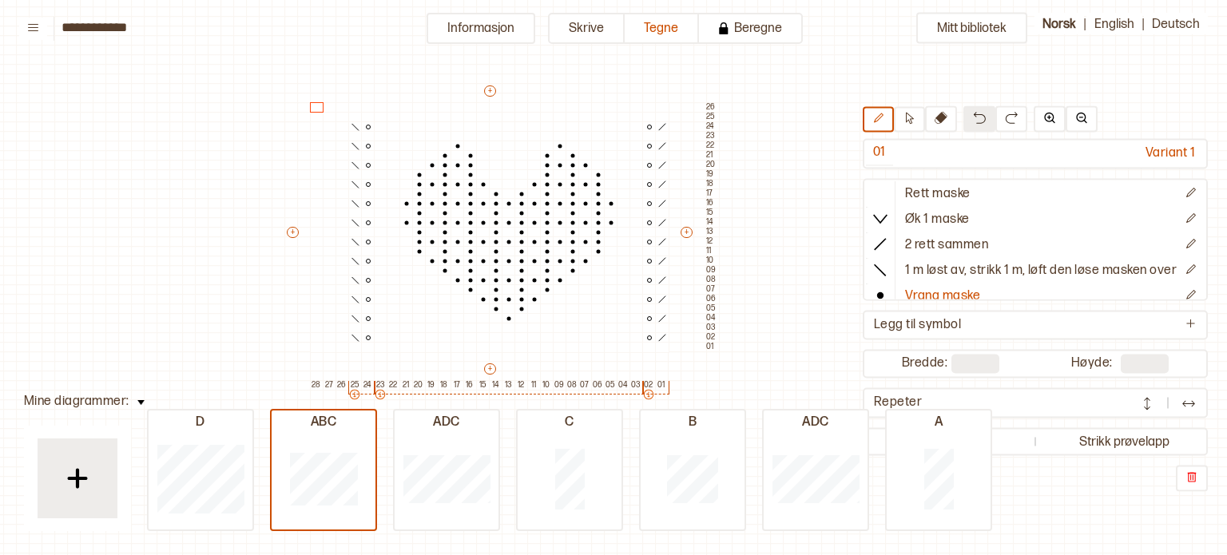
scroll to position [73, 112]
type input "**"
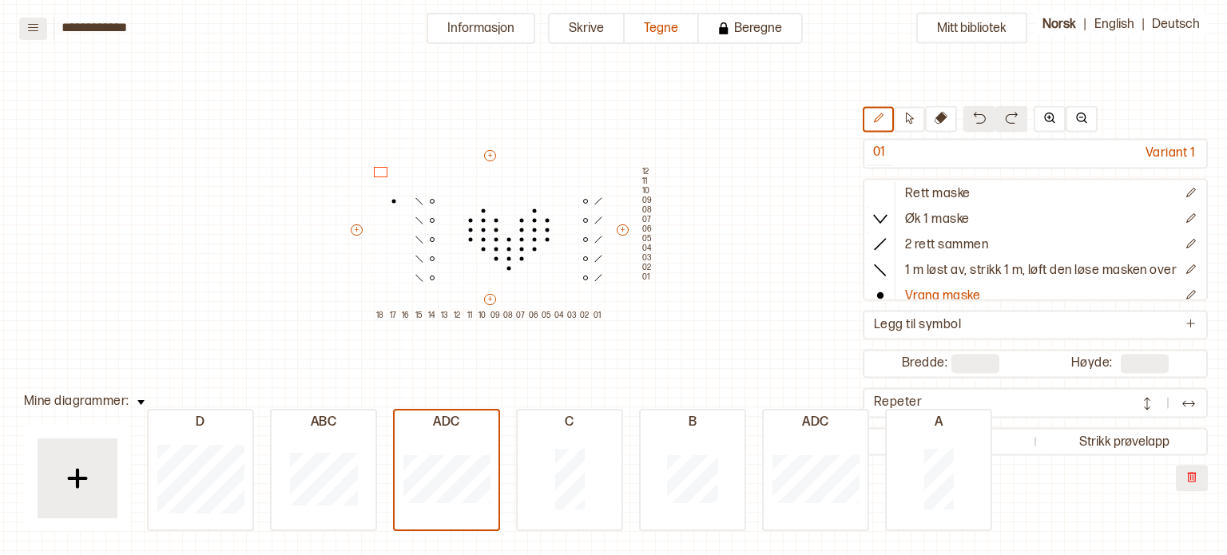
click at [39, 38] on button at bounding box center [33, 29] width 28 height 22
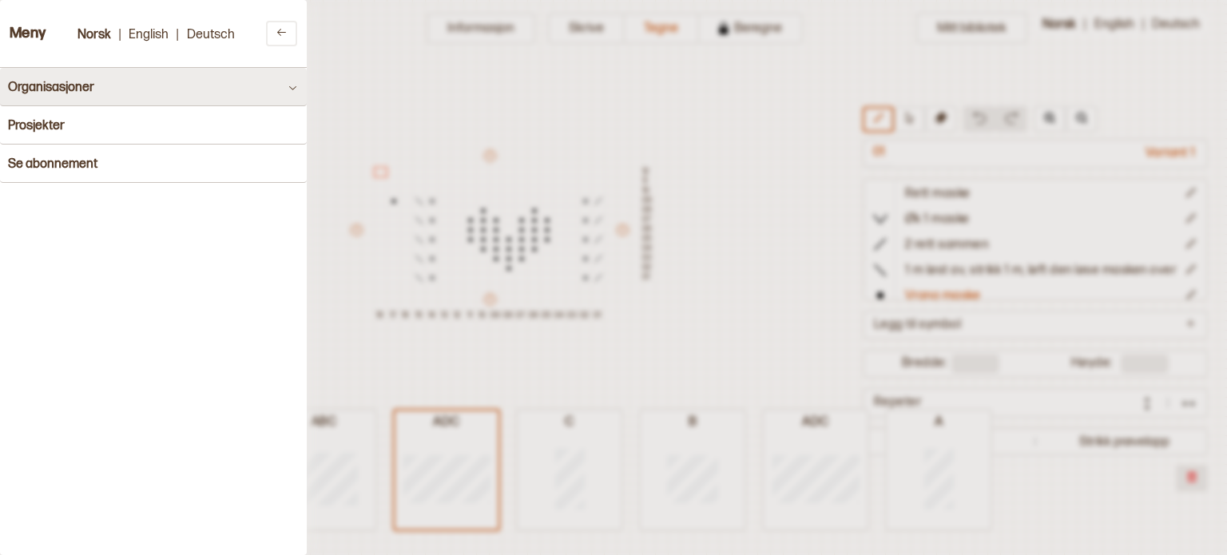
click at [991, 18] on div at bounding box center [613, 277] width 1227 height 555
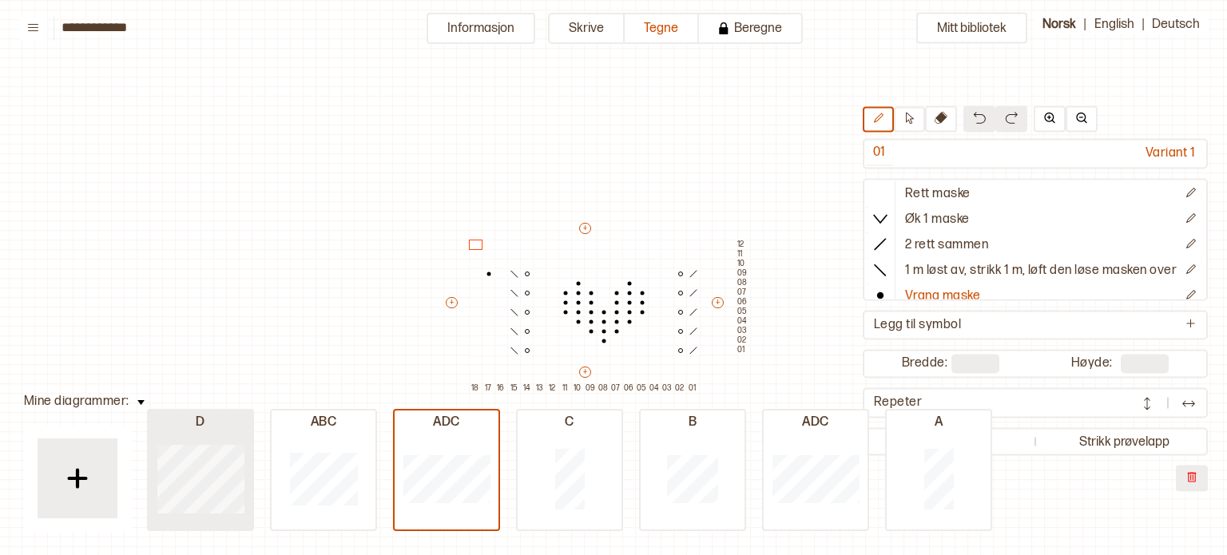
scroll to position [0, 13]
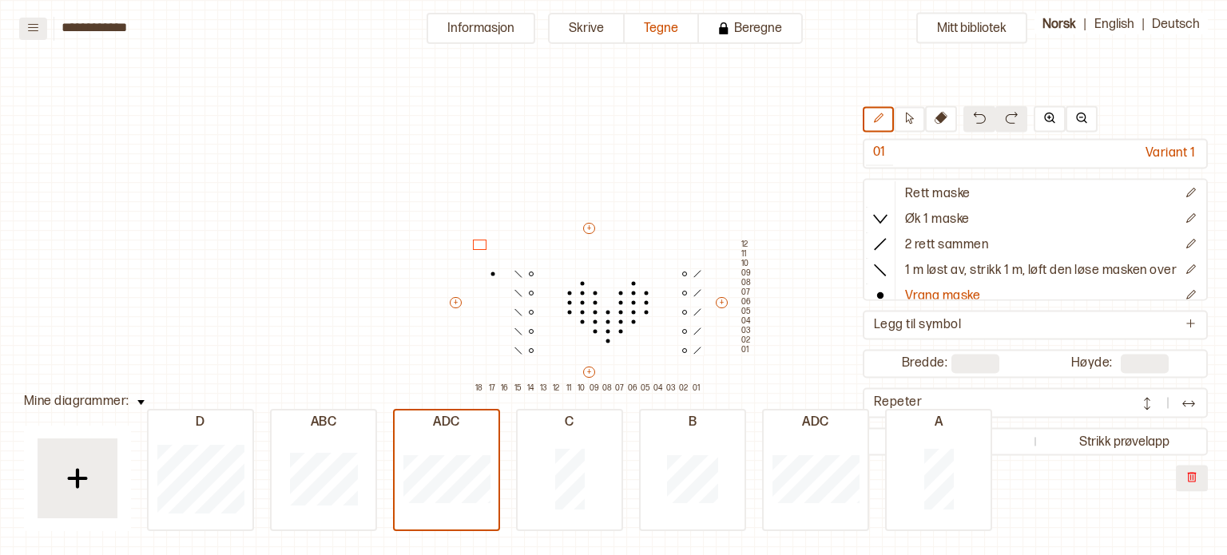
click at [38, 22] on icon at bounding box center [33, 28] width 12 height 12
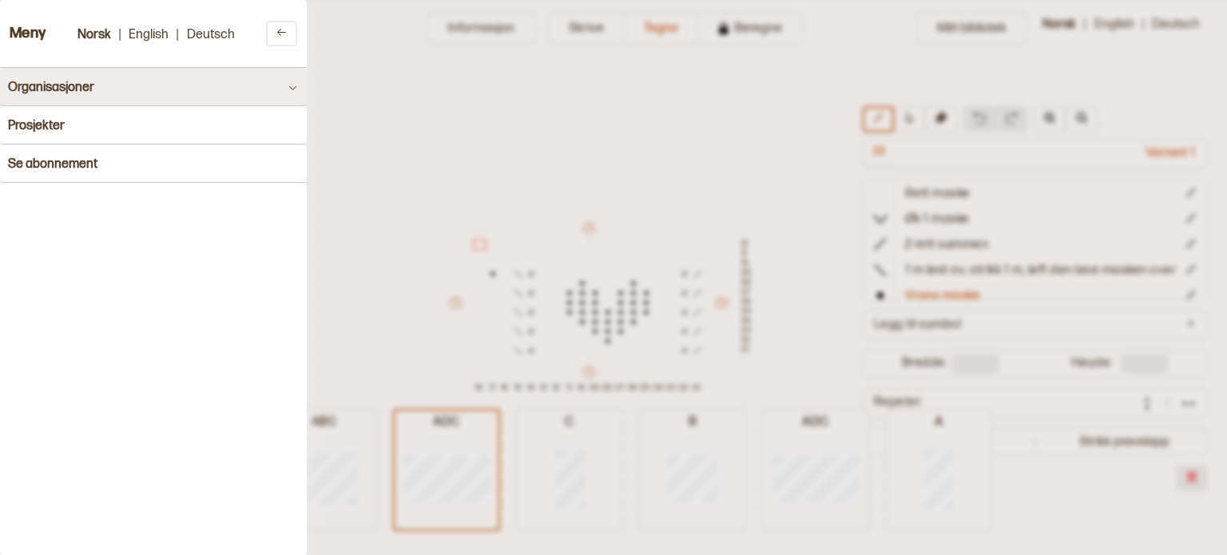
click at [27, 31] on h3 "Meny" at bounding box center [28, 34] width 37 height 17
click at [287, 85] on icon at bounding box center [293, 87] width 12 height 12
click at [128, 101] on button "Organisasjoner" at bounding box center [153, 87] width 307 height 38
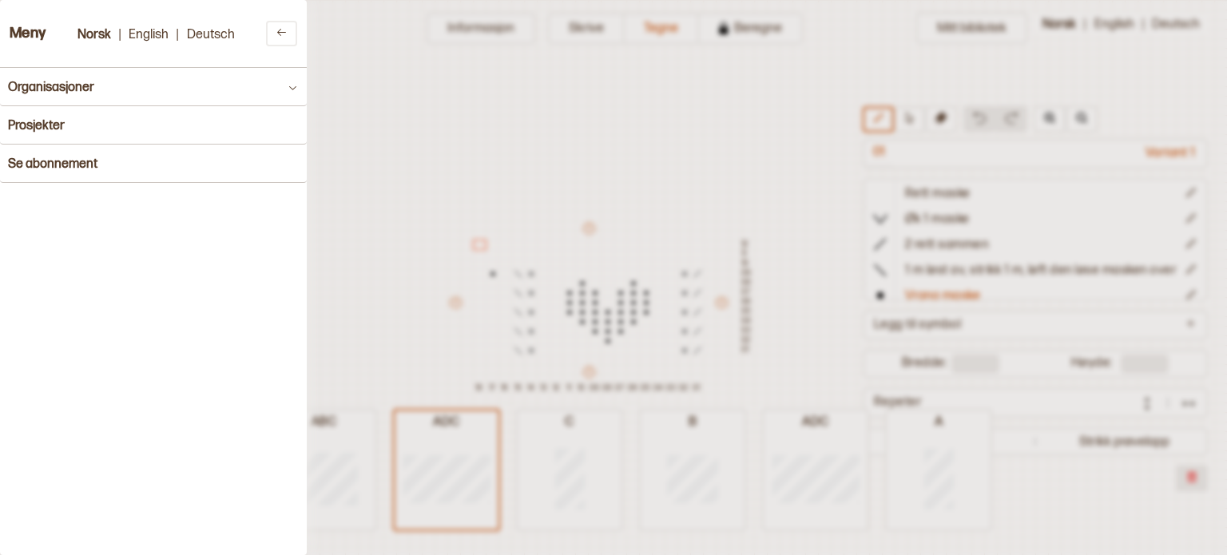
click at [1196, 48] on div at bounding box center [613, 277] width 1227 height 555
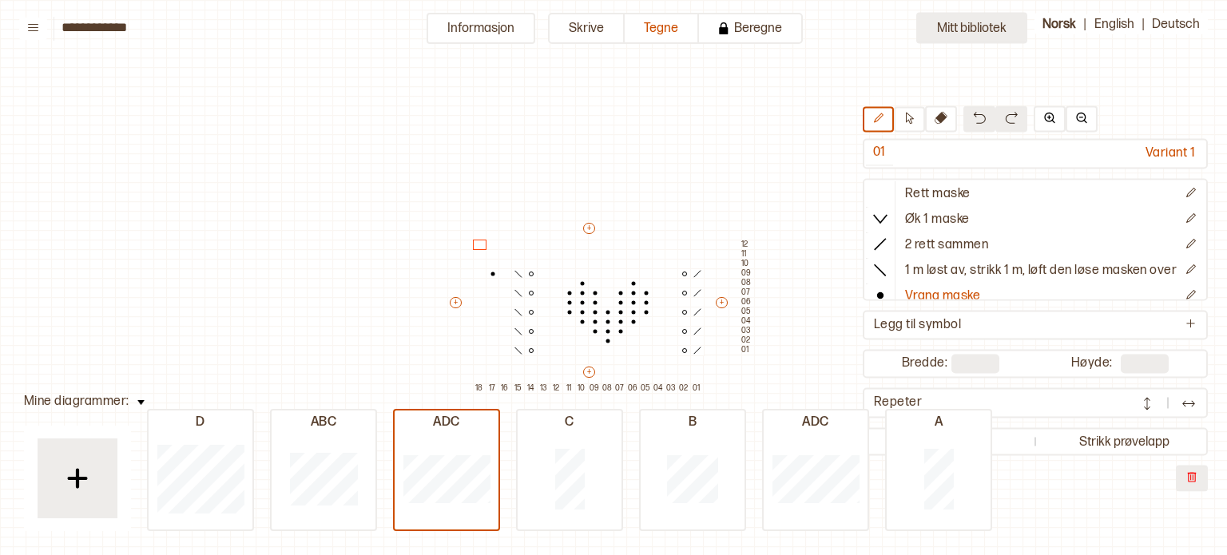
click at [1011, 30] on button "Mitt bibliotek" at bounding box center [971, 28] width 111 height 31
type input "*"
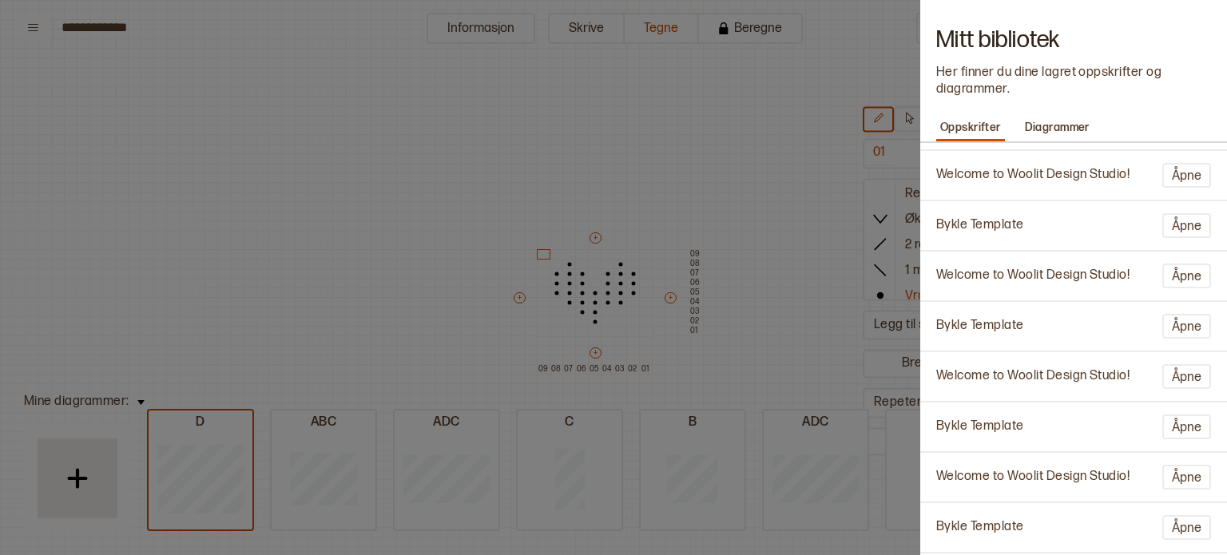
scroll to position [0, 0]
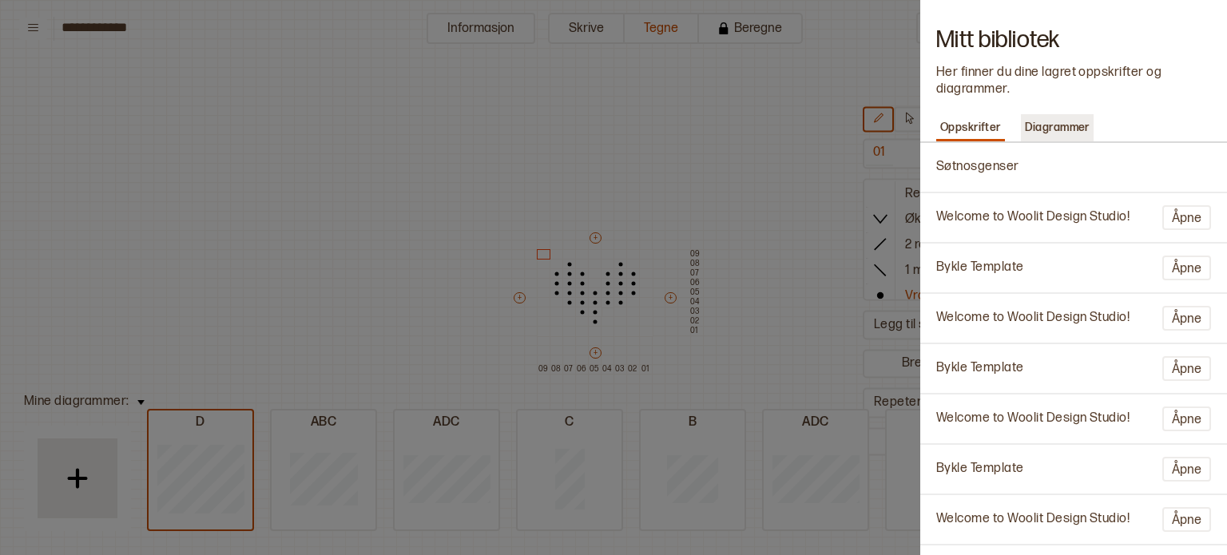
click at [1067, 124] on p "Diagrammer" at bounding box center [1057, 128] width 73 height 22
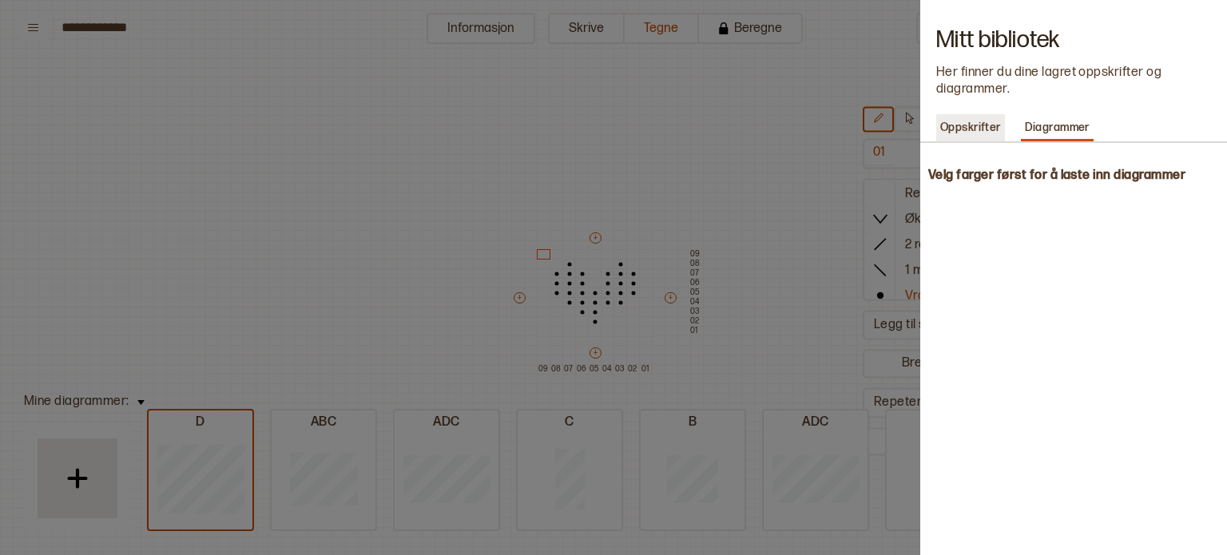
click at [968, 118] on p "Oppskrifter" at bounding box center [970, 128] width 69 height 22
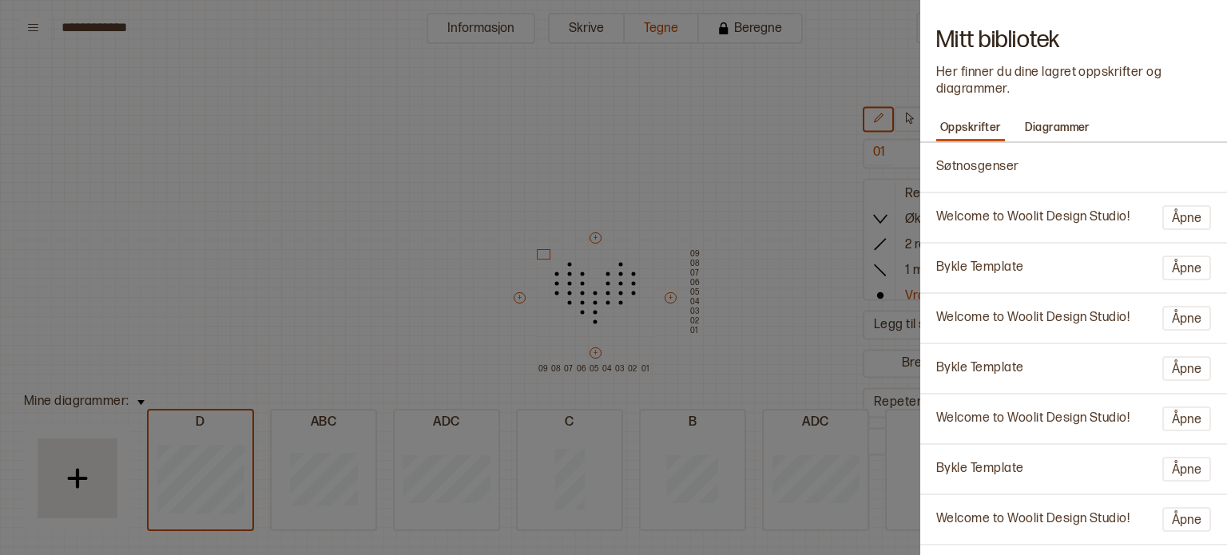
click at [828, 30] on div at bounding box center [613, 277] width 1227 height 555
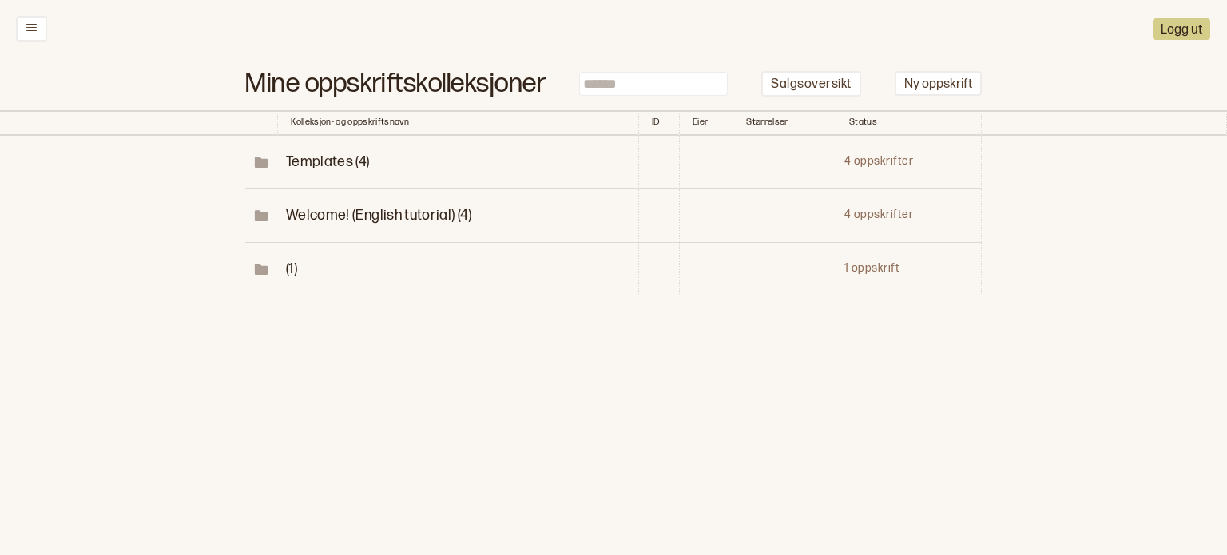
drag, startPoint x: 301, startPoint y: 268, endPoint x: 283, endPoint y: 268, distance: 18.4
click at [283, 268] on td "(1)" at bounding box center [458, 269] width 360 height 54
click at [301, 266] on td "(1)" at bounding box center [458, 269] width 360 height 54
click at [289, 270] on td "(1)" at bounding box center [458, 269] width 360 height 54
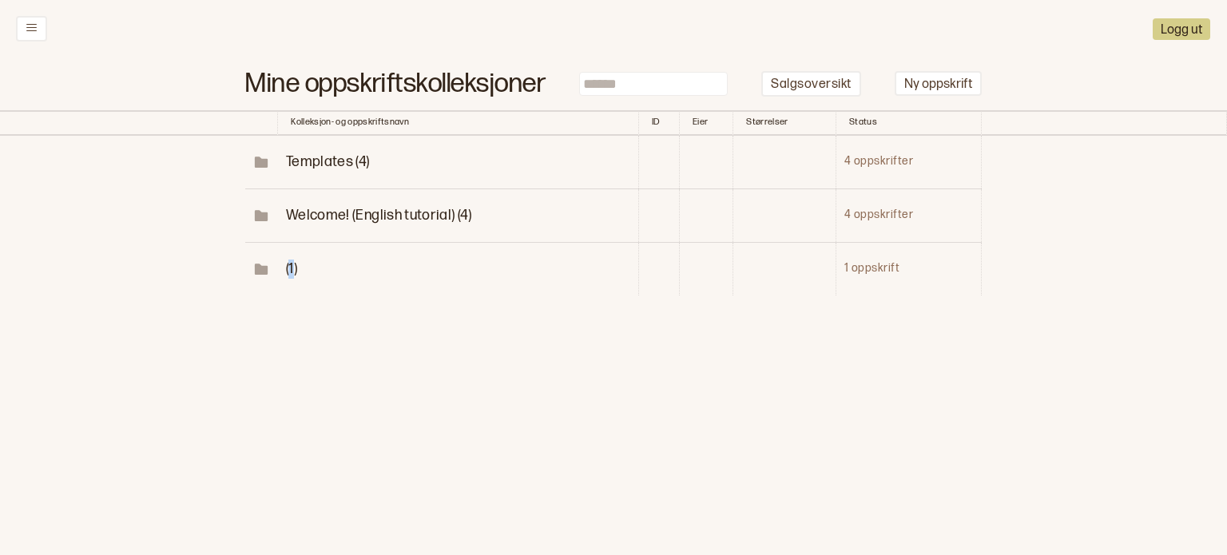
click at [289, 270] on span "(1)" at bounding box center [291, 268] width 11 height 17
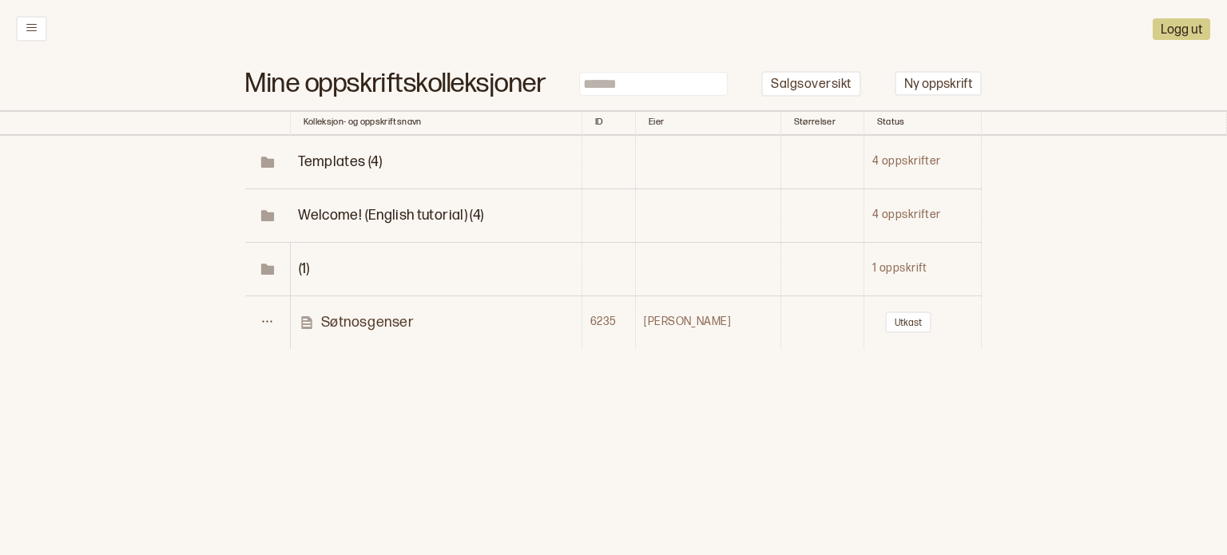
click at [368, 328] on p "Søtnosgenser" at bounding box center [367, 322] width 93 height 18
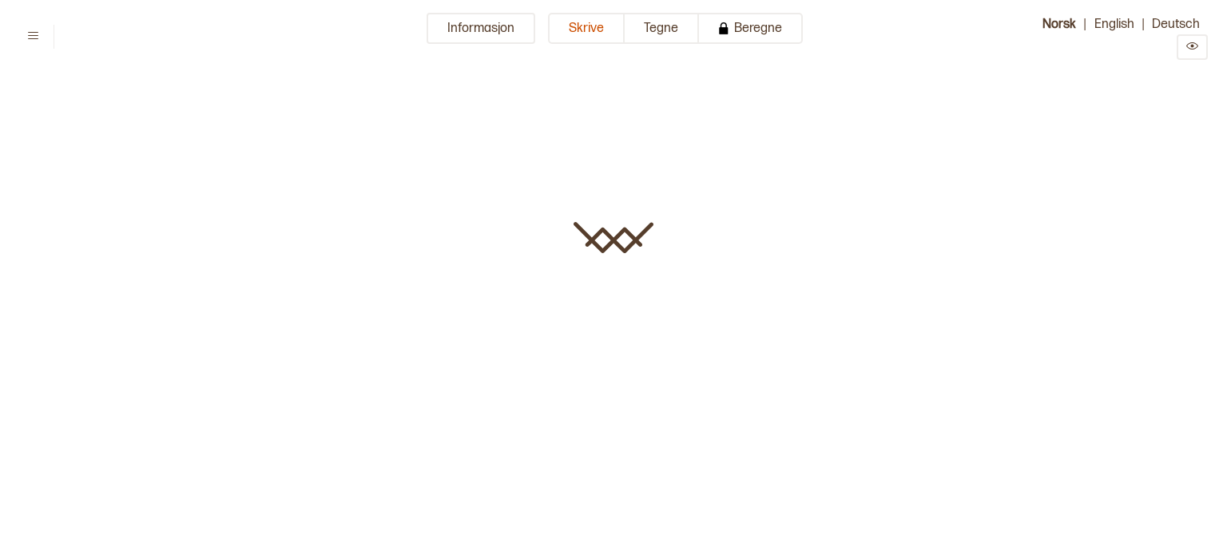
type input "**********"
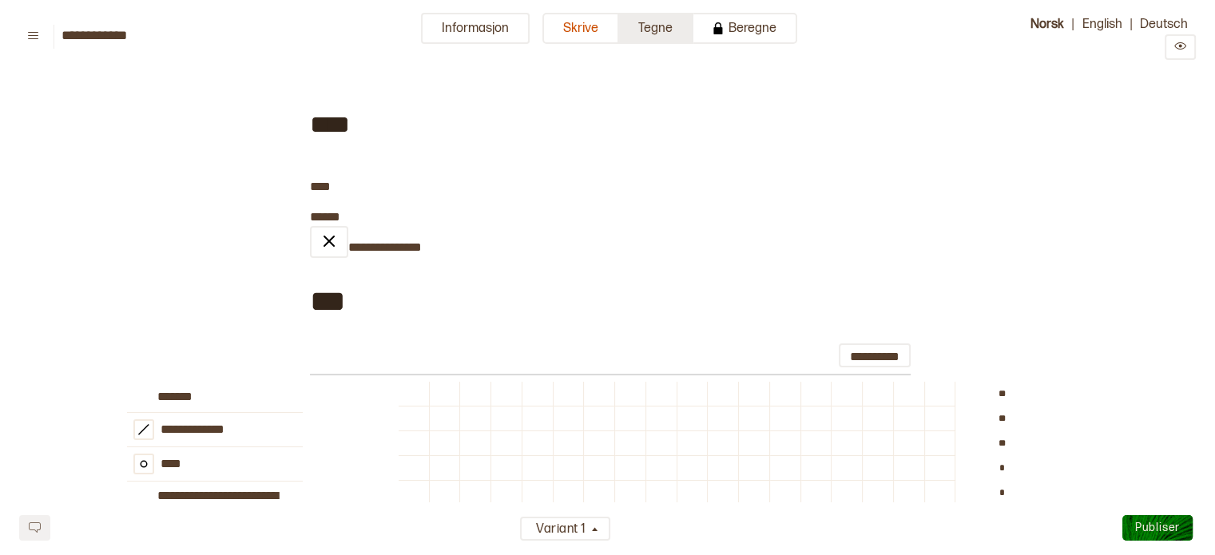
click at [685, 34] on button "Tegne" at bounding box center [656, 28] width 74 height 31
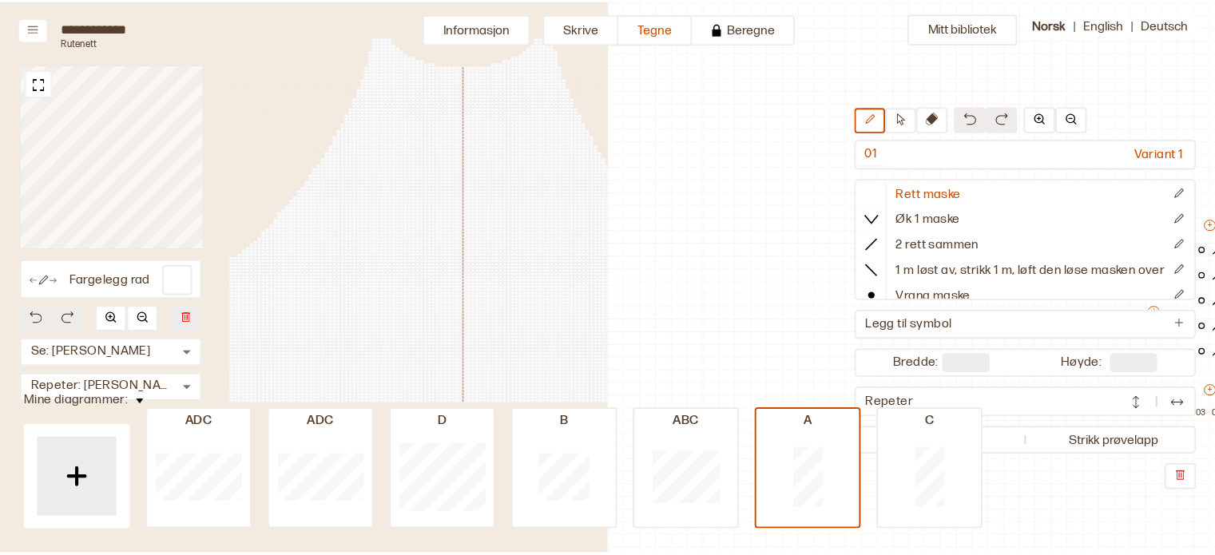
scroll to position [48, 402]
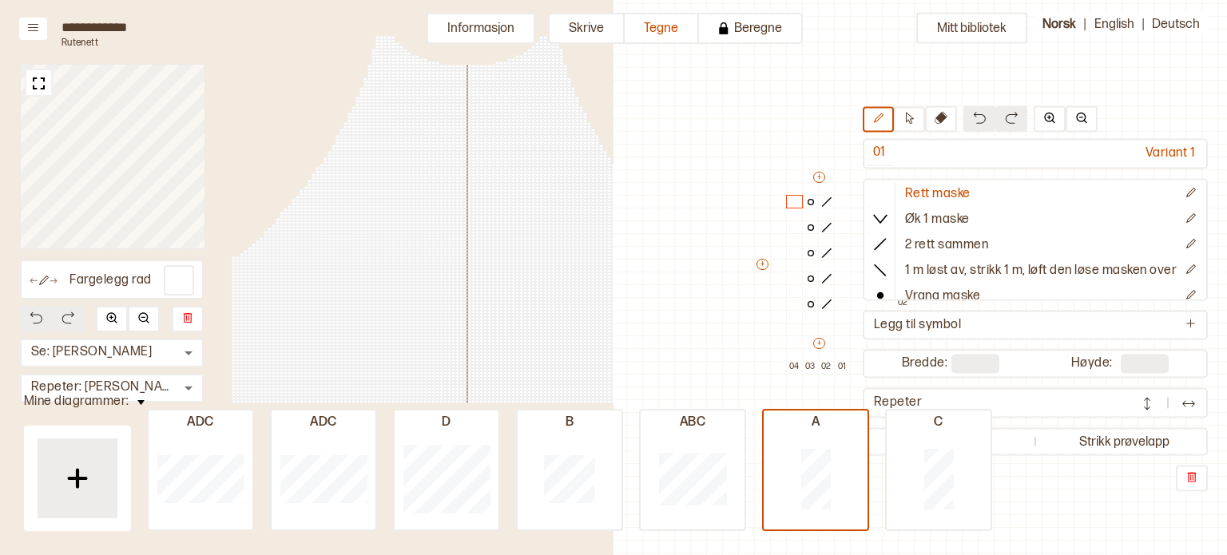
click at [134, 407] on button at bounding box center [140, 401] width 23 height 22
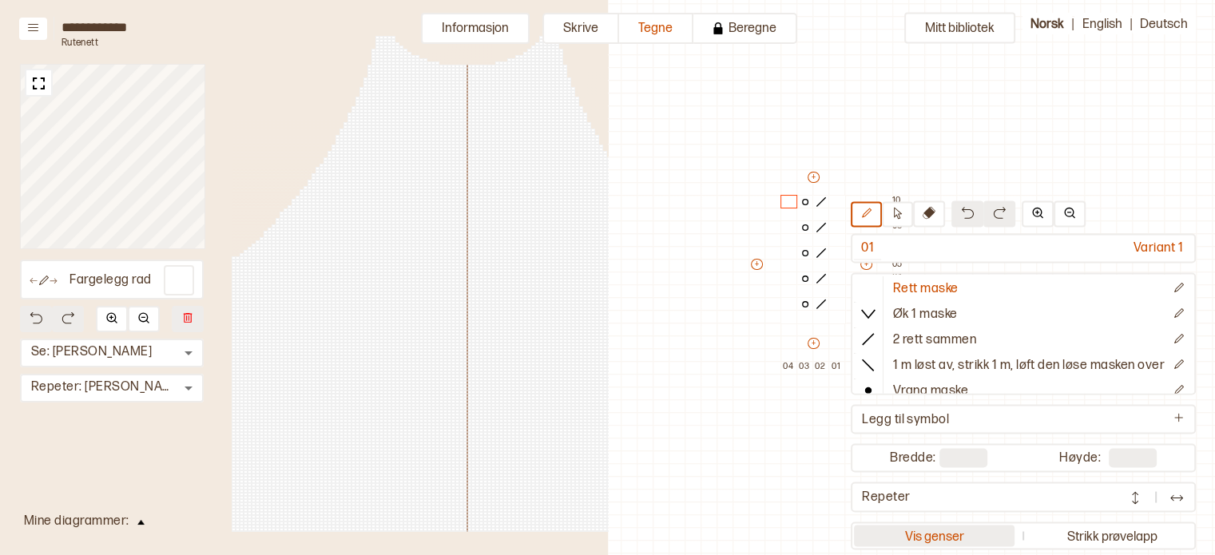
click at [926, 532] on button "Vis genser" at bounding box center [934, 536] width 161 height 22
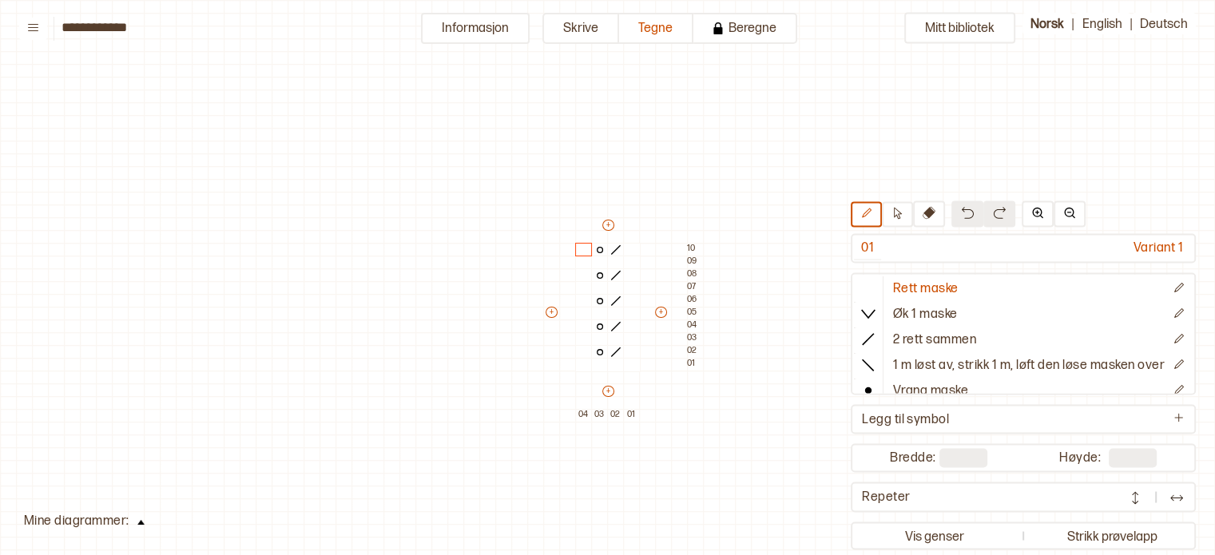
scroll to position [48, 22]
